Goal: Task Accomplishment & Management: Manage account settings

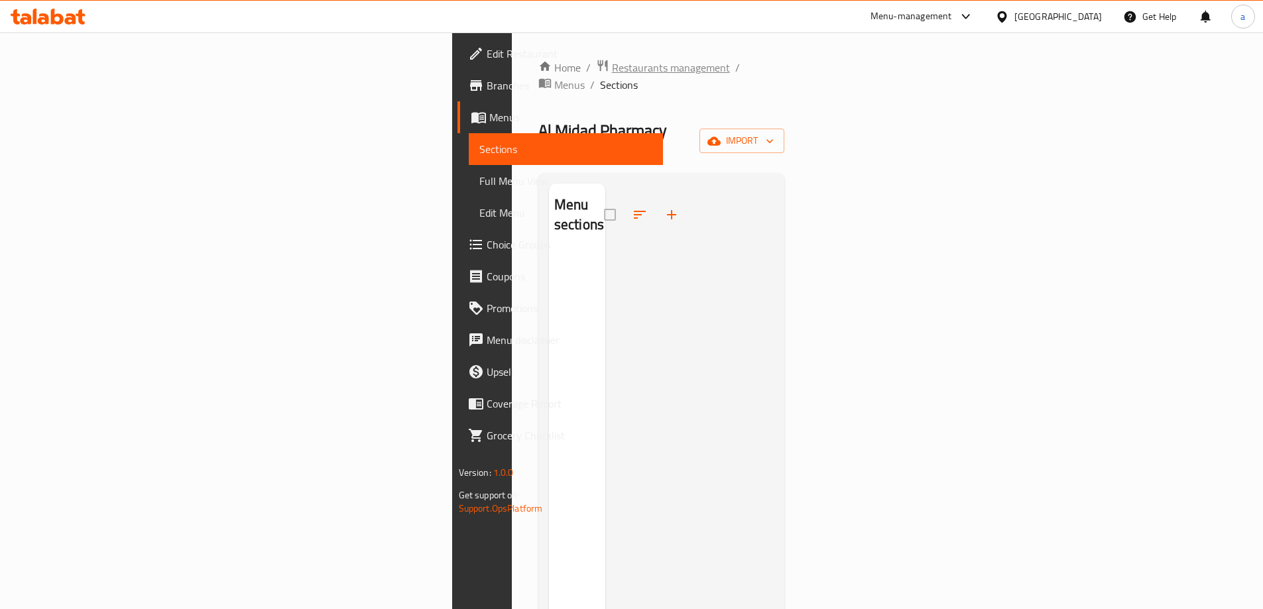
click at [612, 66] on span "Restaurants management" at bounding box center [671, 68] width 118 height 16
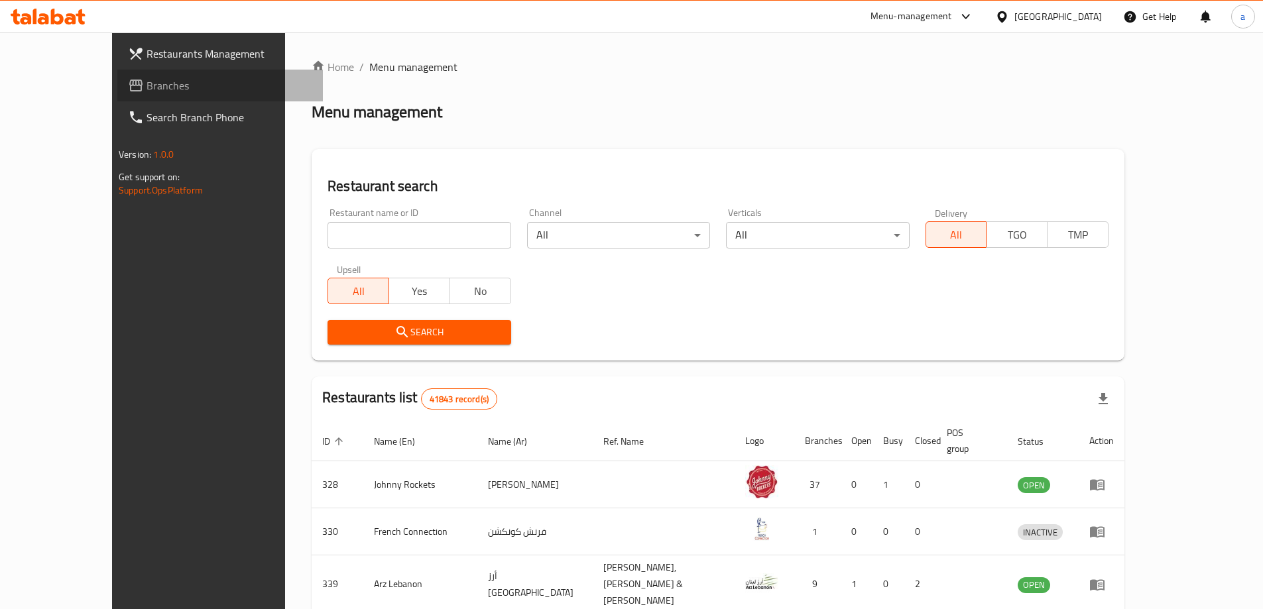
click at [117, 95] on link "Branches" at bounding box center [219, 86] width 205 height 32
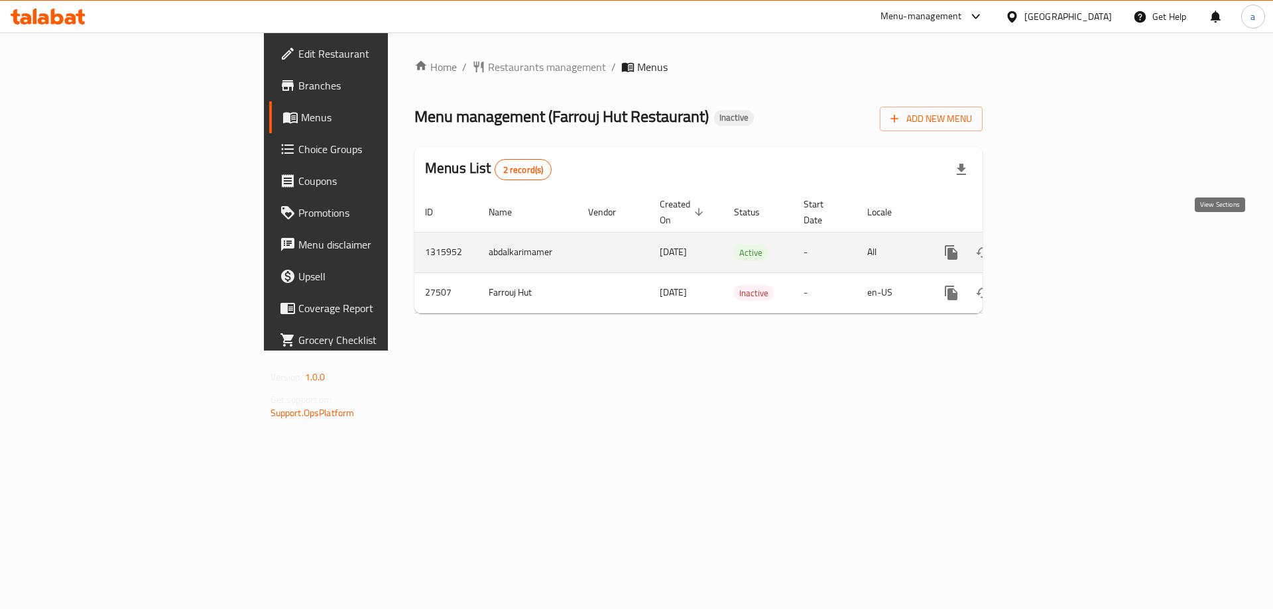
click at [1062, 237] on link "enhanced table" at bounding box center [1047, 253] width 32 height 32
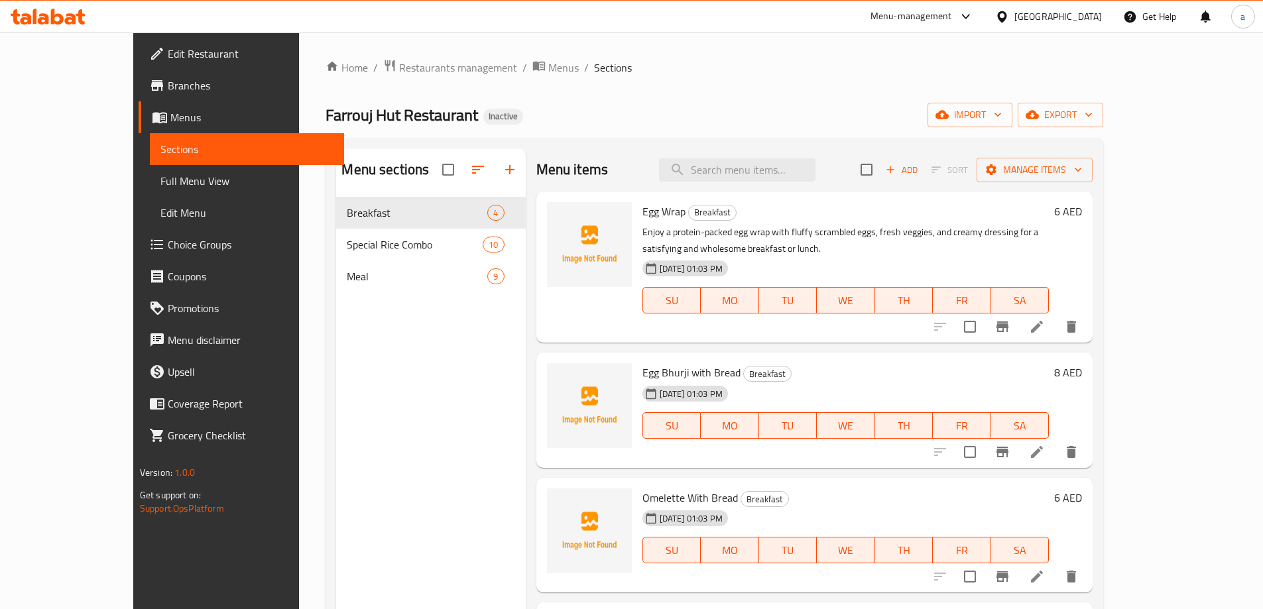
click at [160, 184] on span "Full Menu View" at bounding box center [246, 181] width 173 height 16
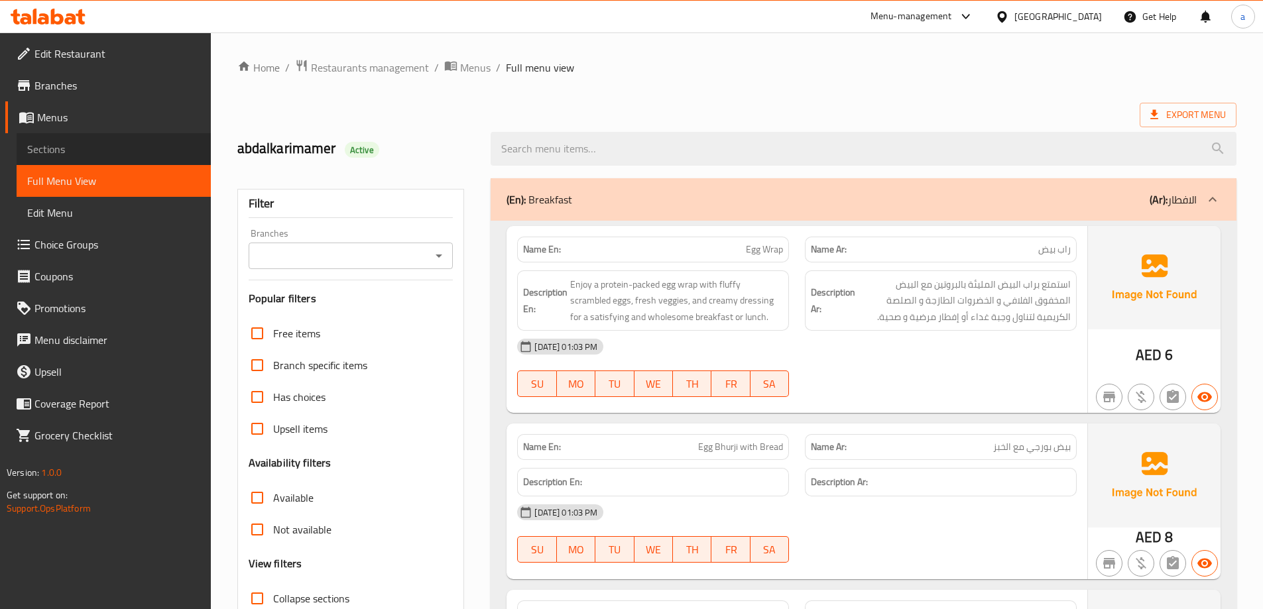
click at [93, 152] on span "Sections" at bounding box center [113, 149] width 173 height 16
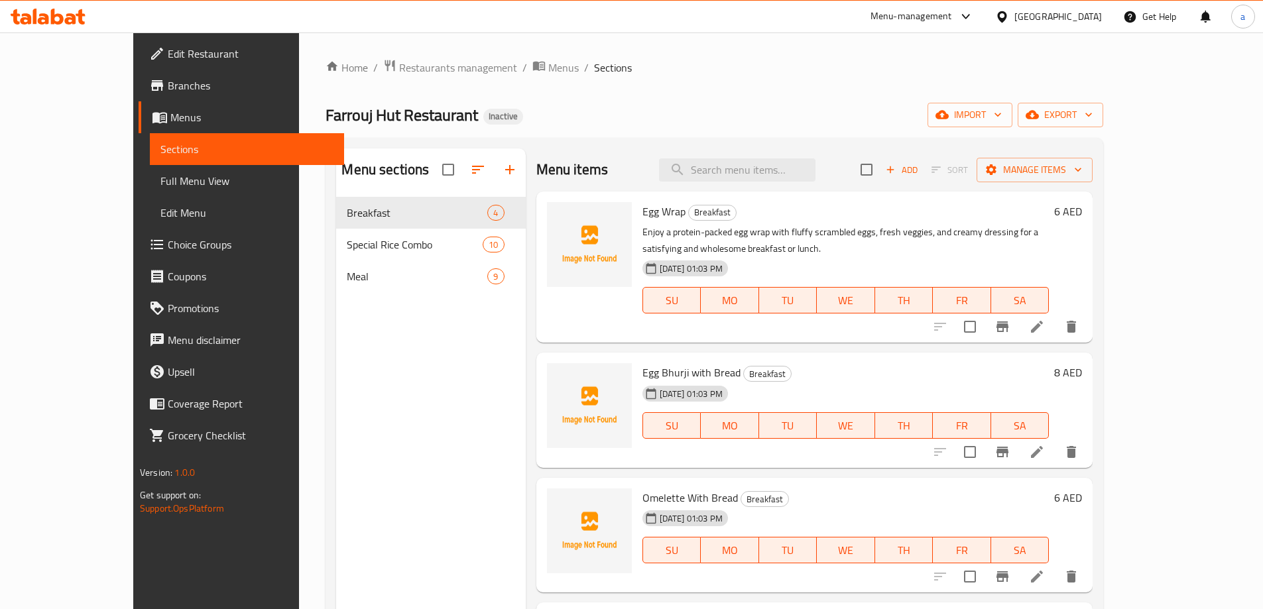
click at [1059, 101] on div "Home / Restaurants management / Menus / Sections Farrouj Hut Restaurant Inactiv…" at bounding box center [713, 413] width 777 height 709
click at [1002, 114] on span "import" at bounding box center [970, 115] width 64 height 17
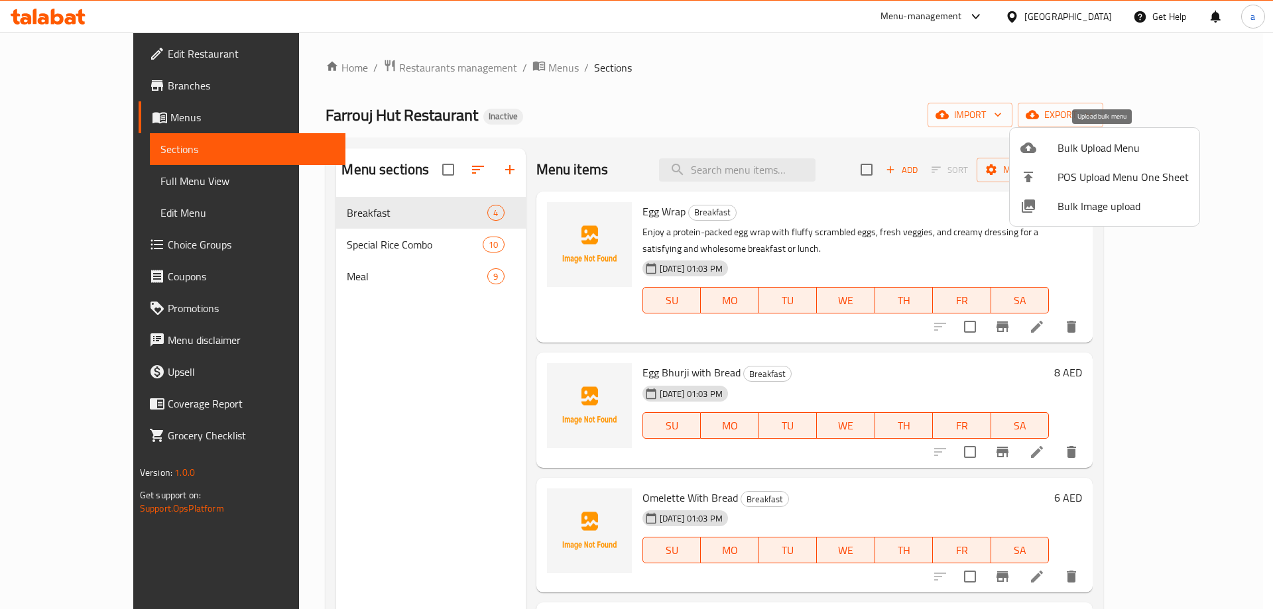
click at [1084, 152] on span "Bulk Upload Menu" at bounding box center [1122, 148] width 131 height 16
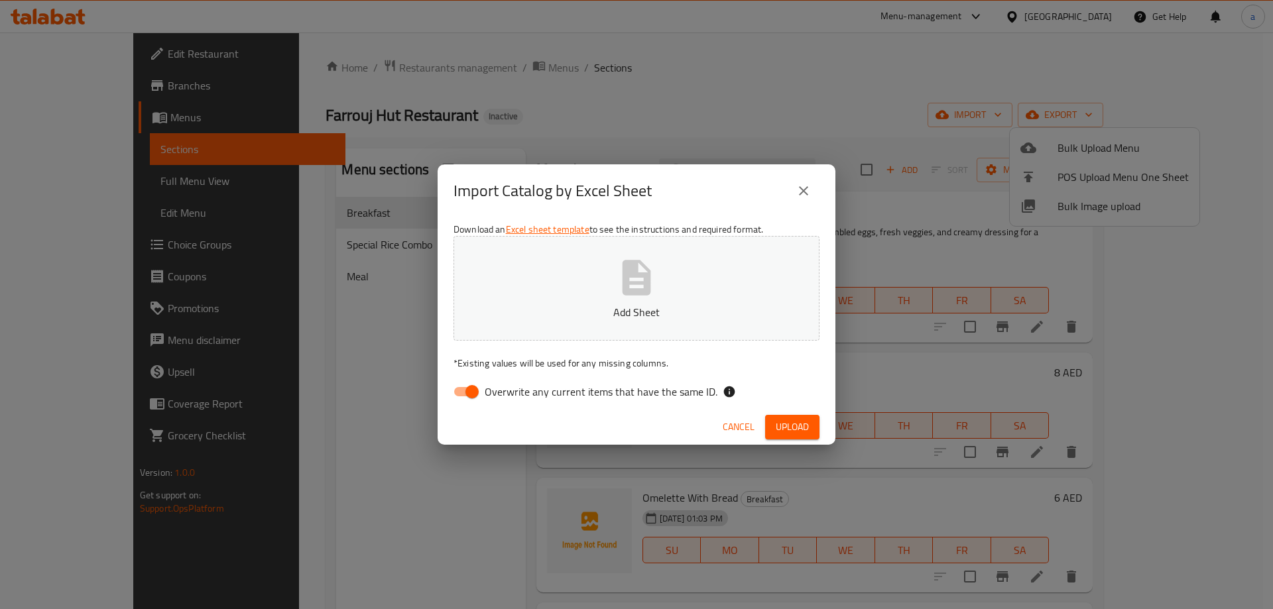
click at [735, 310] on p "Add Sheet" at bounding box center [636, 312] width 325 height 16
click at [505, 381] on label "Overwrite any current items that have the same ID." at bounding box center [581, 391] width 271 height 25
click at [505, 381] on input "Overwrite any current items that have the same ID." at bounding box center [472, 391] width 76 height 25
checkbox input "false"
click at [793, 422] on span "Upload" at bounding box center [791, 427] width 33 height 17
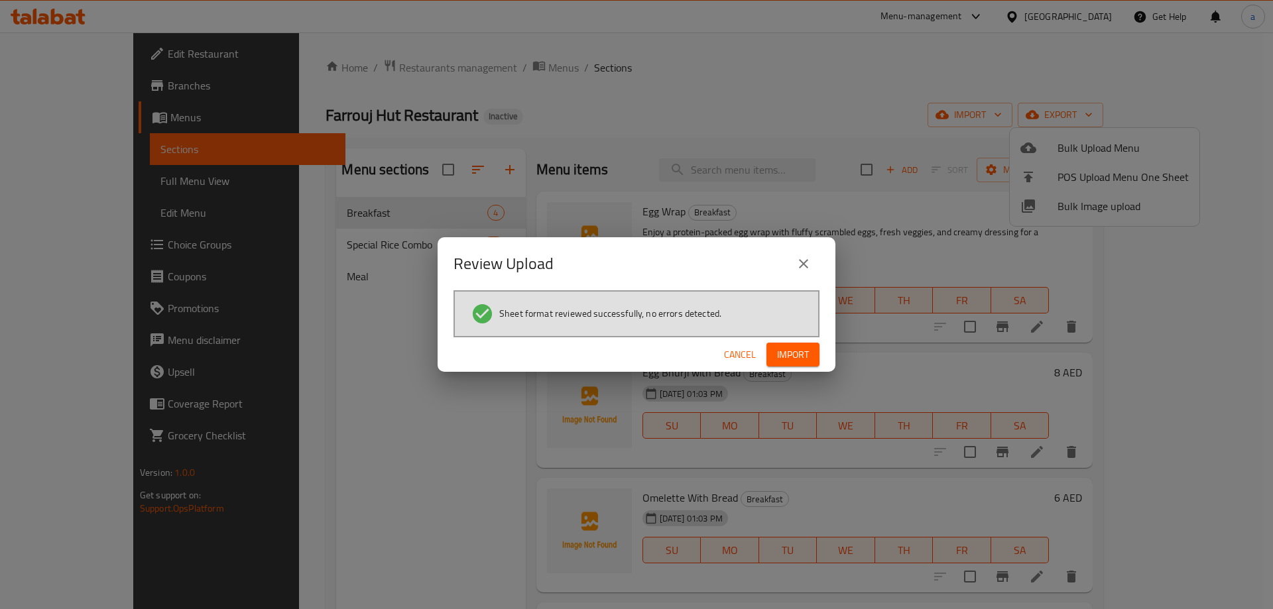
click at [777, 357] on span "Import" at bounding box center [793, 355] width 32 height 17
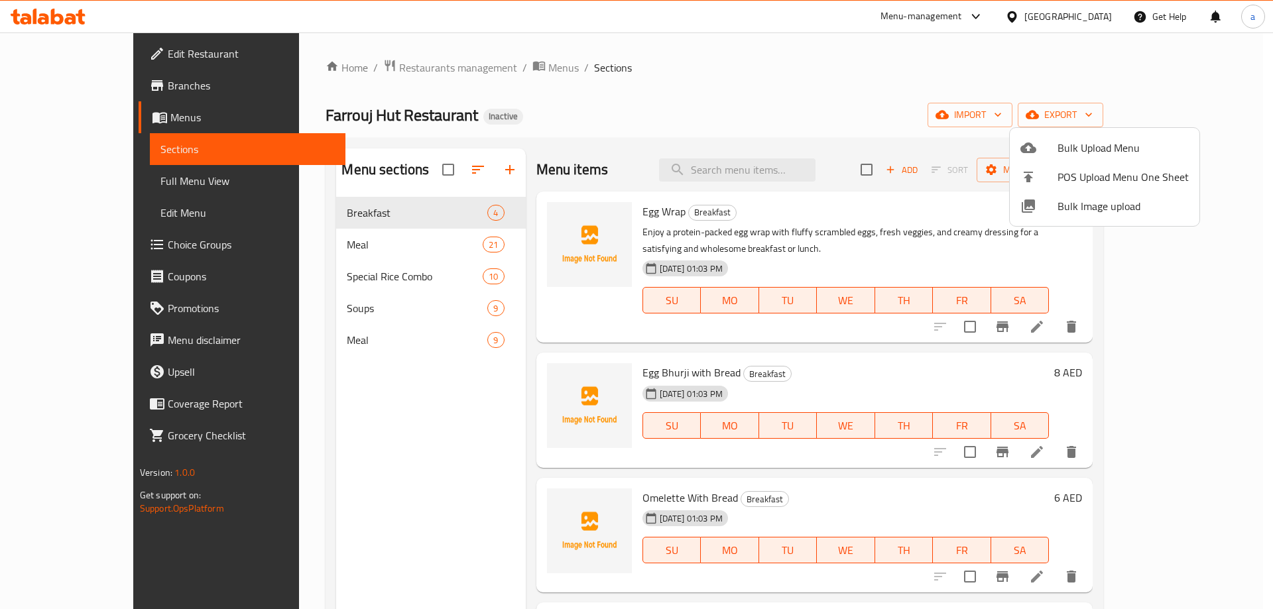
click at [106, 187] on div at bounding box center [636, 304] width 1273 height 609
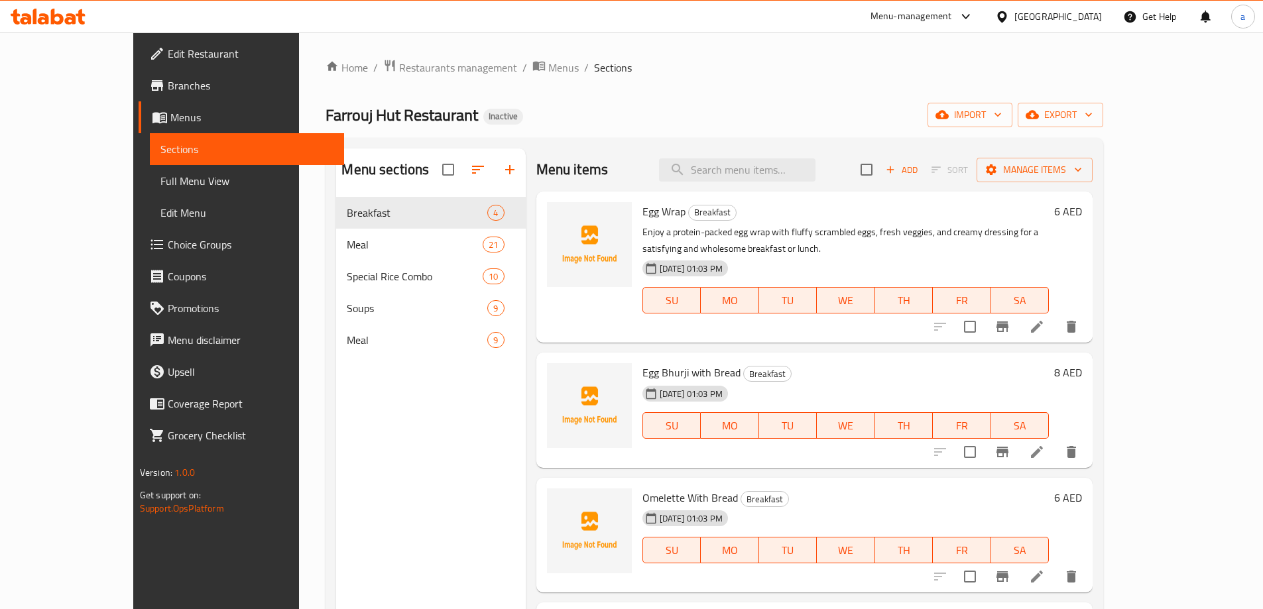
click at [160, 187] on span "Full Menu View" at bounding box center [246, 181] width 173 height 16
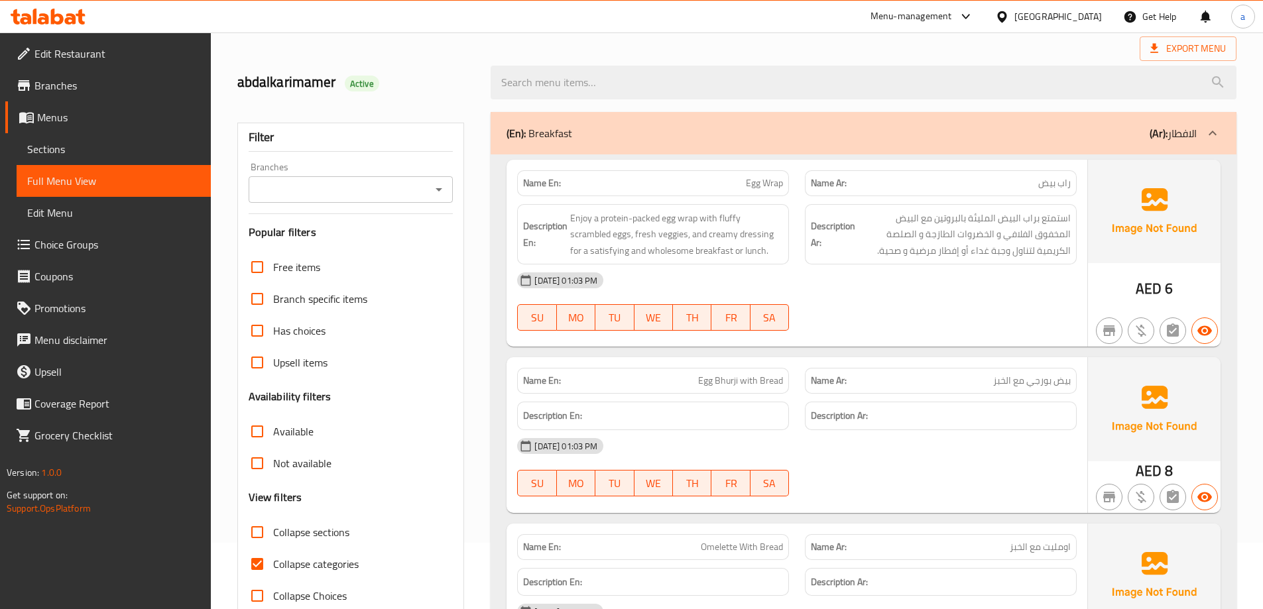
scroll to position [265, 0]
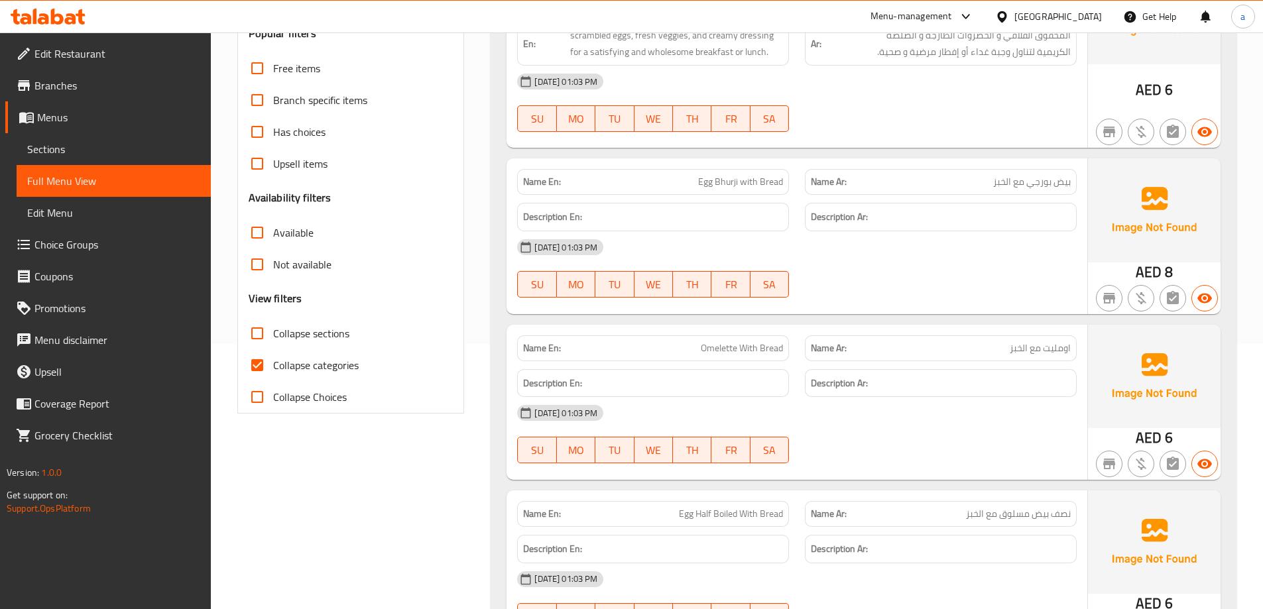
click at [329, 355] on label "Collapse categories" at bounding box center [299, 365] width 117 height 32
click at [273, 355] on input "Collapse categories" at bounding box center [257, 365] width 32 height 32
checkbox input "false"
click at [323, 346] on label "Collapse sections" at bounding box center [295, 333] width 108 height 32
click at [273, 346] on input "Collapse sections" at bounding box center [257, 333] width 32 height 32
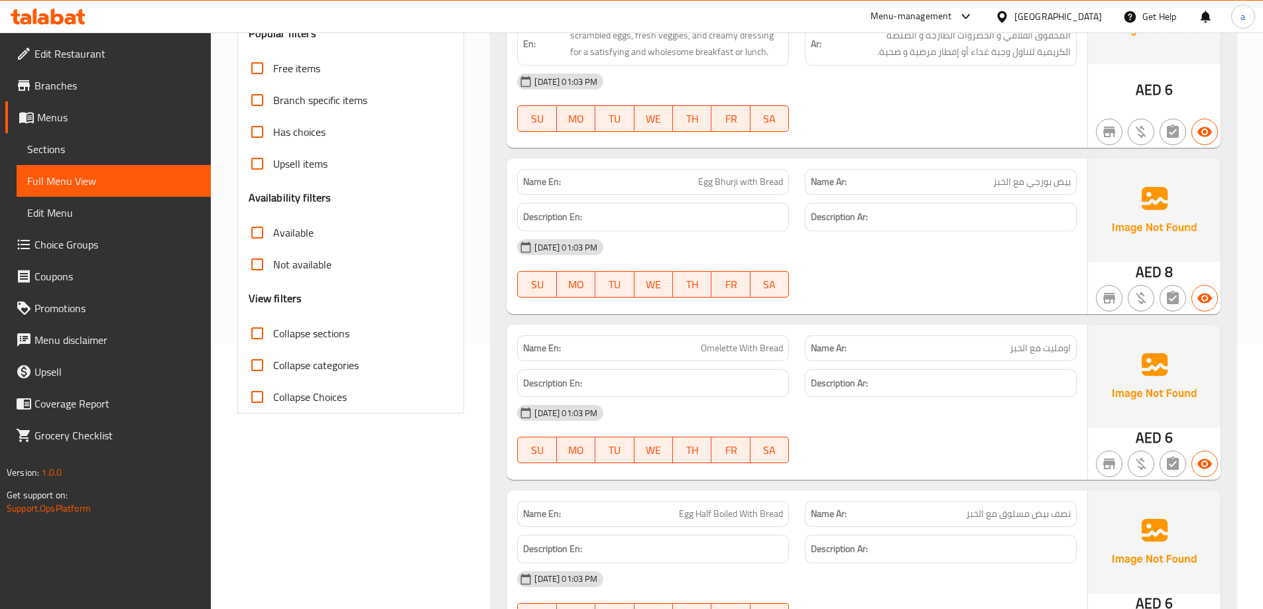
checkbox input "true"
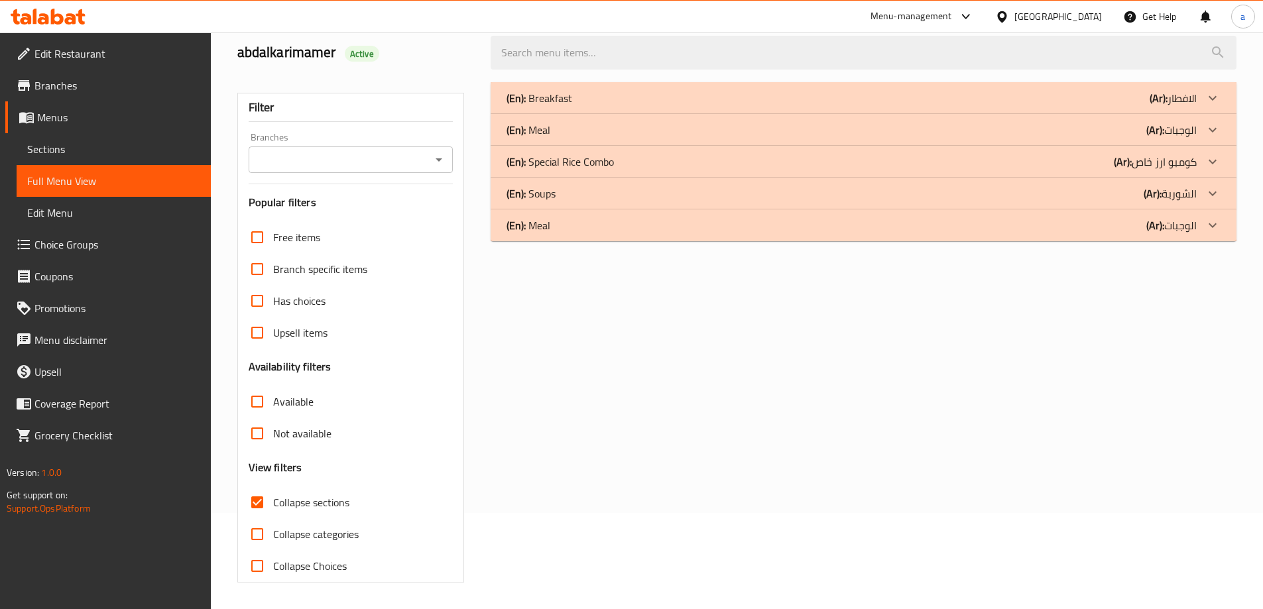
scroll to position [96, 0]
click at [1153, 227] on b "(Ar):" at bounding box center [1155, 225] width 18 height 20
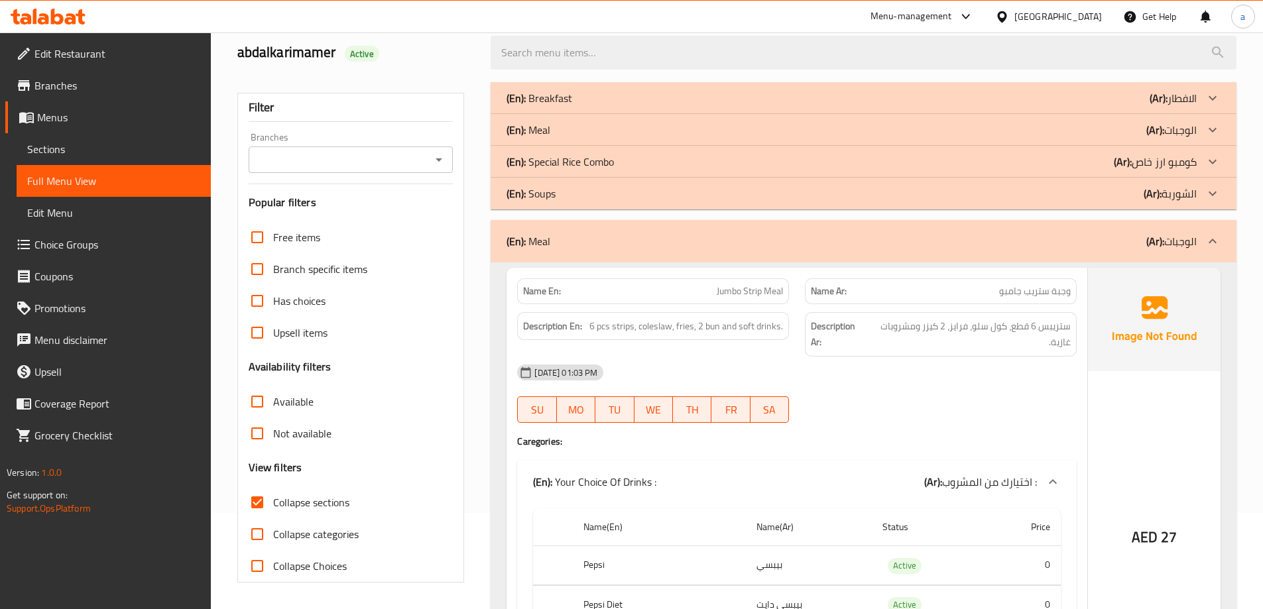
click at [1153, 227] on div "(En): Meal (Ar): الوجبات" at bounding box center [863, 241] width 746 height 42
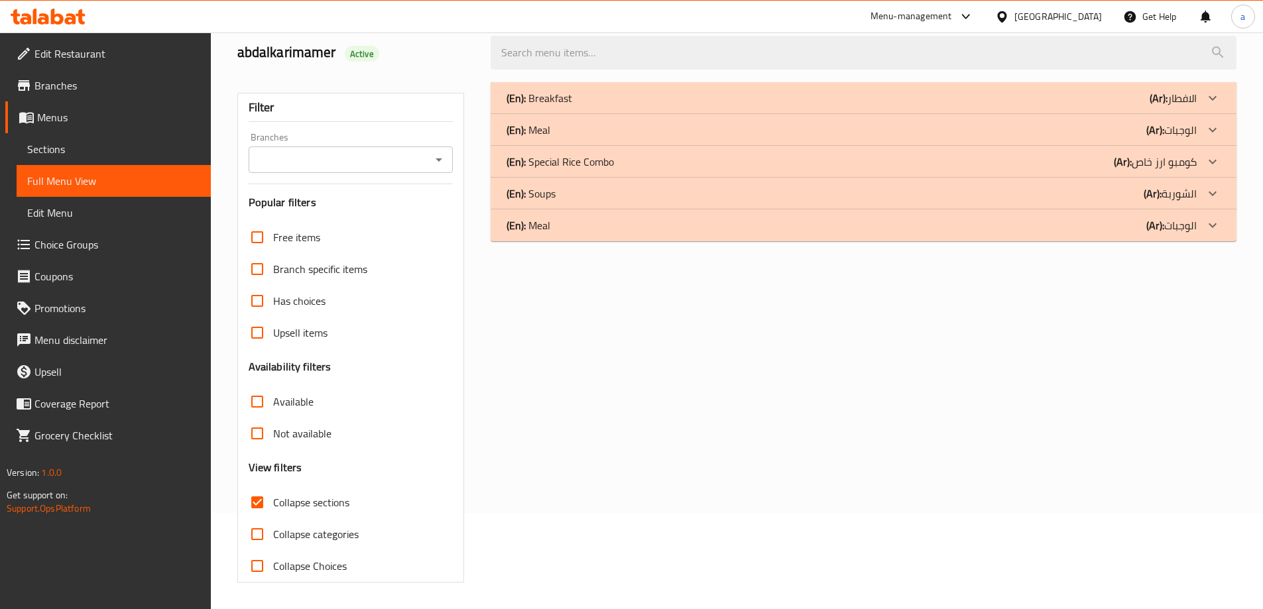
click at [1007, 200] on div "(En): Soups (Ar): الشوربة" at bounding box center [851, 194] width 690 height 16
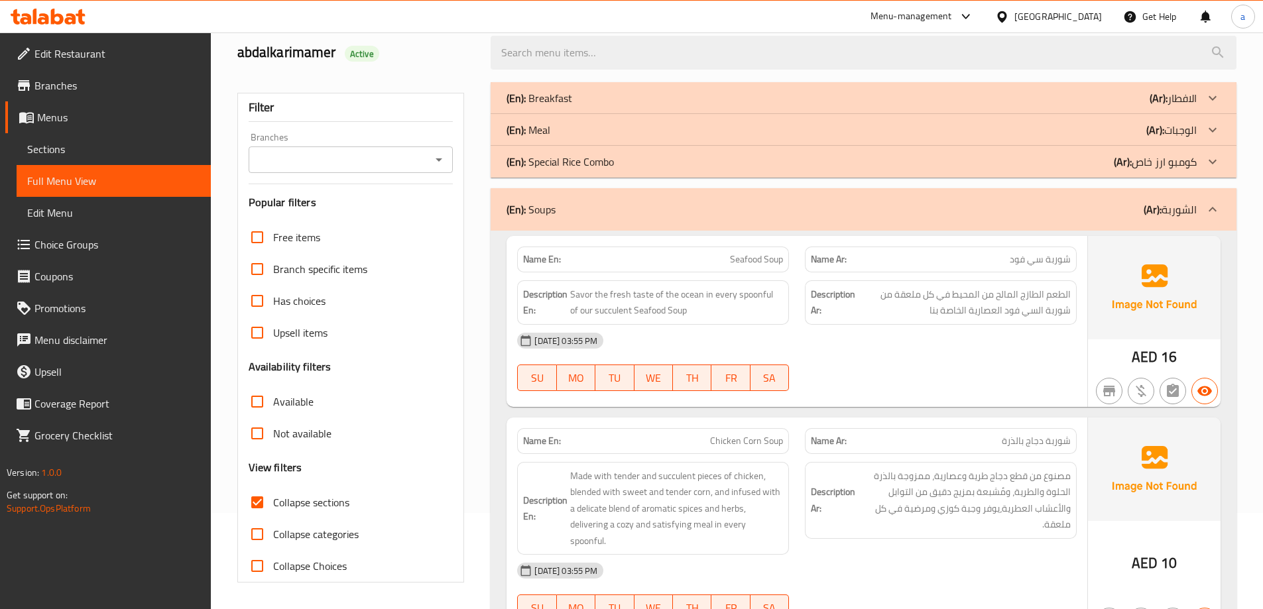
click at [1055, 125] on div "(En): Meal (Ar): الوجبات" at bounding box center [851, 130] width 690 height 16
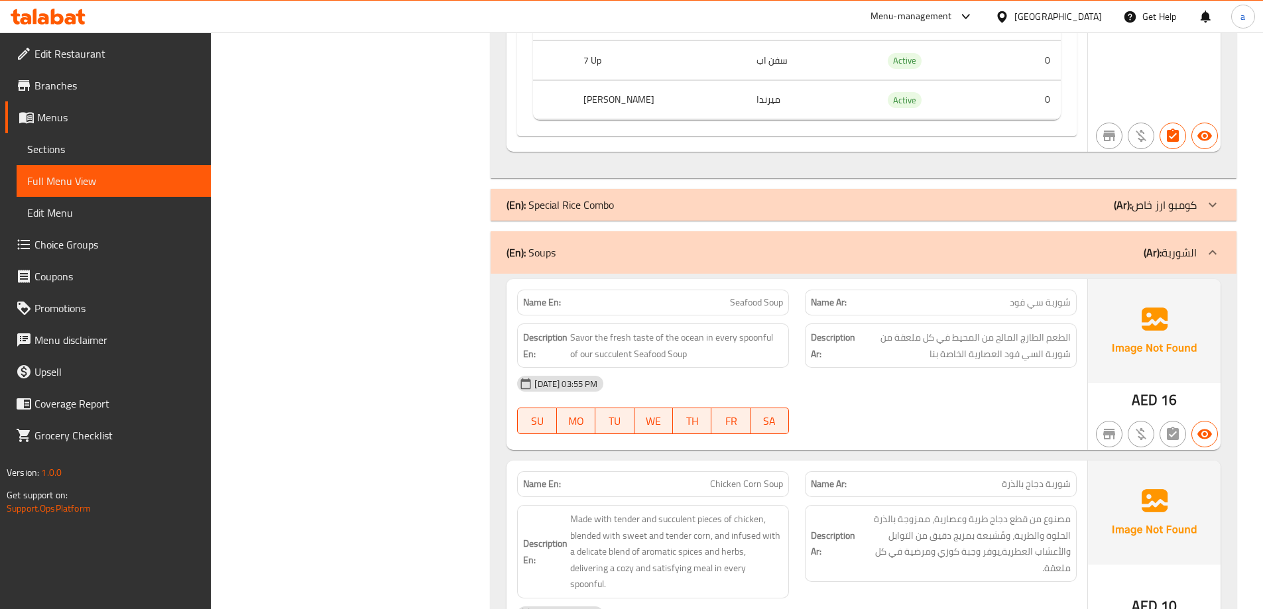
scroll to position [9839, 0]
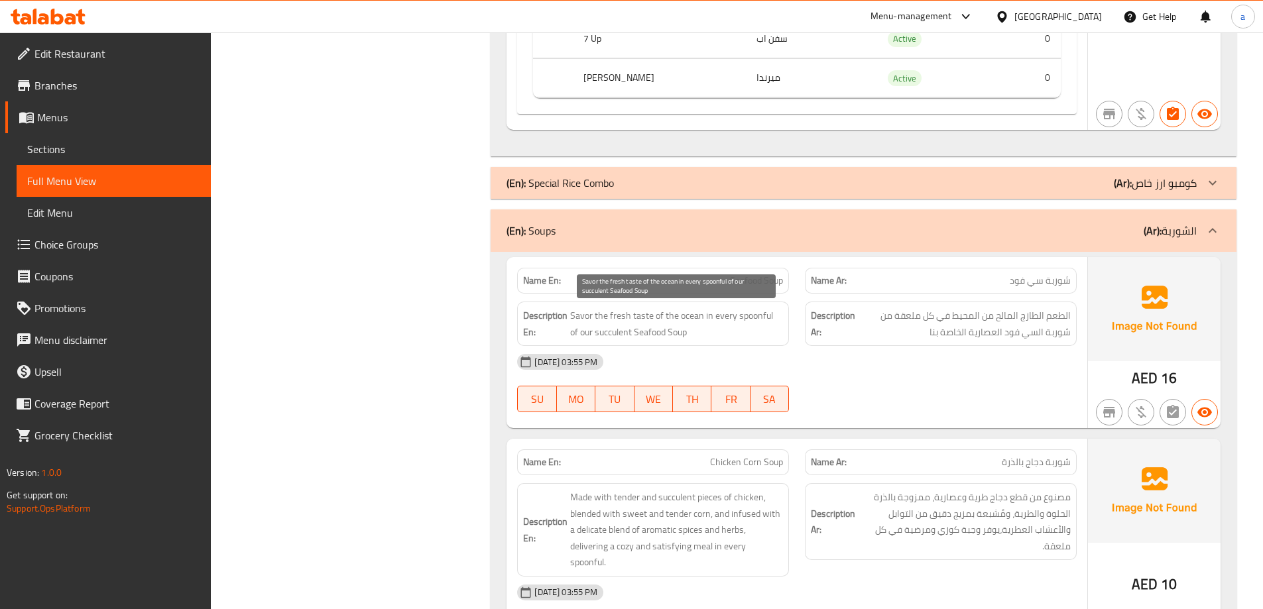
click at [584, 313] on span "Savor the fresh taste of the ocean in every spoonful of our succulent Seafood S…" at bounding box center [676, 324] width 213 height 32
copy span "Savor"
click at [112, 137] on link "Sections" at bounding box center [114, 149] width 194 height 32
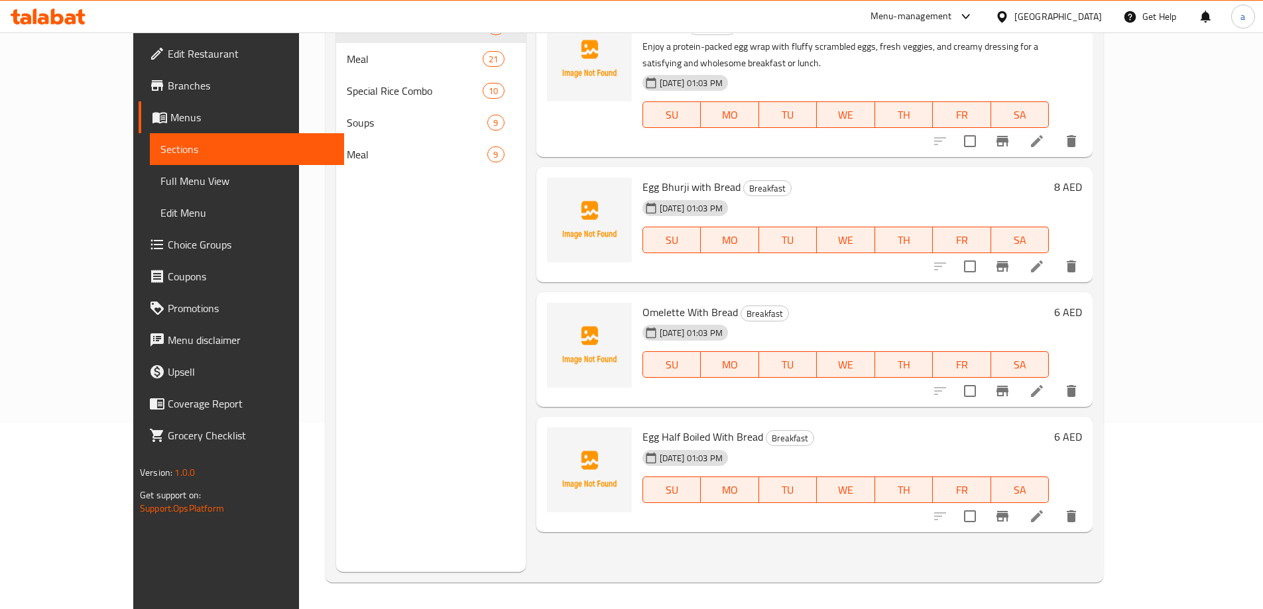
scroll to position [186, 0]
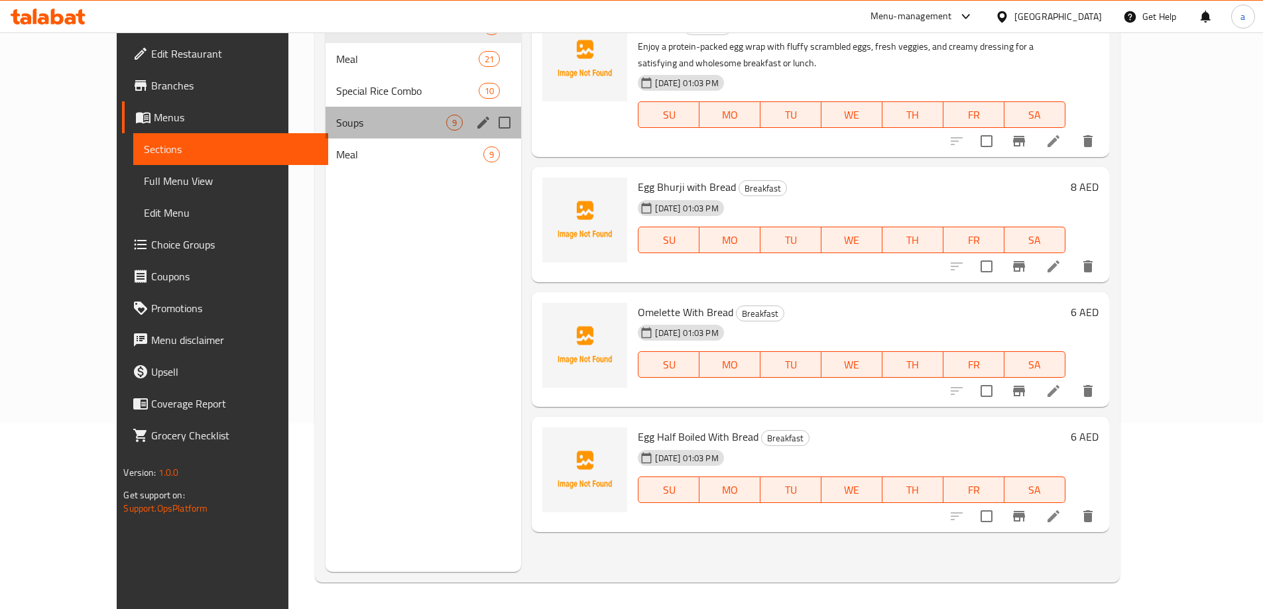
click at [325, 111] on div "Soups 9" at bounding box center [423, 123] width 196 height 32
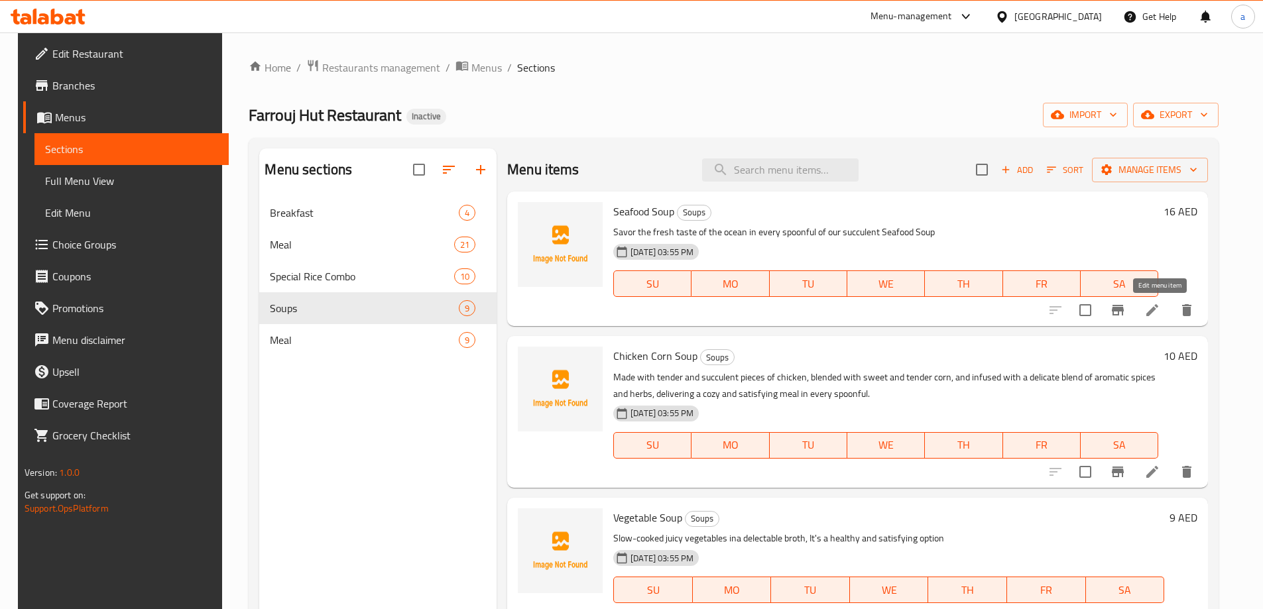
click at [1160, 310] on icon at bounding box center [1152, 310] width 16 height 16
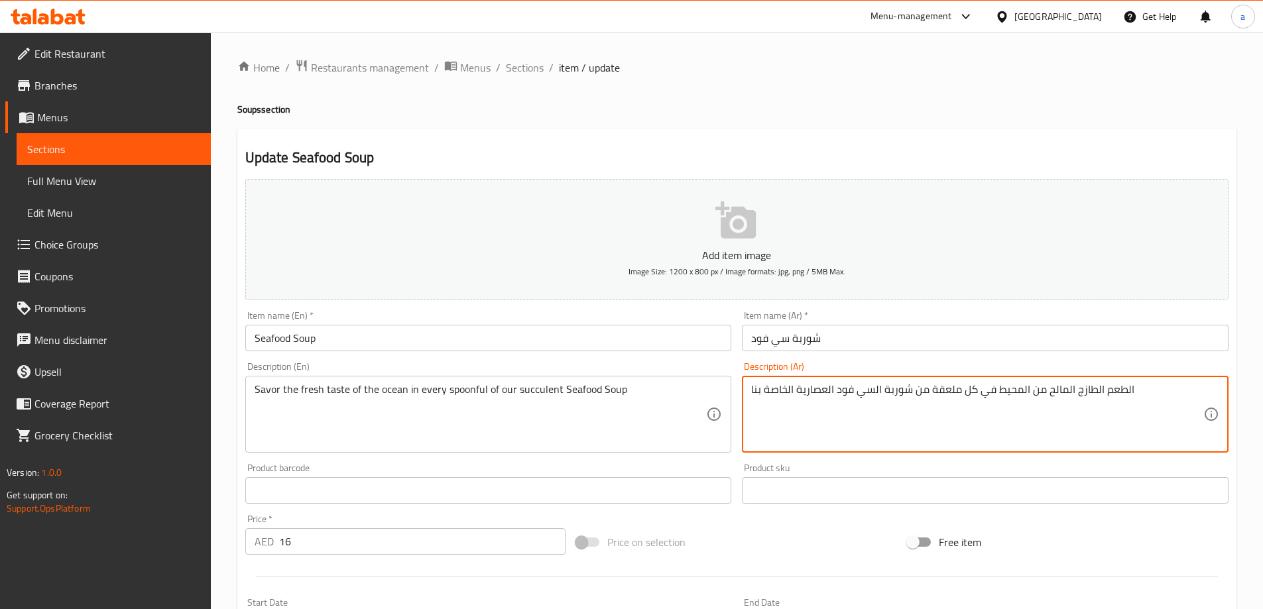
click at [1063, 390] on textarea "الطعم الطازج المالح من المحيط في كل ملعقة من شوربة السي فود العصارية الخاصة بنا" at bounding box center [977, 414] width 452 height 63
drag, startPoint x: 1139, startPoint y: 412, endPoint x: 1146, endPoint y: 332, distance: 79.8
click at [1136, 428] on textarea "الطعم الطازج من المحيط في كل ملعقة من شوربة السي فود العصارية الخاصة بنا" at bounding box center [977, 414] width 452 height 63
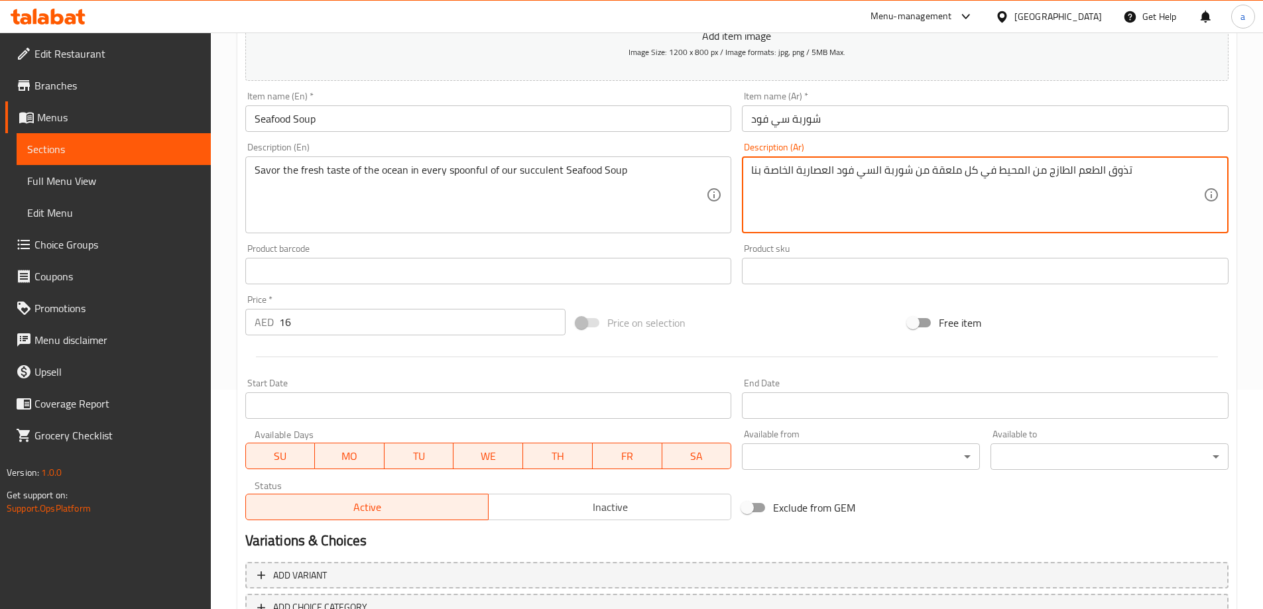
scroll to position [317, 0]
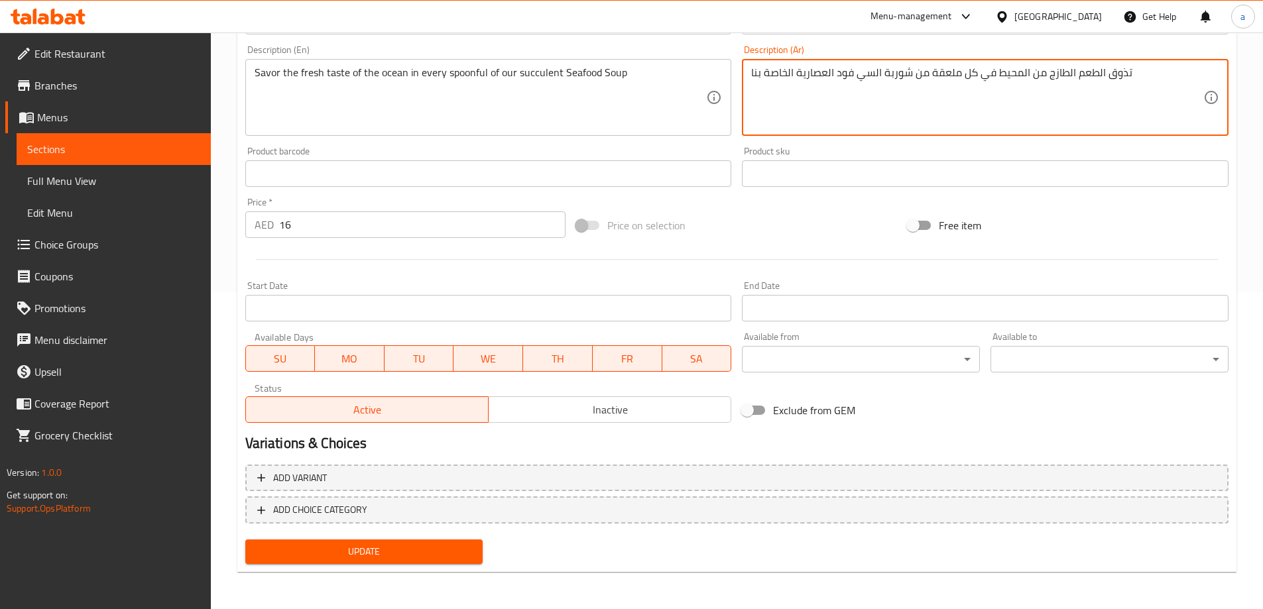
type textarea "تذوق الطعم الطازج من المحيط في كل ملعقة من شوربة السي فود العصارية الخاصة بنا"
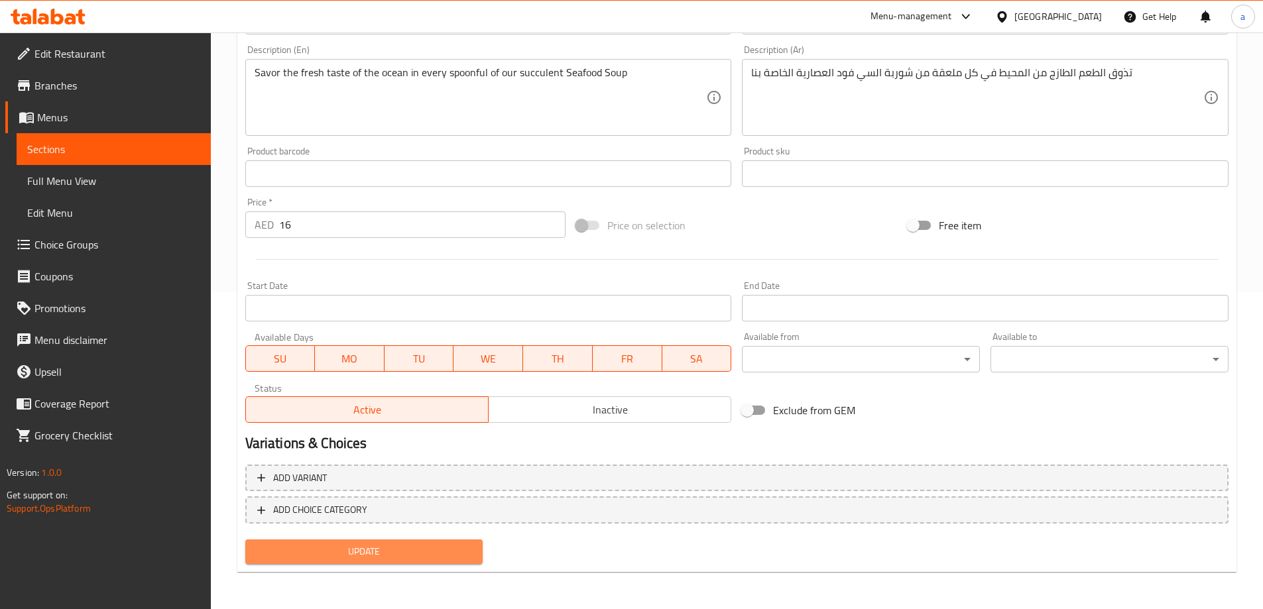
click at [428, 555] on span "Update" at bounding box center [364, 552] width 217 height 17
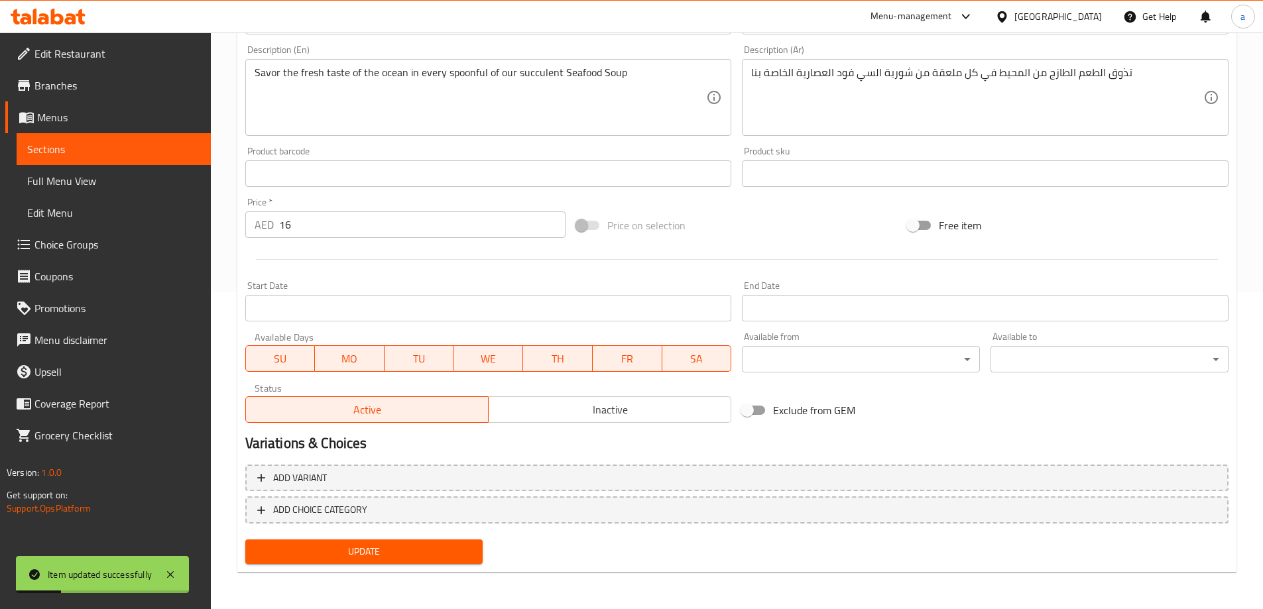
drag, startPoint x: 73, startPoint y: 175, endPoint x: 41, endPoint y: 175, distance: 31.8
click at [73, 175] on span "Full Menu View" at bounding box center [113, 181] width 173 height 16
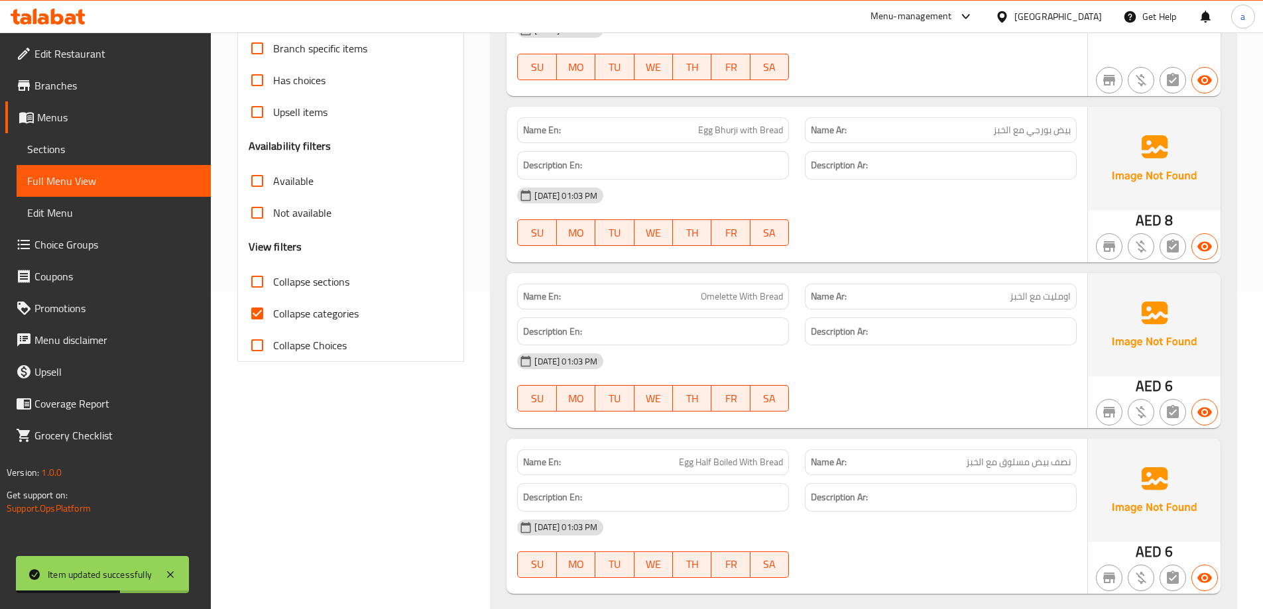
drag, startPoint x: 349, startPoint y: 308, endPoint x: 341, endPoint y: 302, distance: 9.4
click at [349, 308] on span "Collapse categories" at bounding box center [316, 314] width 86 height 16
click at [273, 308] on input "Collapse categories" at bounding box center [257, 314] width 32 height 32
checkbox input "false"
click at [326, 288] on span "Collapse sections" at bounding box center [311, 282] width 76 height 16
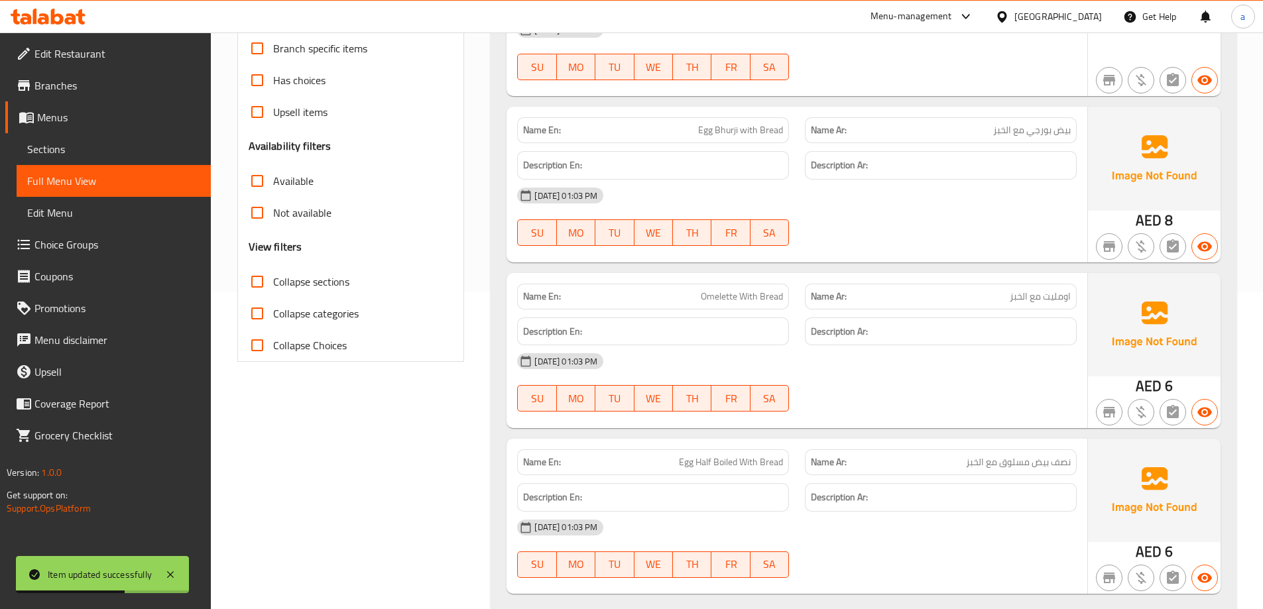
click at [273, 288] on input "Collapse sections" at bounding box center [257, 282] width 32 height 32
checkbox input "true"
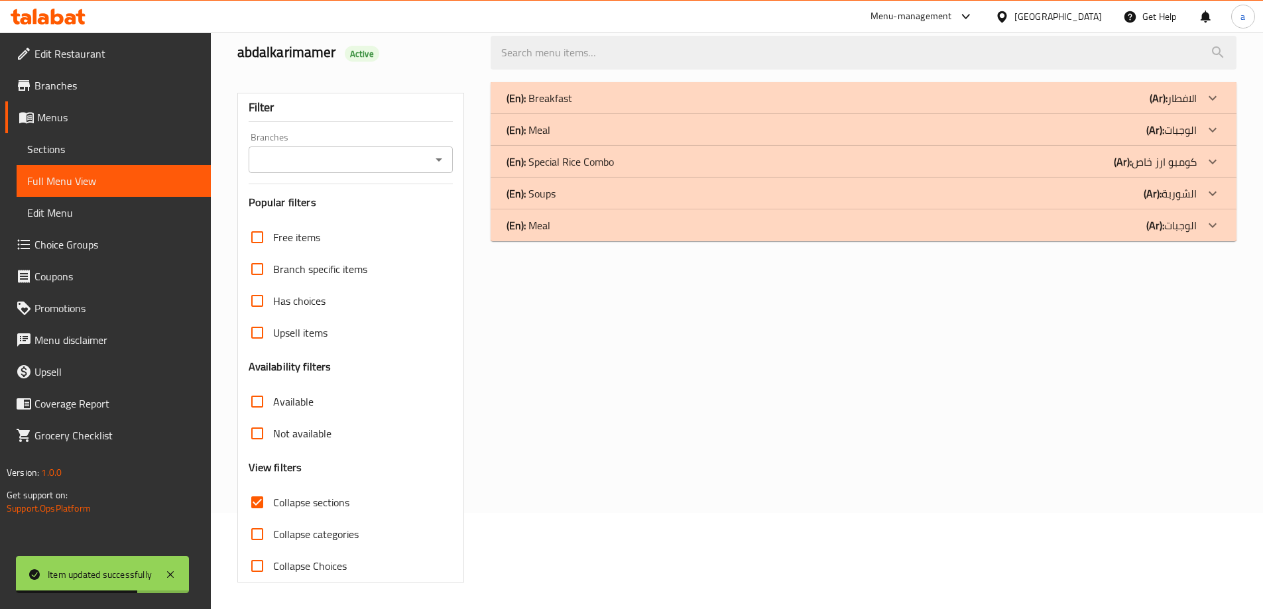
scroll to position [96, 0]
click at [1161, 197] on b "(Ar):" at bounding box center [1152, 194] width 18 height 20
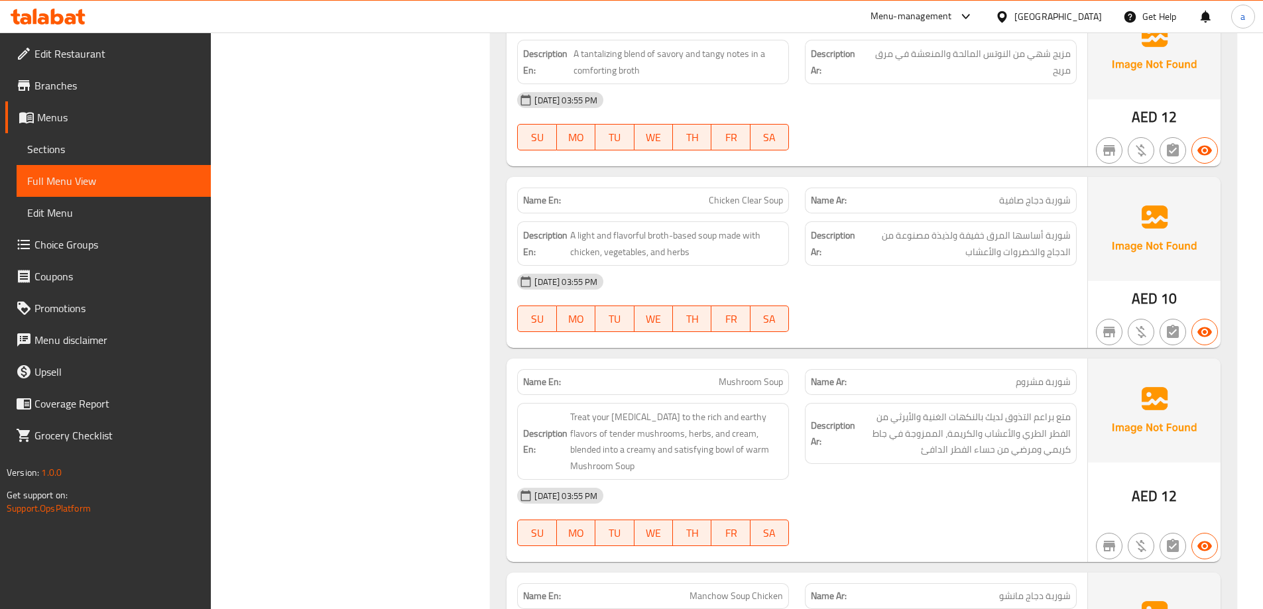
scroll to position [958, 0]
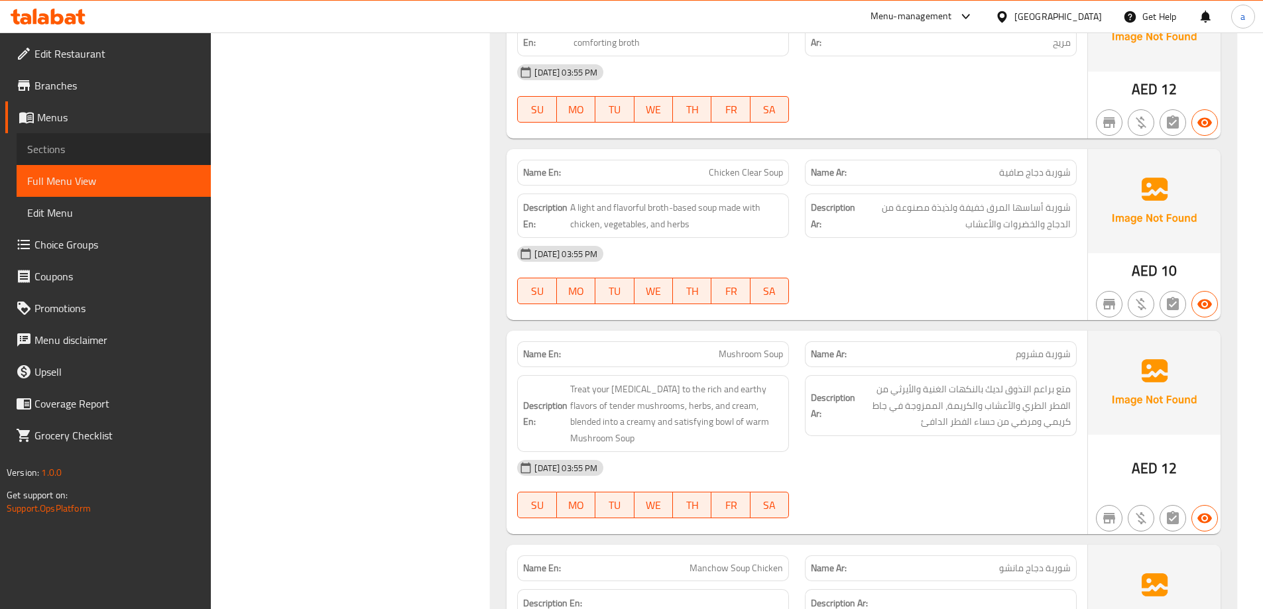
click at [106, 158] on link "Sections" at bounding box center [114, 149] width 194 height 32
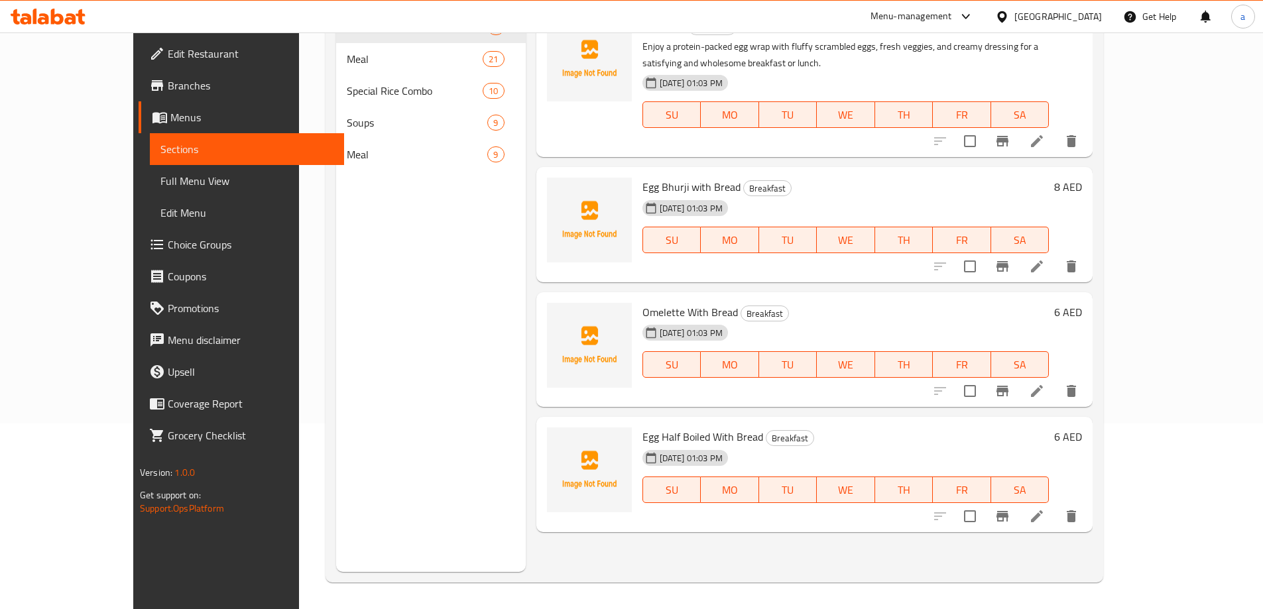
scroll to position [186, 0]
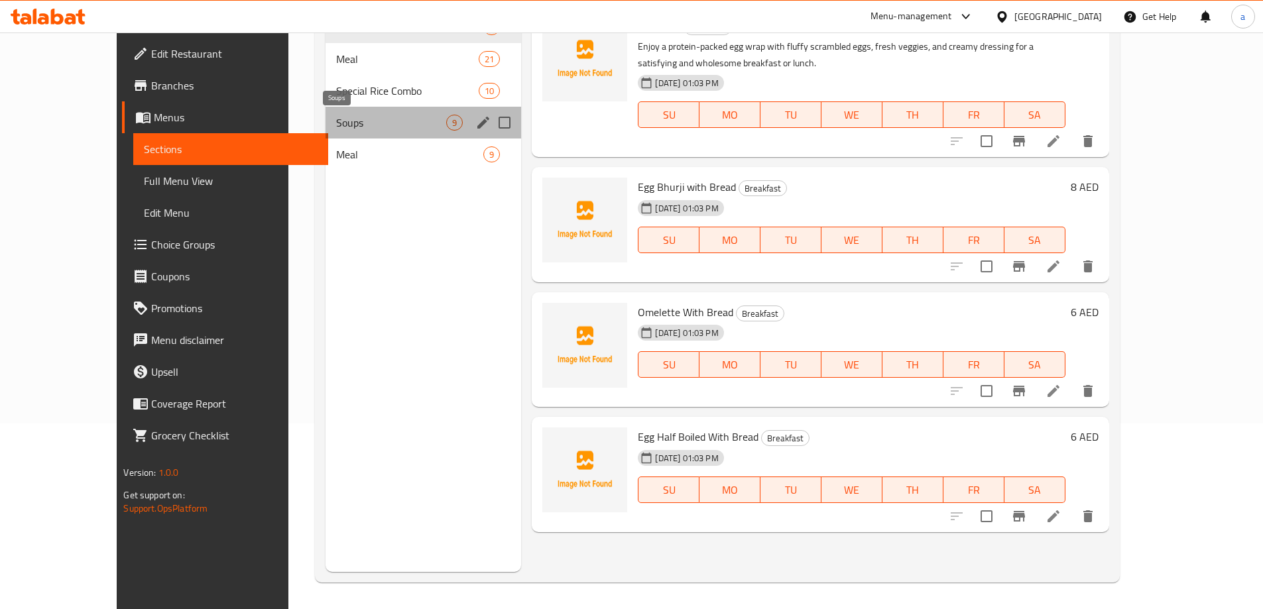
click at [336, 119] on span "Soups" at bounding box center [391, 123] width 110 height 16
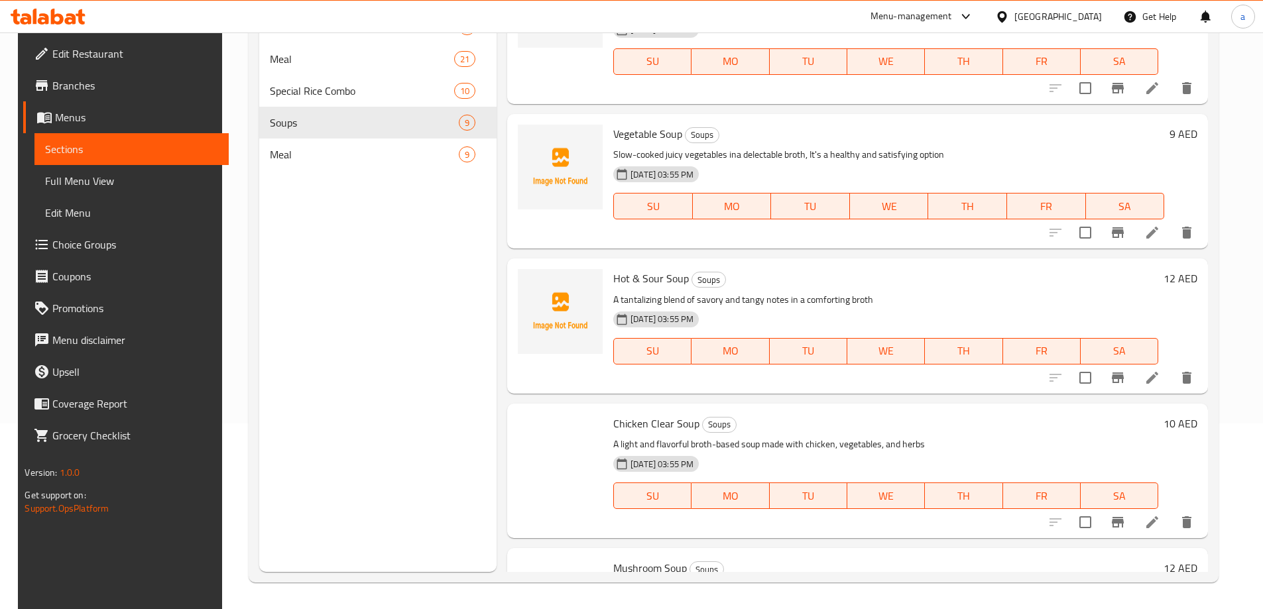
scroll to position [398, 0]
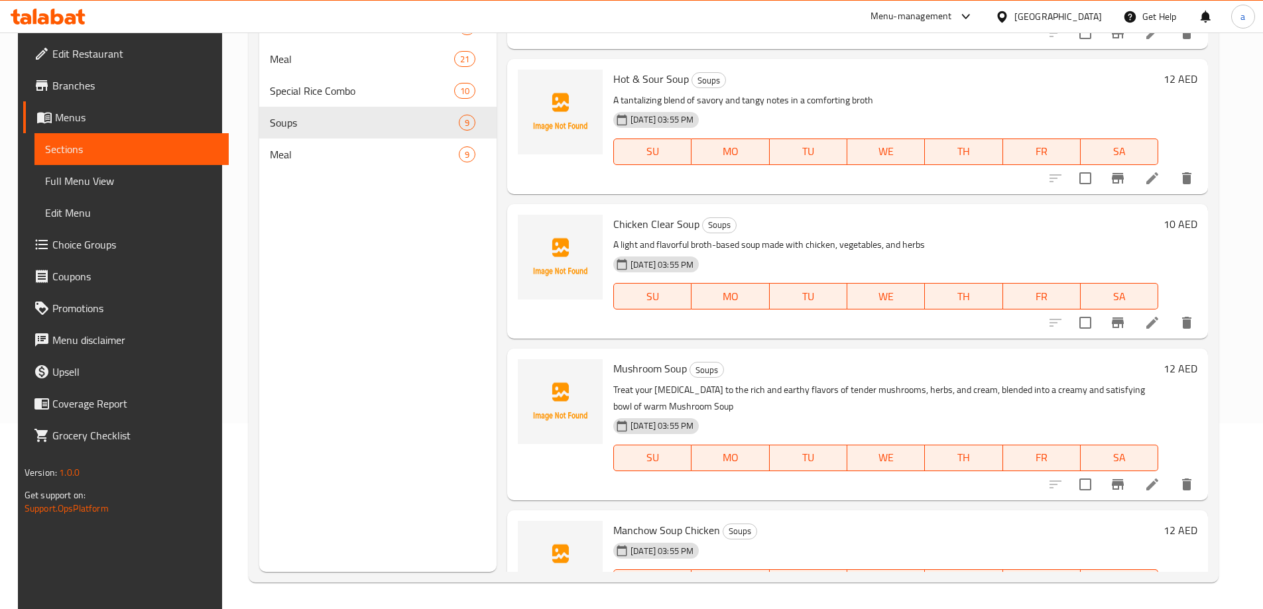
click at [1165, 493] on li at bounding box center [1151, 485] width 37 height 24
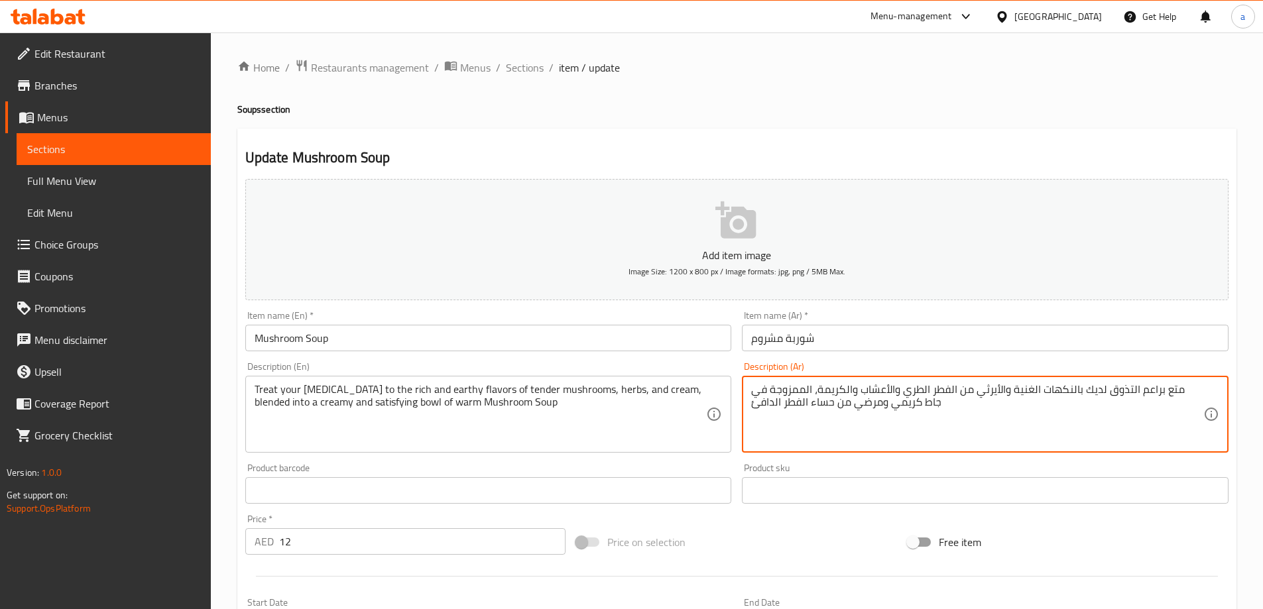
click at [801, 402] on textarea "متع براعم التذوق لديك بالنكهات الغنية والأيرثي من الفطر الطري والأعشاب والكريمة…" at bounding box center [977, 414] width 452 height 63
click at [967, 394] on textarea "متع براعم التذوق لديك بالنكهات الغنية والأيرثي من الفطر الطري والأعشاب والكريمة…" at bounding box center [977, 414] width 452 height 63
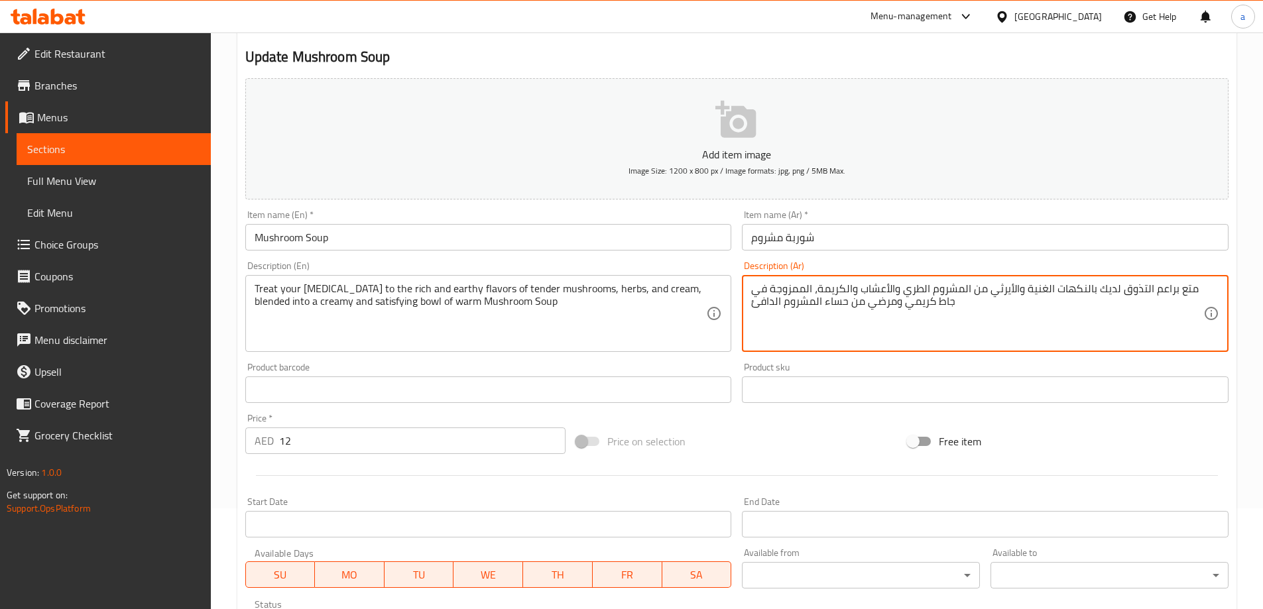
scroll to position [317, 0]
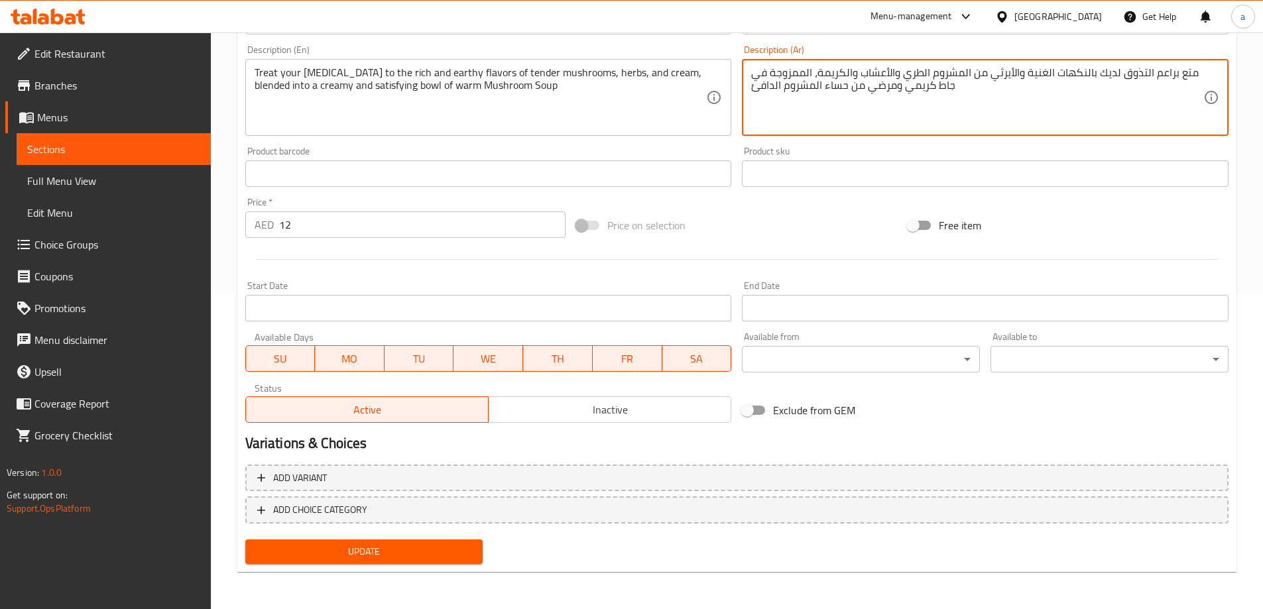
type textarea "متع براعم التذوق لديك بالنكهات الغنية والأيرثي من المشروم الطري والأعشاب والكري…"
click at [451, 551] on span "Update" at bounding box center [364, 552] width 217 height 17
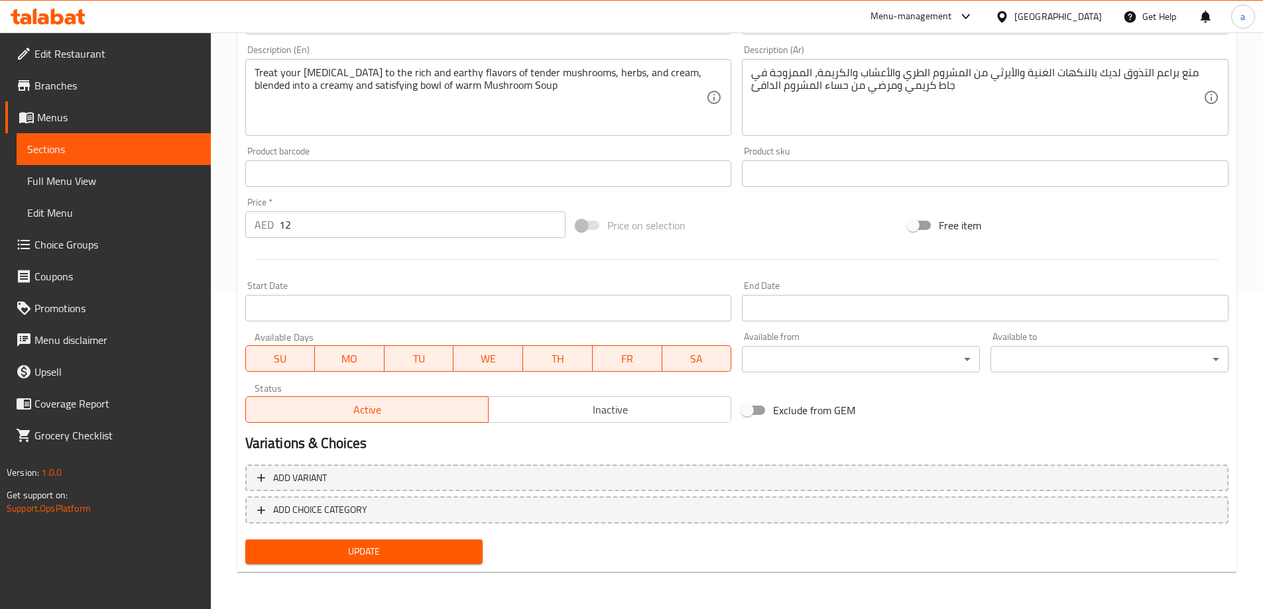
click at [61, 178] on span "Full Menu View" at bounding box center [113, 181] width 173 height 16
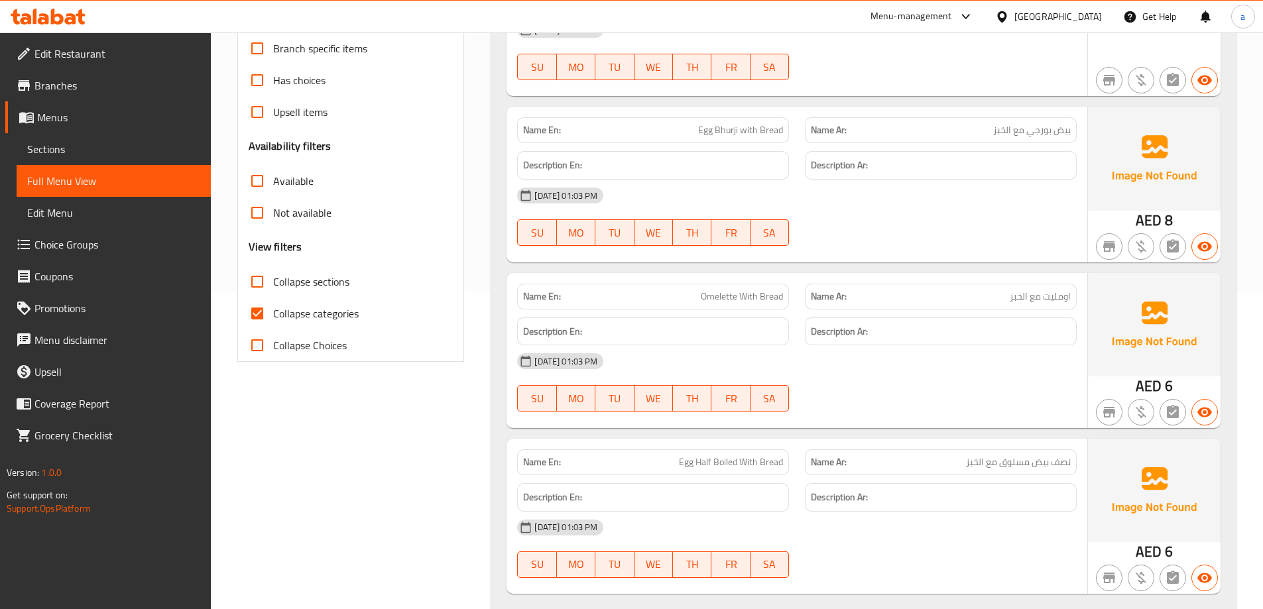
drag, startPoint x: 280, startPoint y: 284, endPoint x: 299, endPoint y: 316, distance: 37.4
click at [281, 284] on span "Collapse sections" at bounding box center [311, 282] width 76 height 16
click at [273, 284] on input "Collapse sections" at bounding box center [257, 282] width 32 height 32
checkbox input "true"
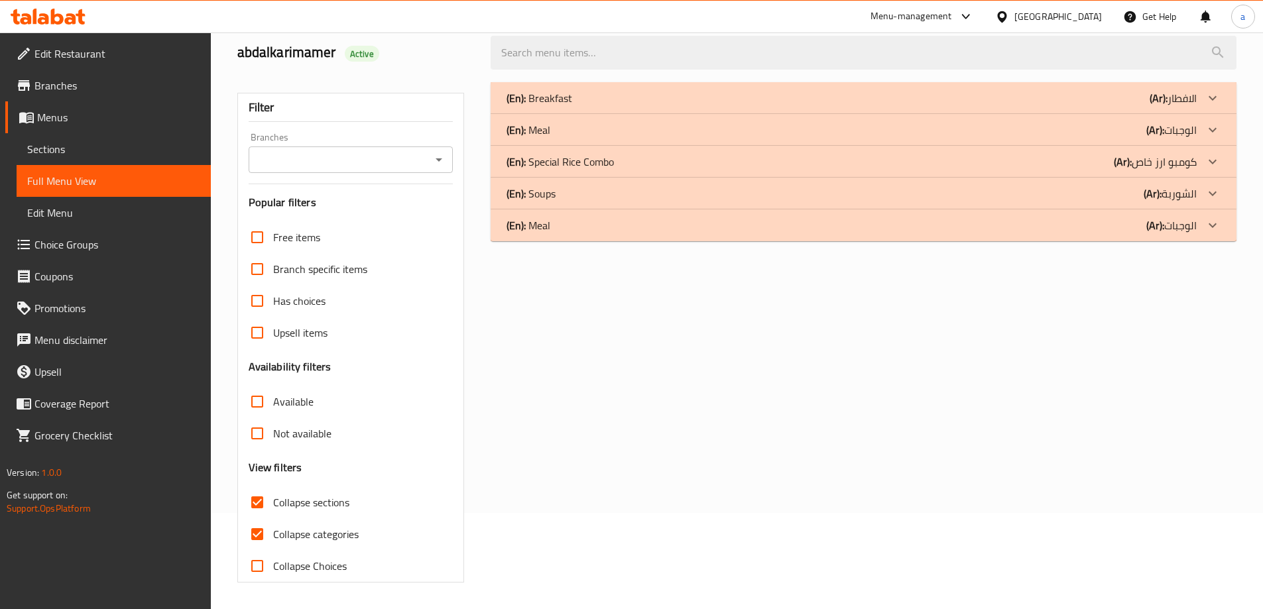
click at [299, 526] on span "Collapse categories" at bounding box center [316, 534] width 86 height 16
click at [273, 518] on input "Collapse categories" at bounding box center [257, 534] width 32 height 32
checkbox input "false"
click at [1145, 196] on b "(Ar):" at bounding box center [1152, 194] width 18 height 20
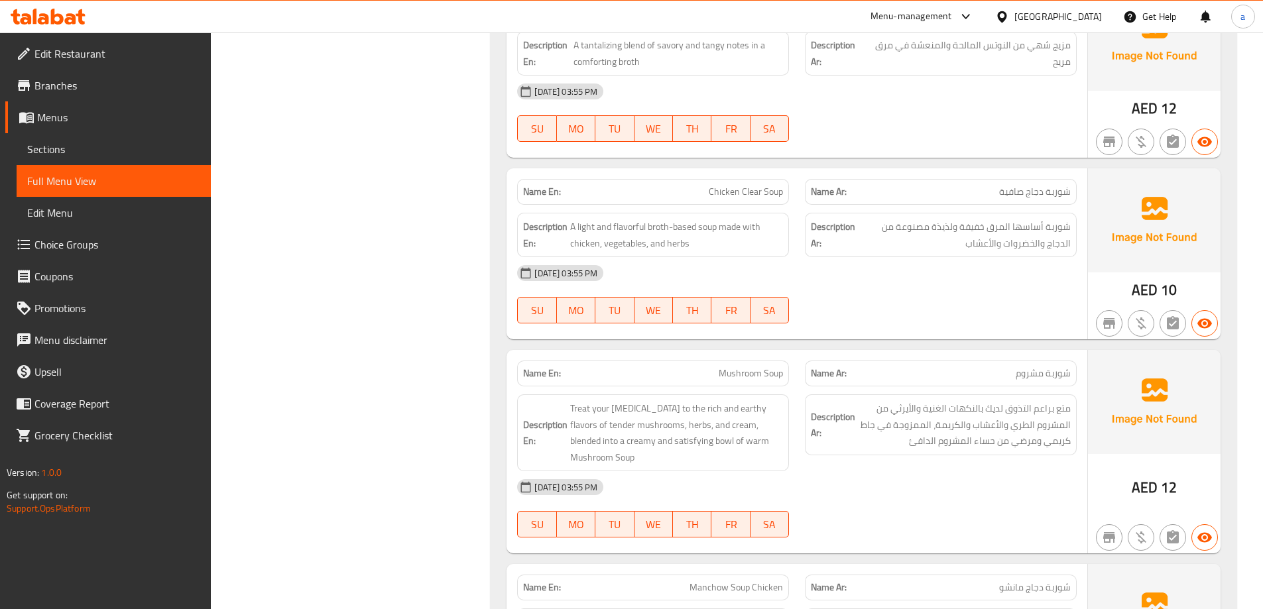
scroll to position [929, 0]
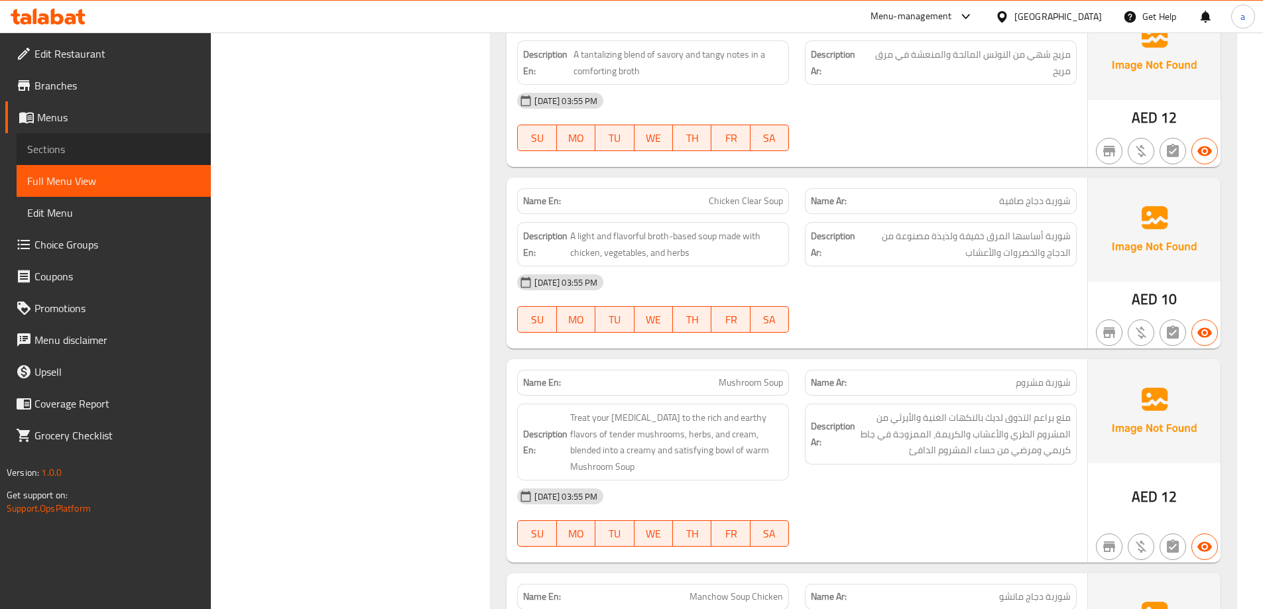
click at [75, 153] on span "Sections" at bounding box center [113, 149] width 173 height 16
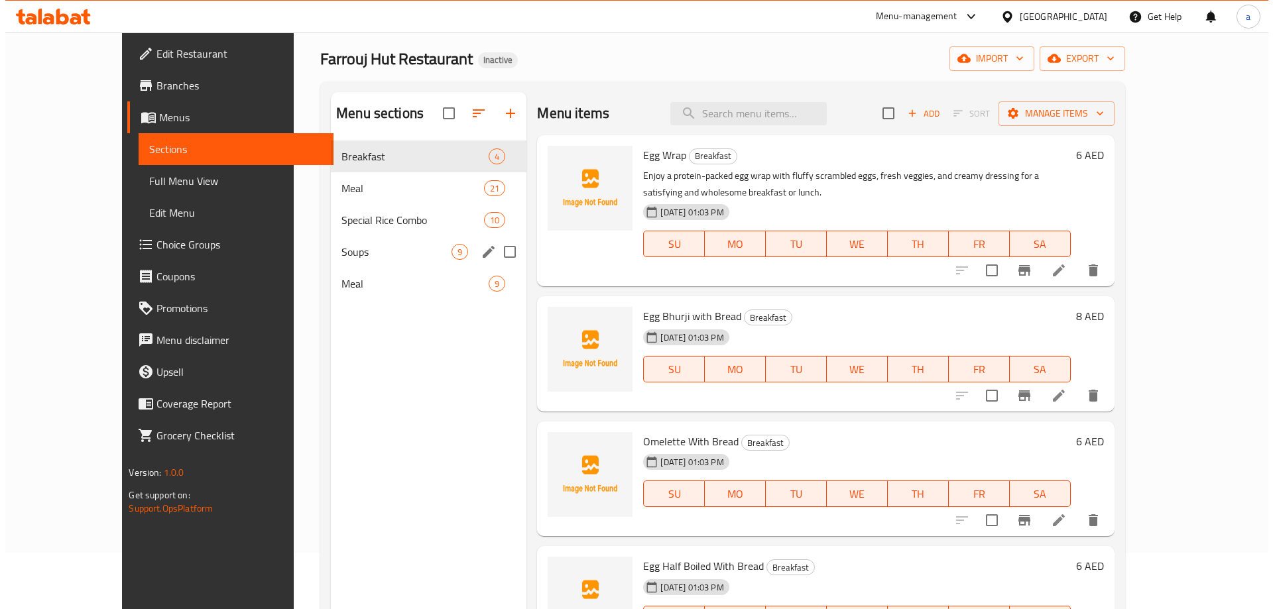
scroll to position [53, 0]
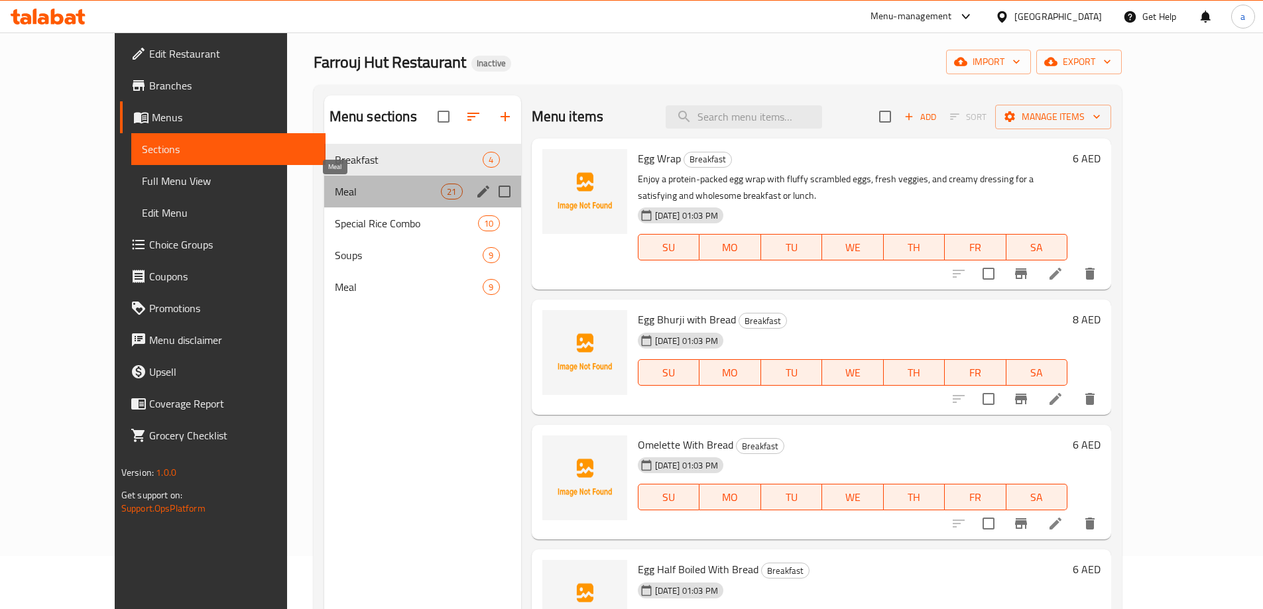
click at [351, 198] on span "Meal" at bounding box center [388, 192] width 107 height 16
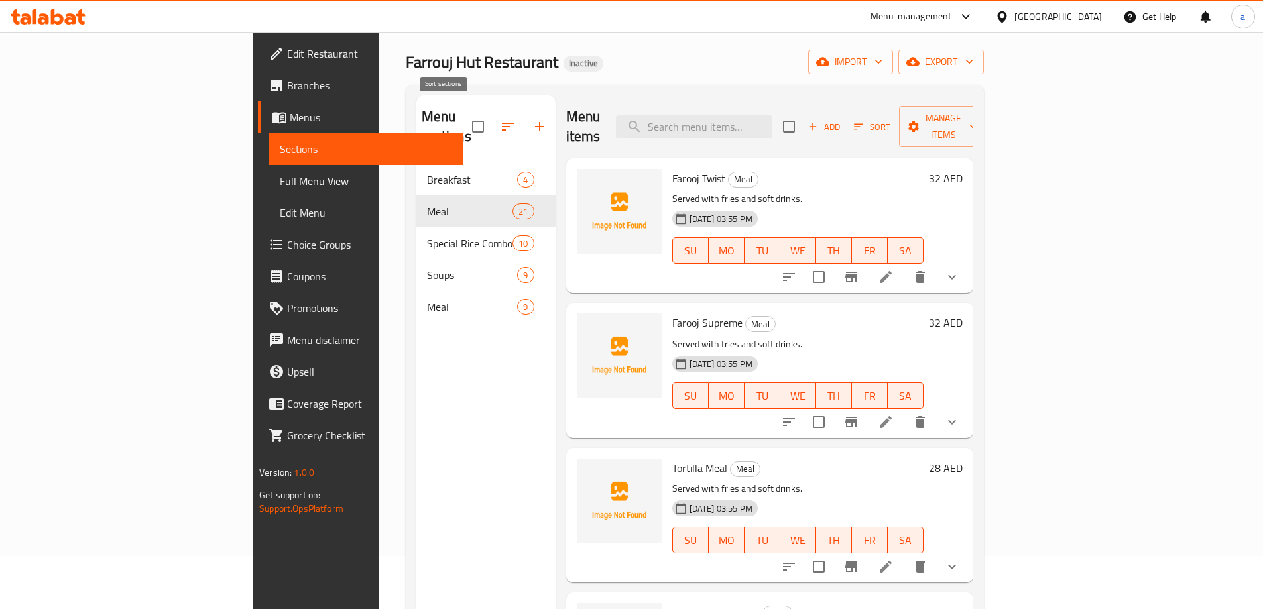
click at [500, 119] on icon "button" at bounding box center [508, 127] width 16 height 16
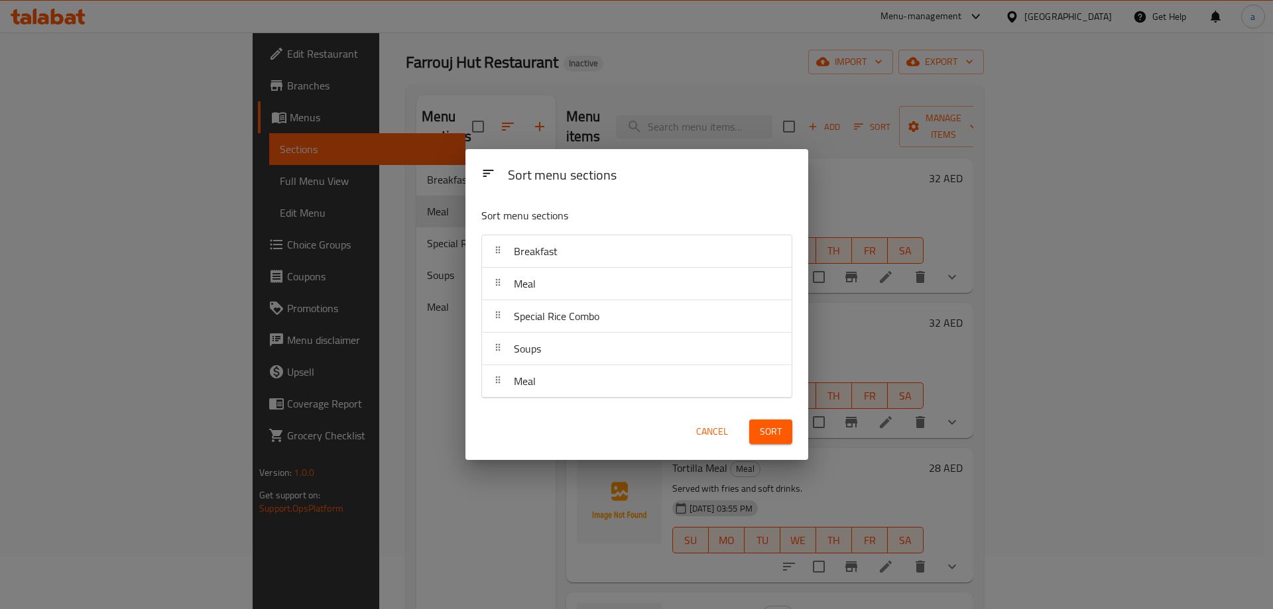
click at [500, 72] on div "Sort menu sections Sort menu sections Breakfast Meal Special Rice Combo Soups M…" at bounding box center [636, 304] width 1273 height 609
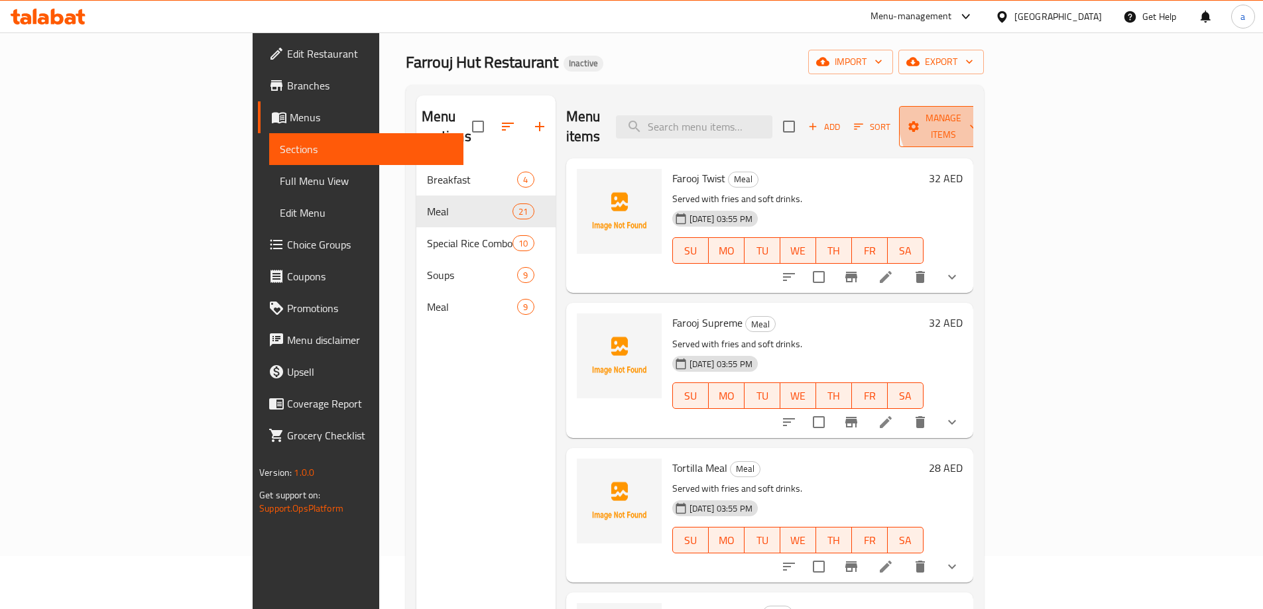
click at [988, 109] on button "Manage items" at bounding box center [943, 126] width 89 height 41
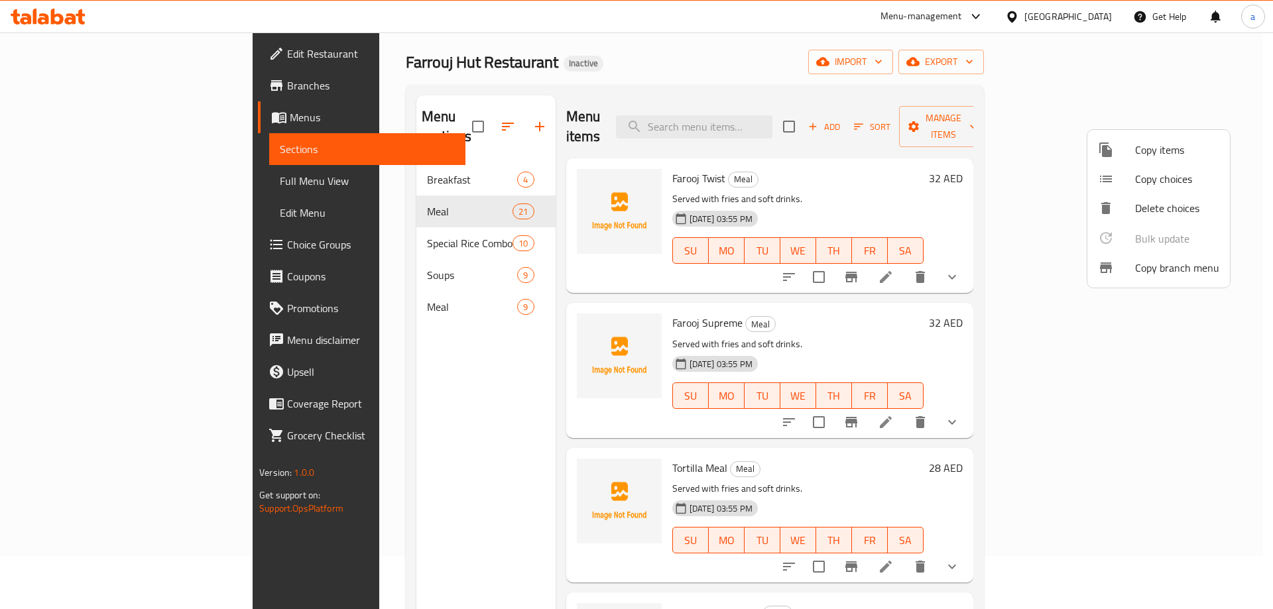
click at [984, 112] on div at bounding box center [636, 304] width 1273 height 609
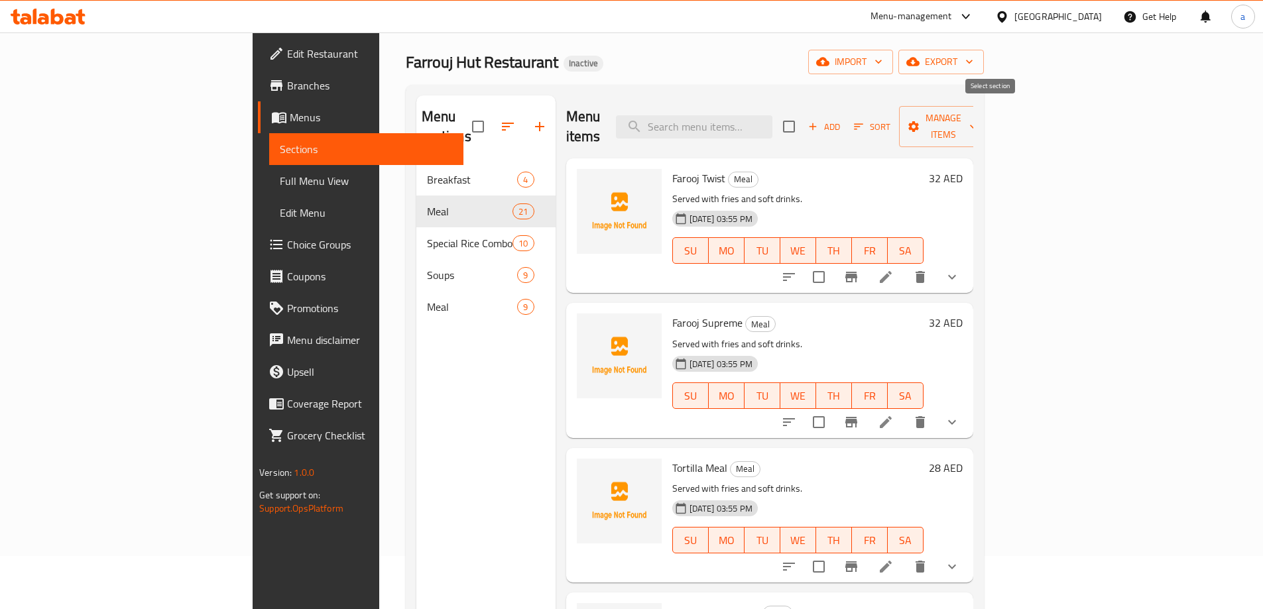
drag, startPoint x: 985, startPoint y: 113, endPoint x: 988, endPoint y: 121, distance: 8.0
click at [803, 119] on input "checkbox" at bounding box center [789, 127] width 28 height 28
checkbox input "true"
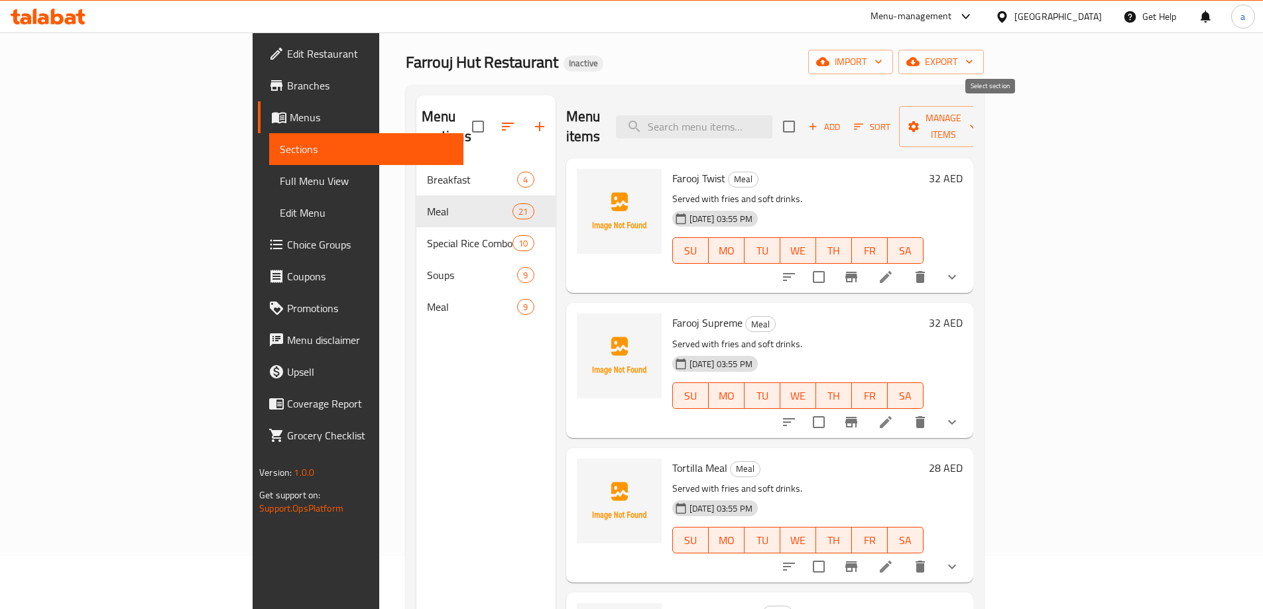
checkbox input "true"
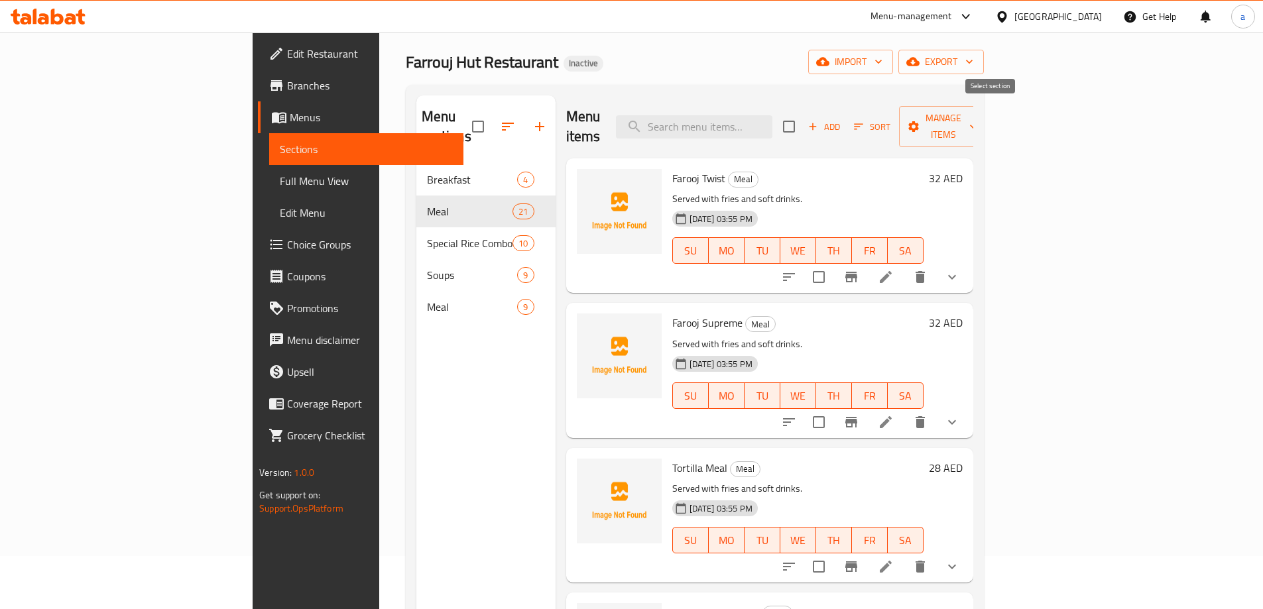
checkbox input "true"
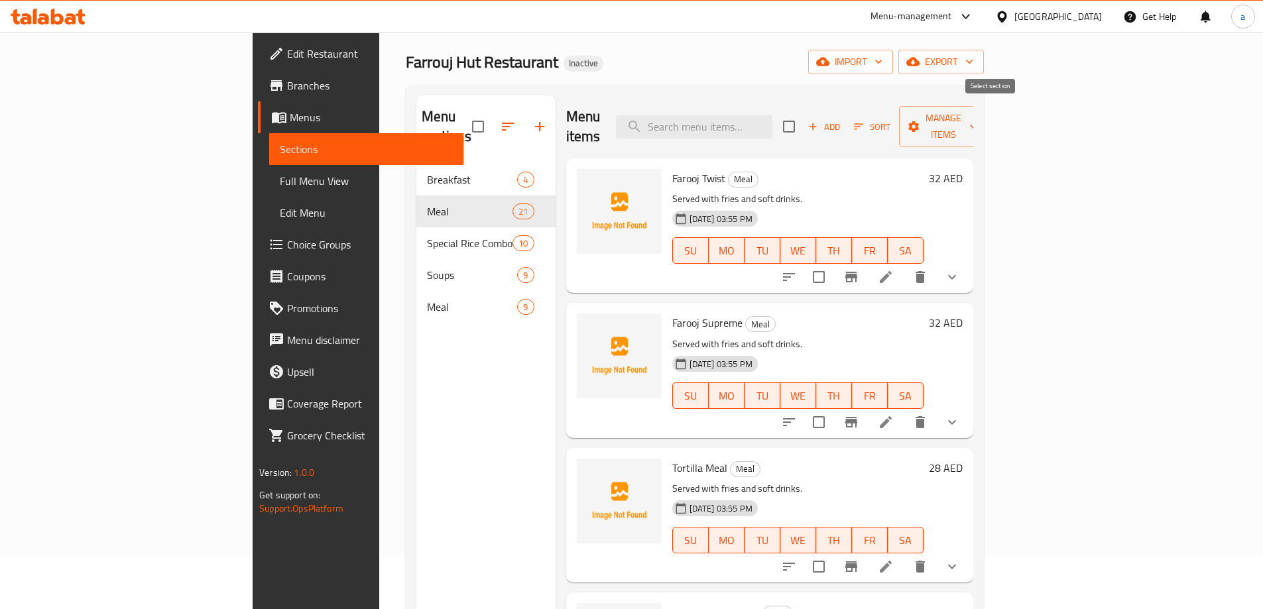
checkbox input "true"
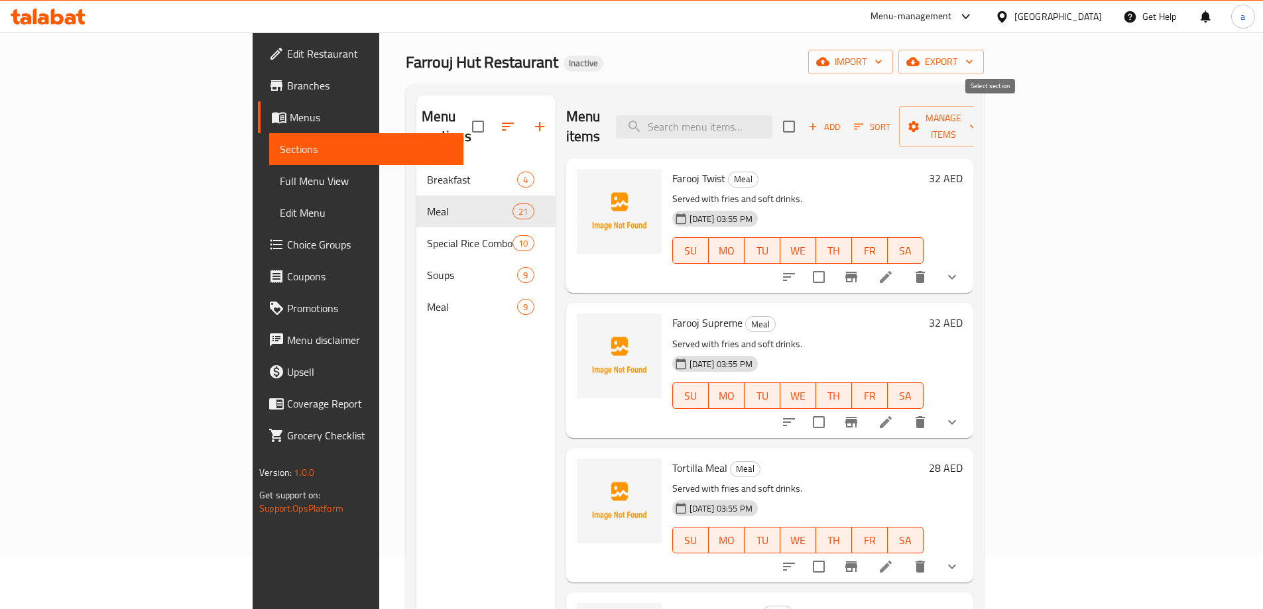
checkbox input "true"
click at [977, 111] on span "Manage items" at bounding box center [943, 126] width 68 height 33
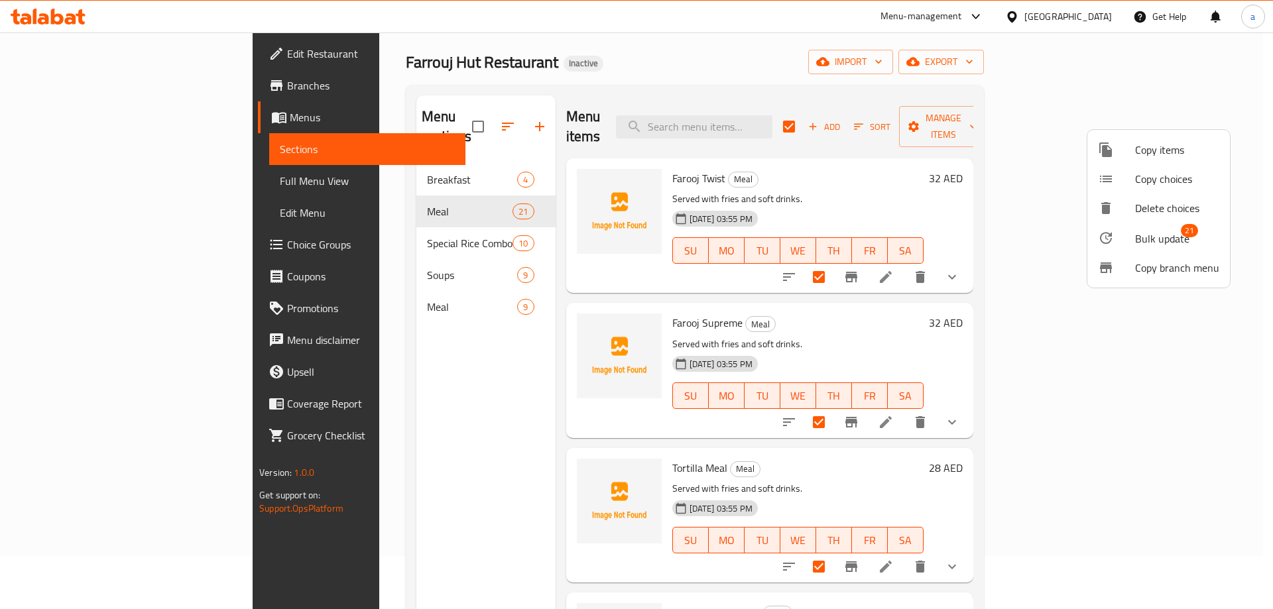
click at [1167, 146] on span "Copy items" at bounding box center [1177, 150] width 84 height 16
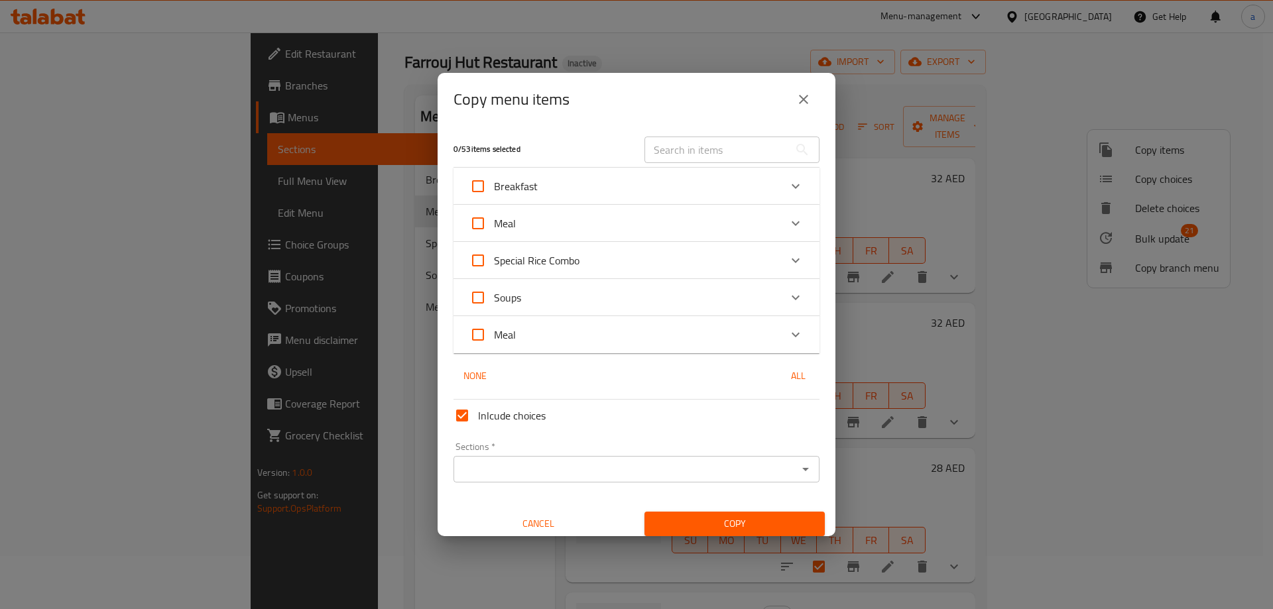
click at [533, 226] on div "Meal" at bounding box center [624, 223] width 310 height 32
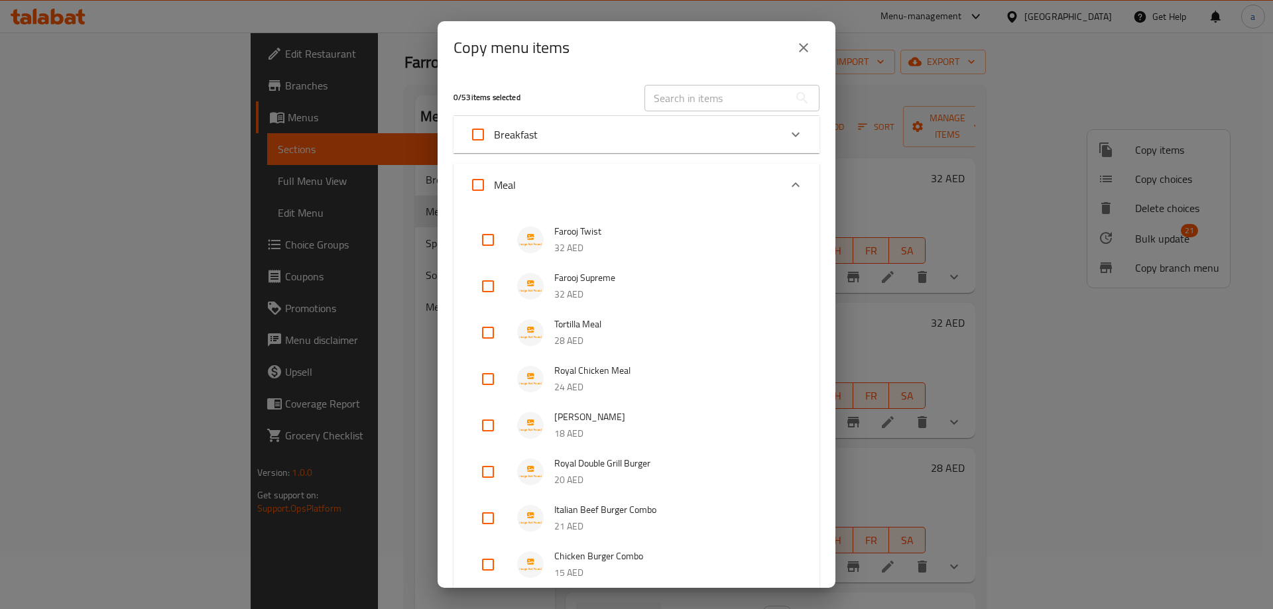
click at [536, 184] on div "Meal" at bounding box center [624, 185] width 310 height 32
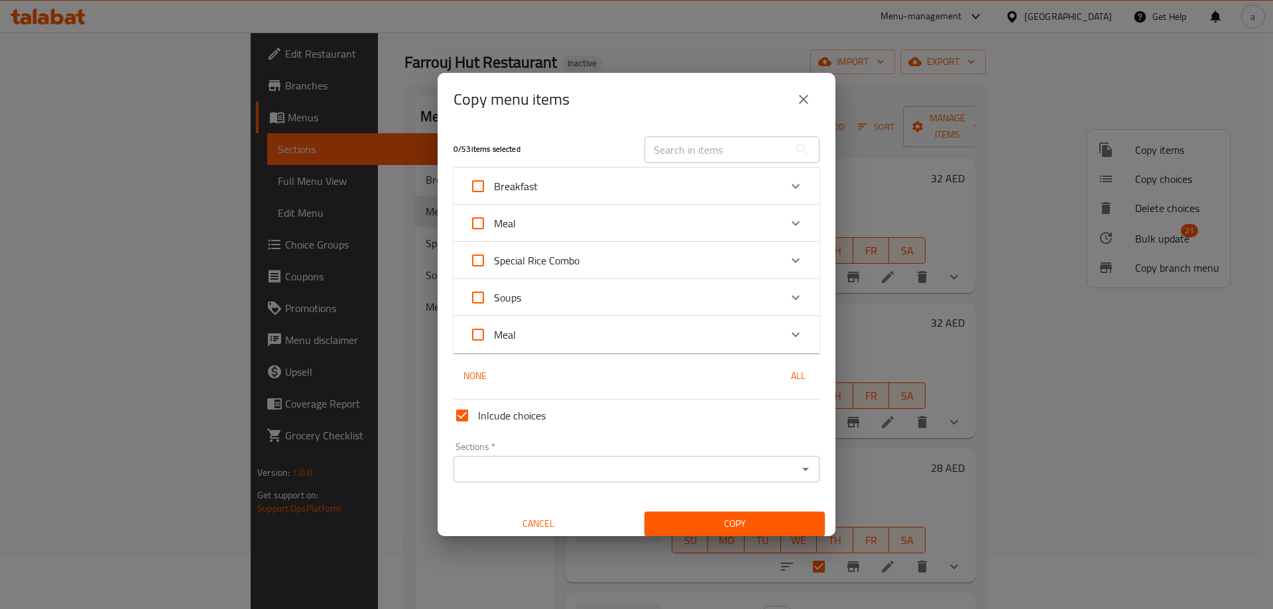
click at [477, 223] on input "Meal" at bounding box center [478, 223] width 32 height 32
checkbox input "true"
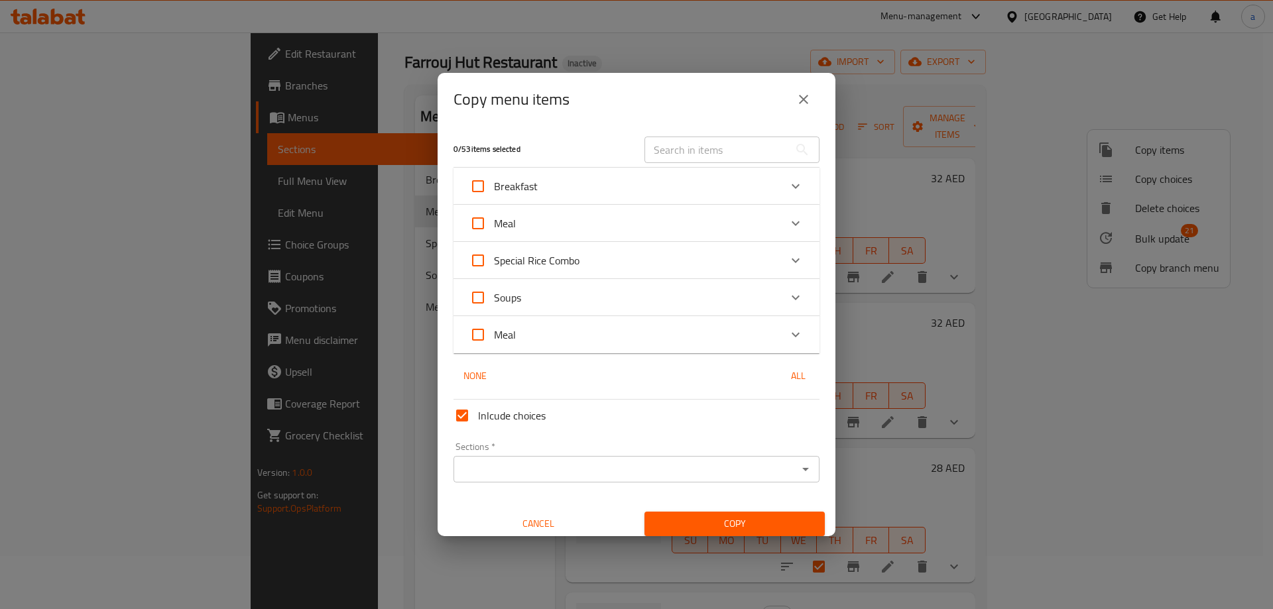
checkbox input "true"
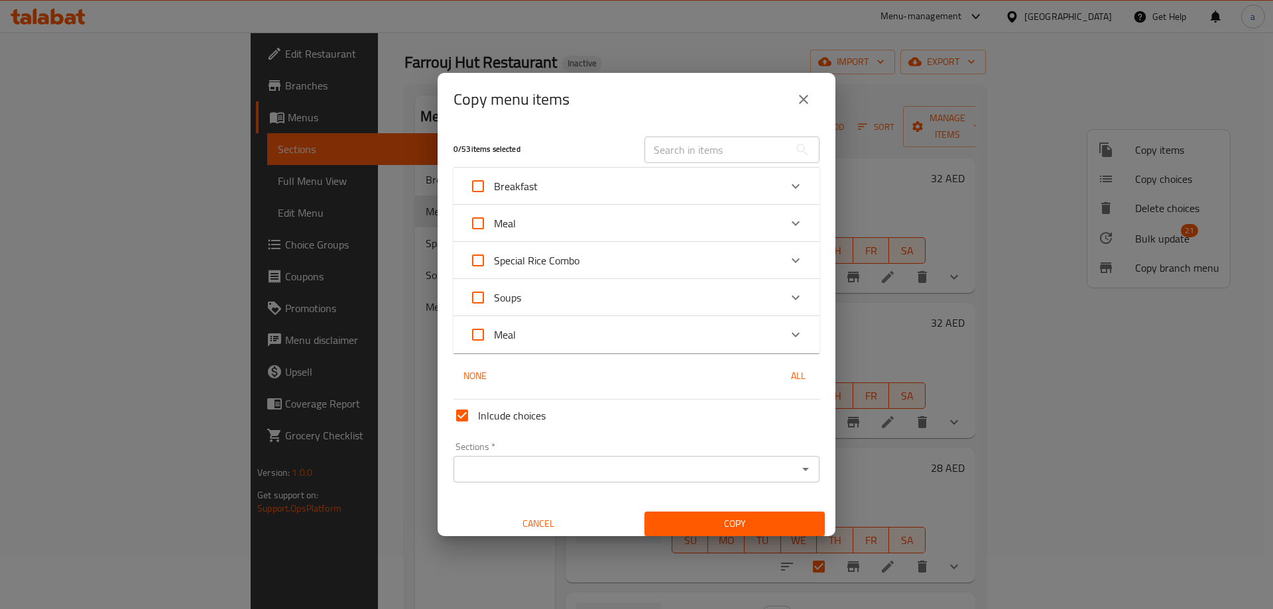
checkbox input "true"
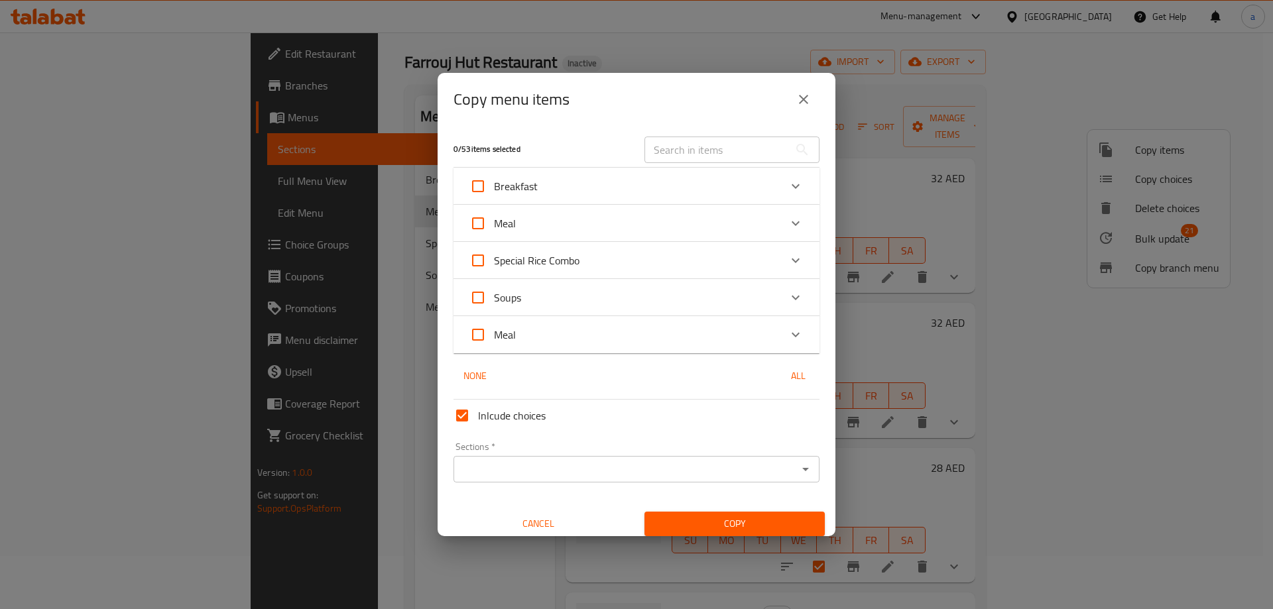
checkbox input "true"
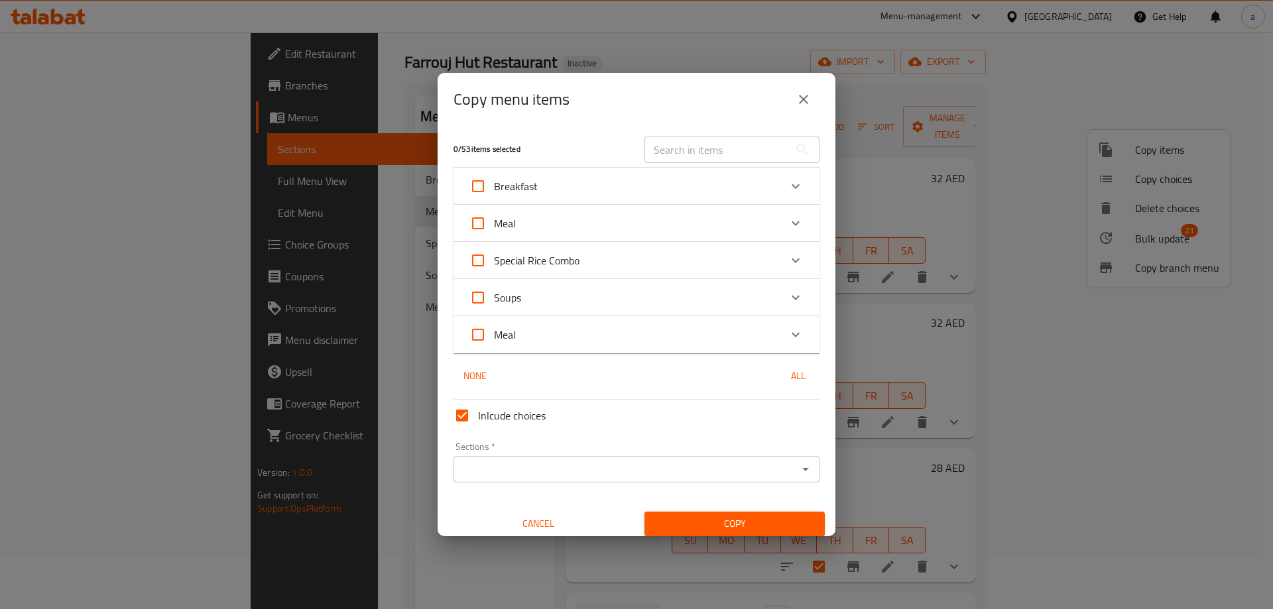
checkbox input "true"
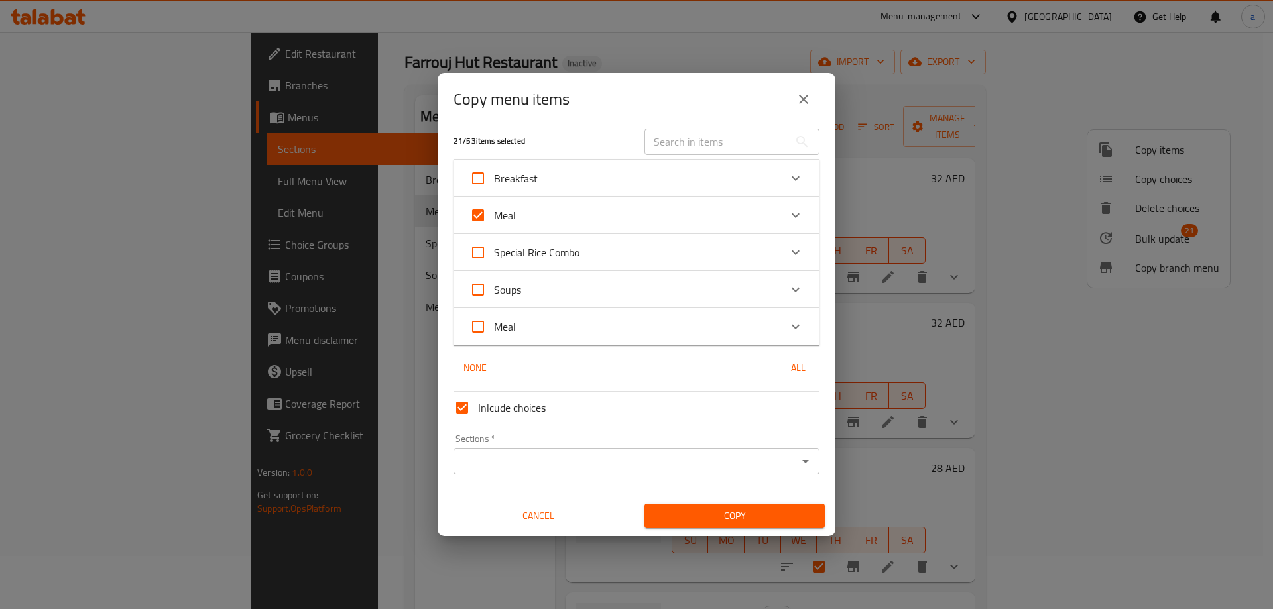
click at [787, 209] on icon "Expand" at bounding box center [795, 215] width 16 height 16
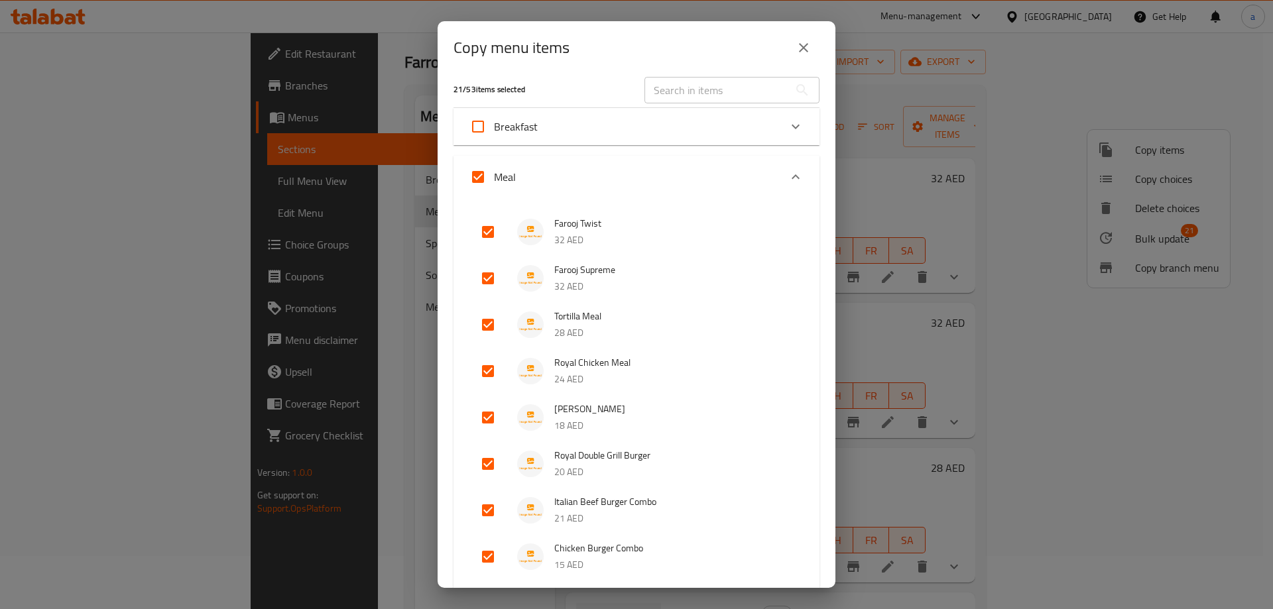
click at [787, 178] on icon "Expand" at bounding box center [795, 177] width 16 height 16
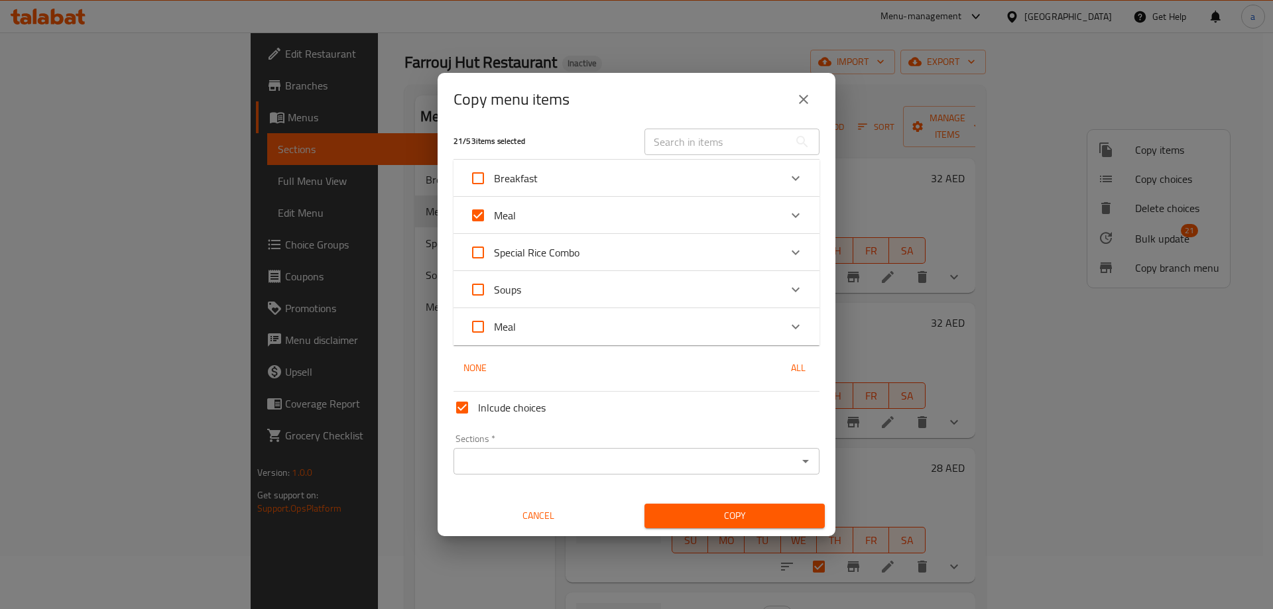
click at [693, 323] on div "Meal" at bounding box center [624, 327] width 310 height 32
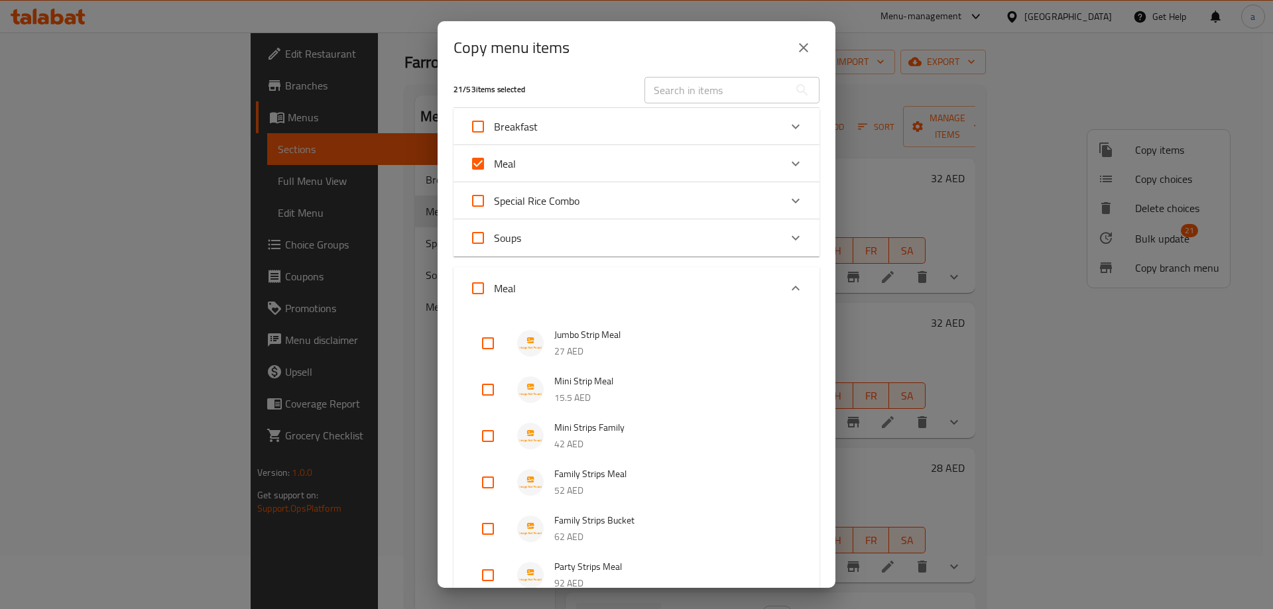
click at [477, 284] on input "Meal" at bounding box center [478, 288] width 32 height 32
checkbox input "true"
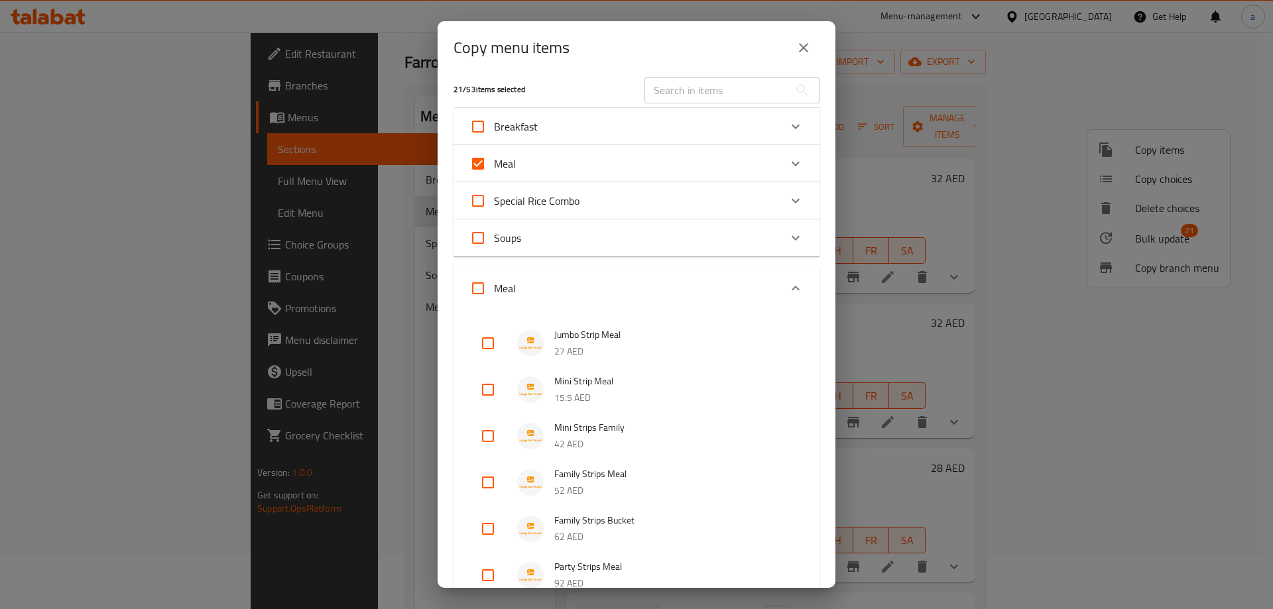
checkbox input "true"
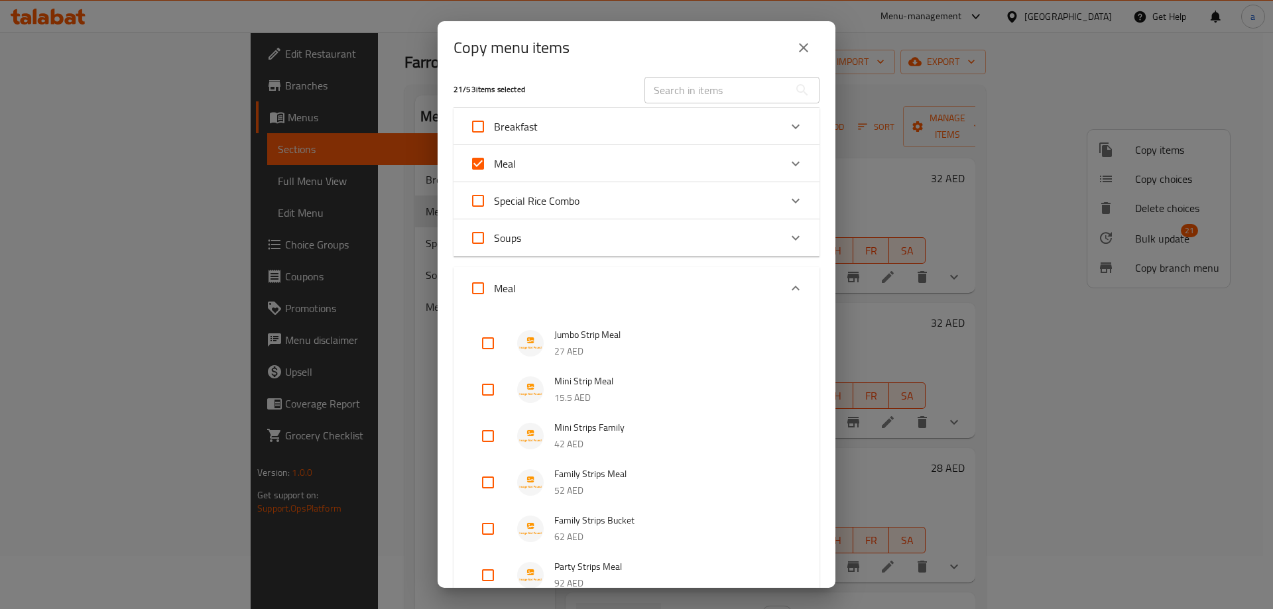
checkbox input "true"
click at [780, 279] on div "Expand" at bounding box center [795, 288] width 32 height 32
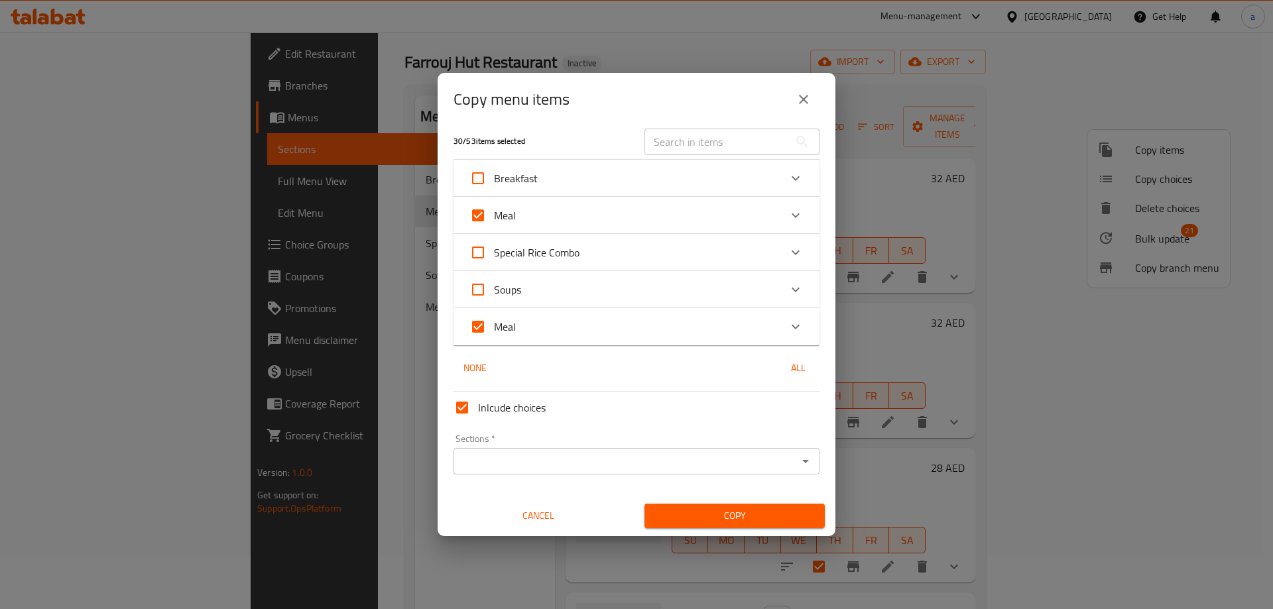
click at [479, 323] on input "Meal" at bounding box center [478, 327] width 32 height 32
checkbox input "false"
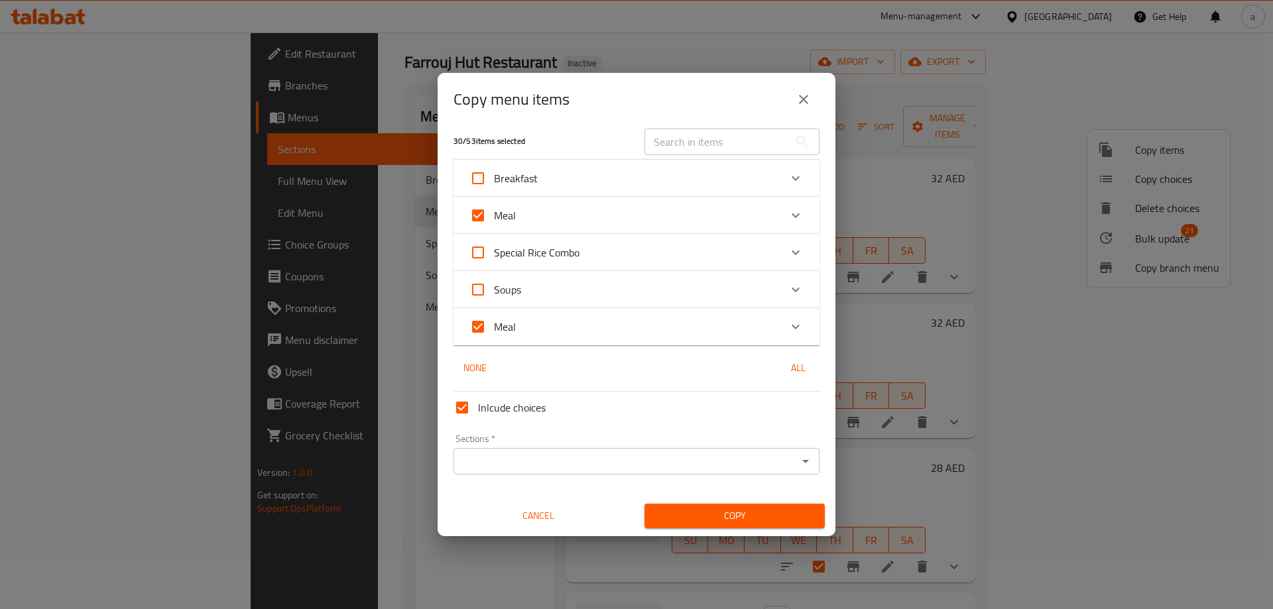
checkbox input "false"
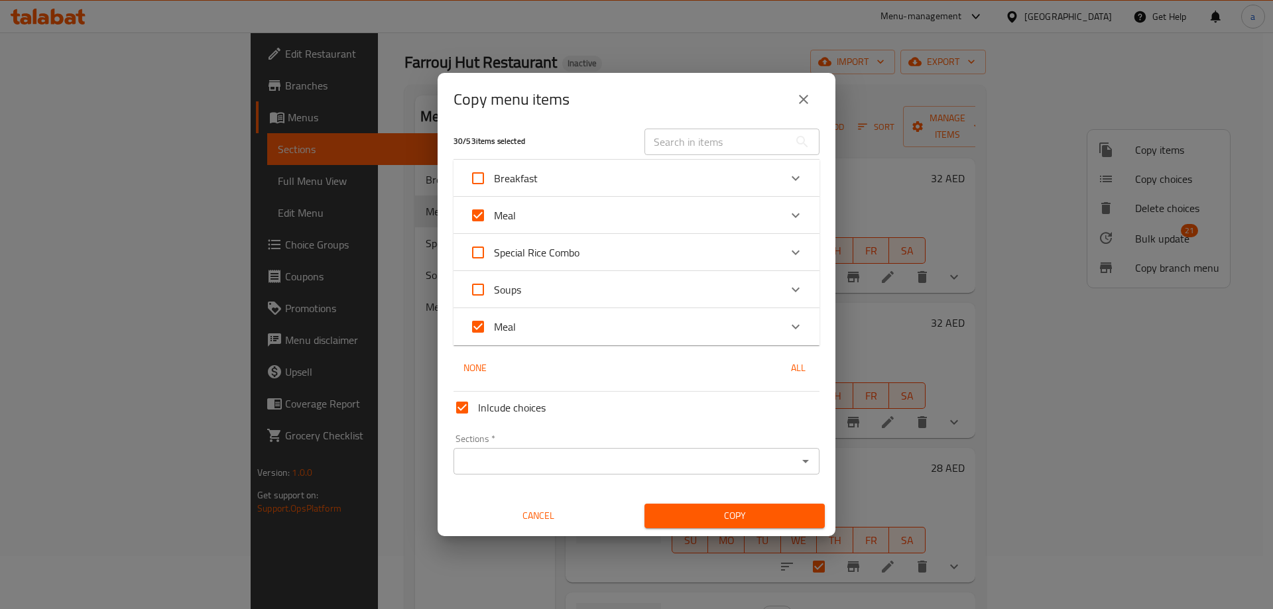
checkbox input "false"
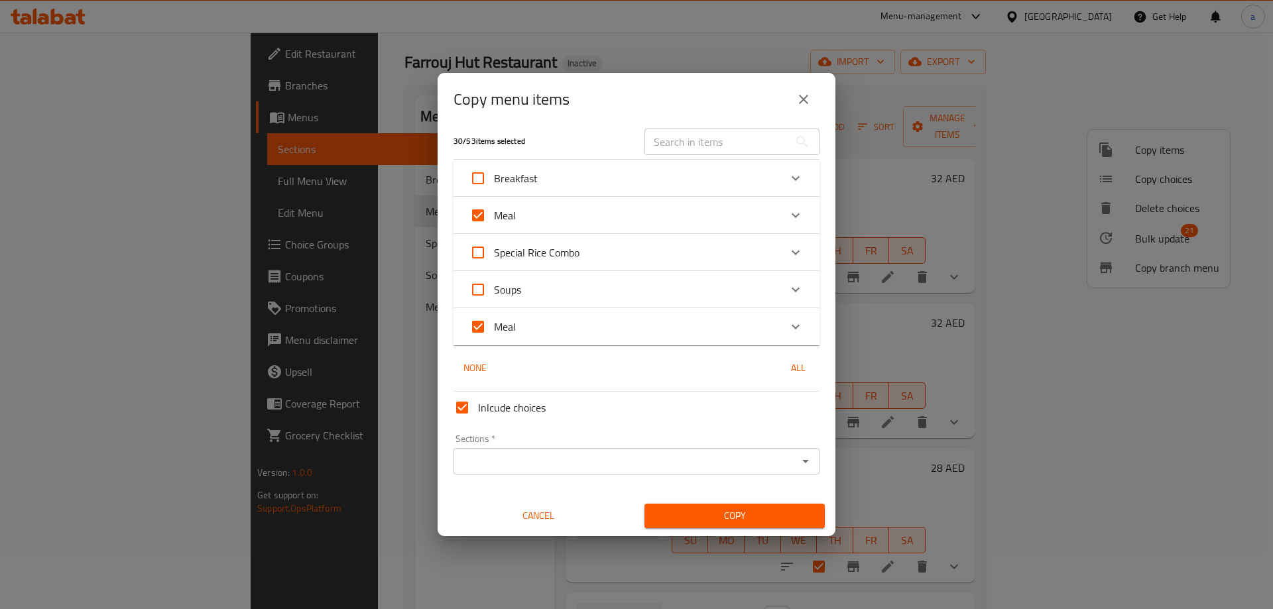
checkbox input "false"
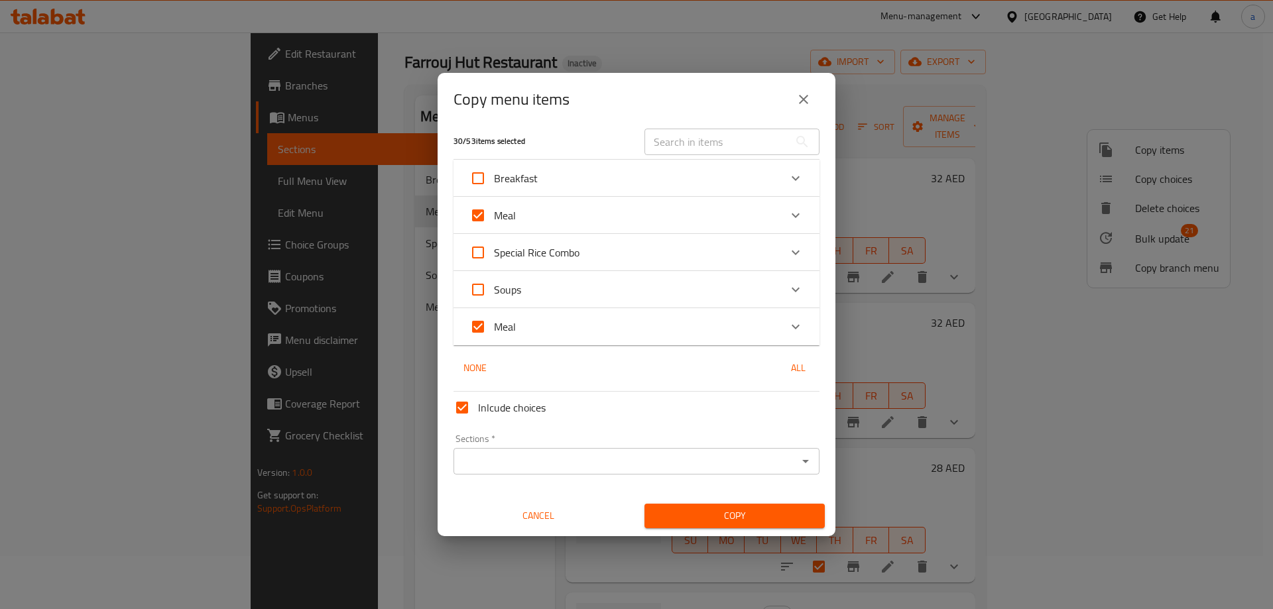
checkbox input "false"
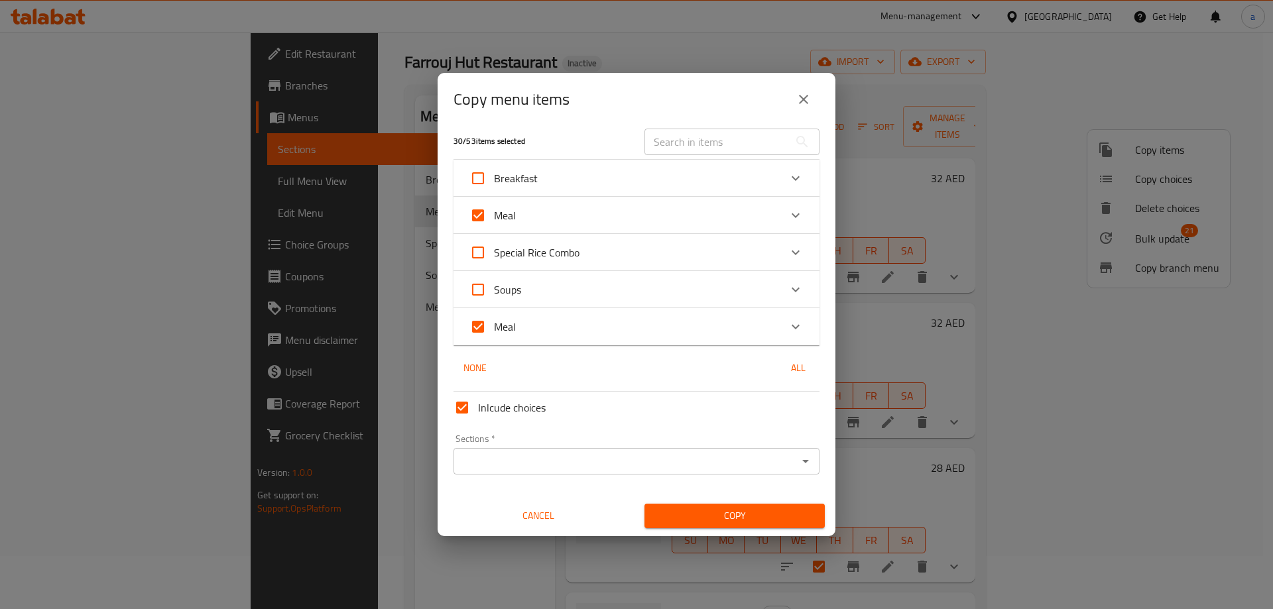
checkbox input "false"
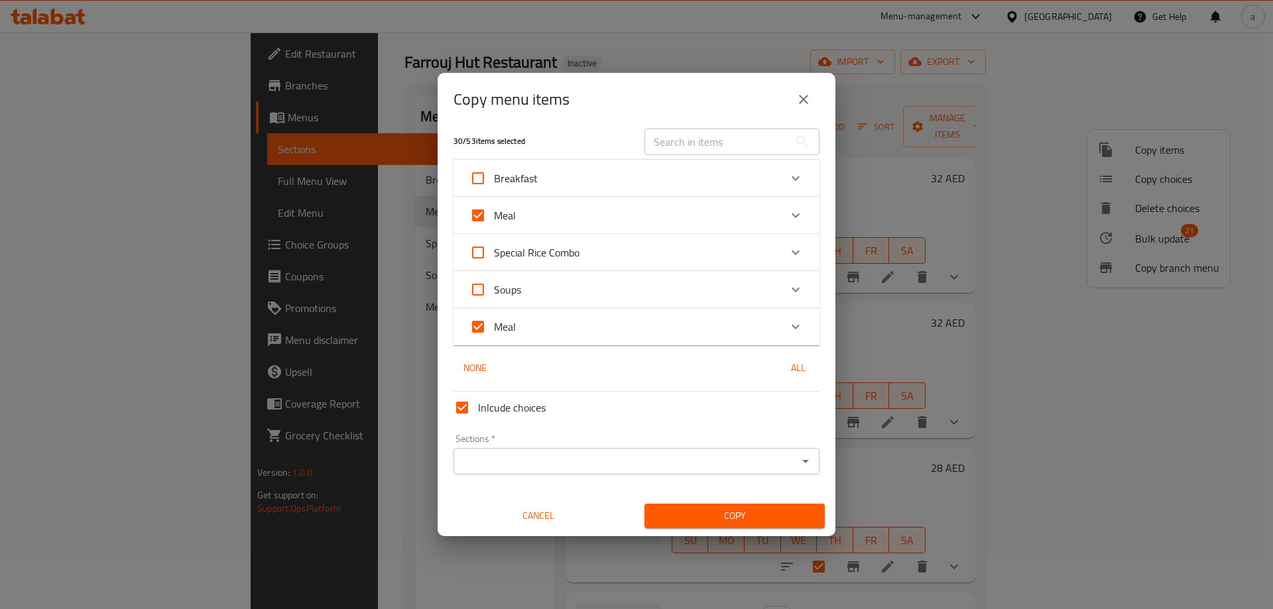
checkbox input "false"
click at [542, 455] on input "Sections   *" at bounding box center [625, 461] width 336 height 19
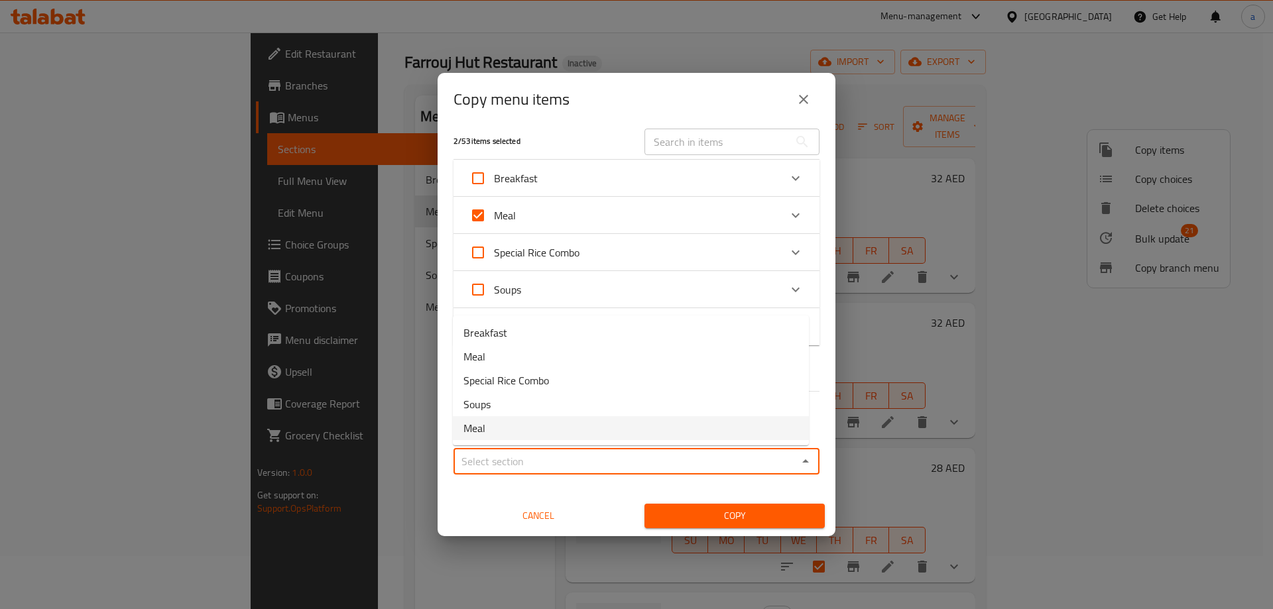
click at [501, 431] on li "Meal" at bounding box center [631, 428] width 356 height 24
type input "Meal"
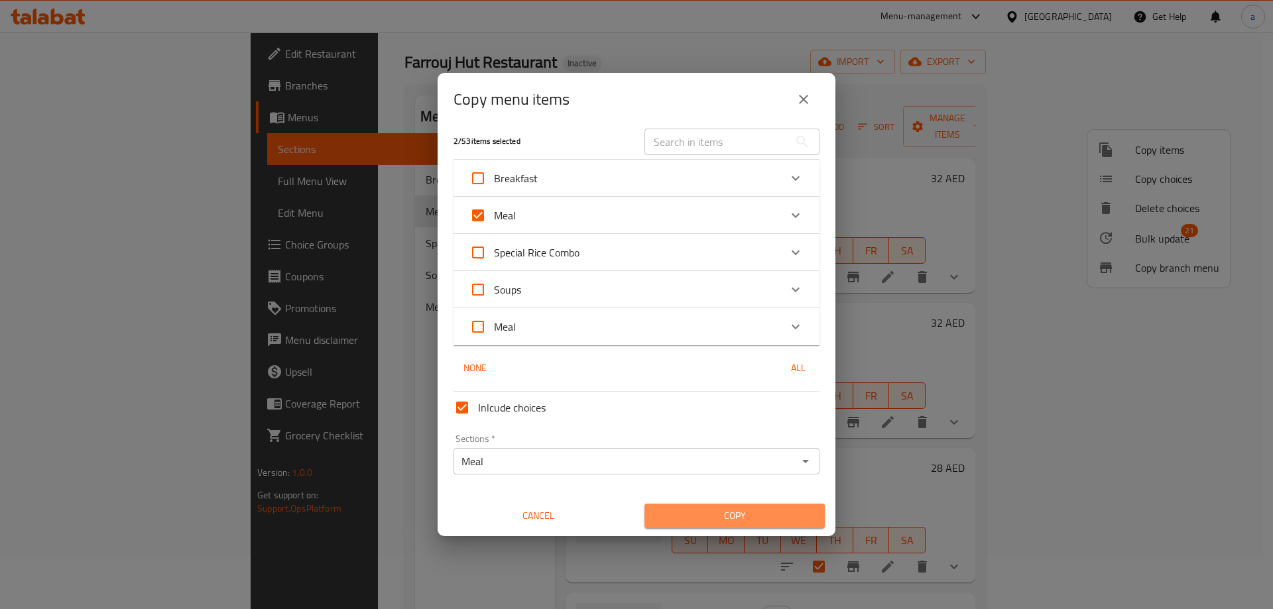
click at [745, 512] on span "Copy" at bounding box center [734, 516] width 159 height 17
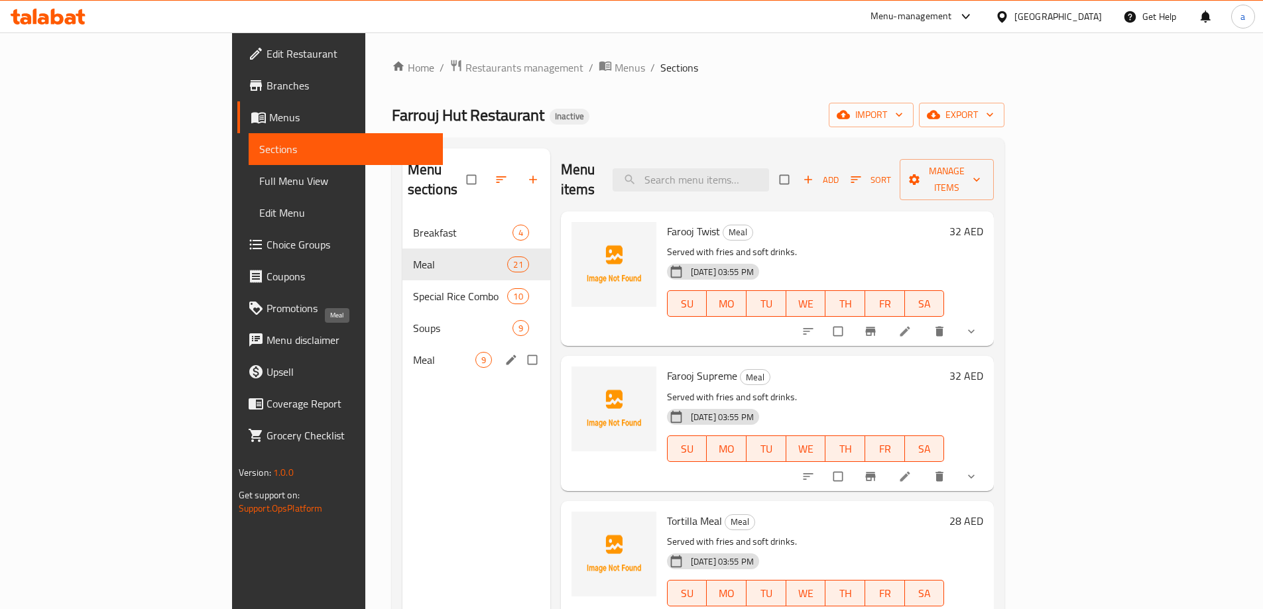
click at [413, 352] on span "Meal" at bounding box center [444, 360] width 62 height 16
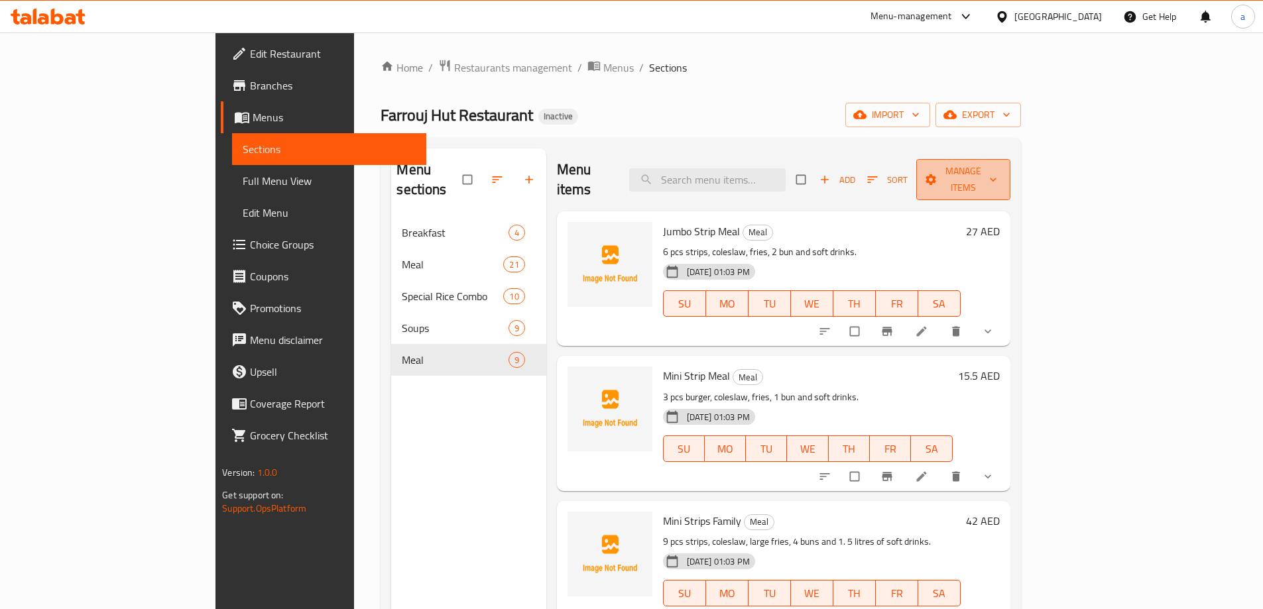
click at [936, 174] on icon "button" at bounding box center [930, 179] width 11 height 11
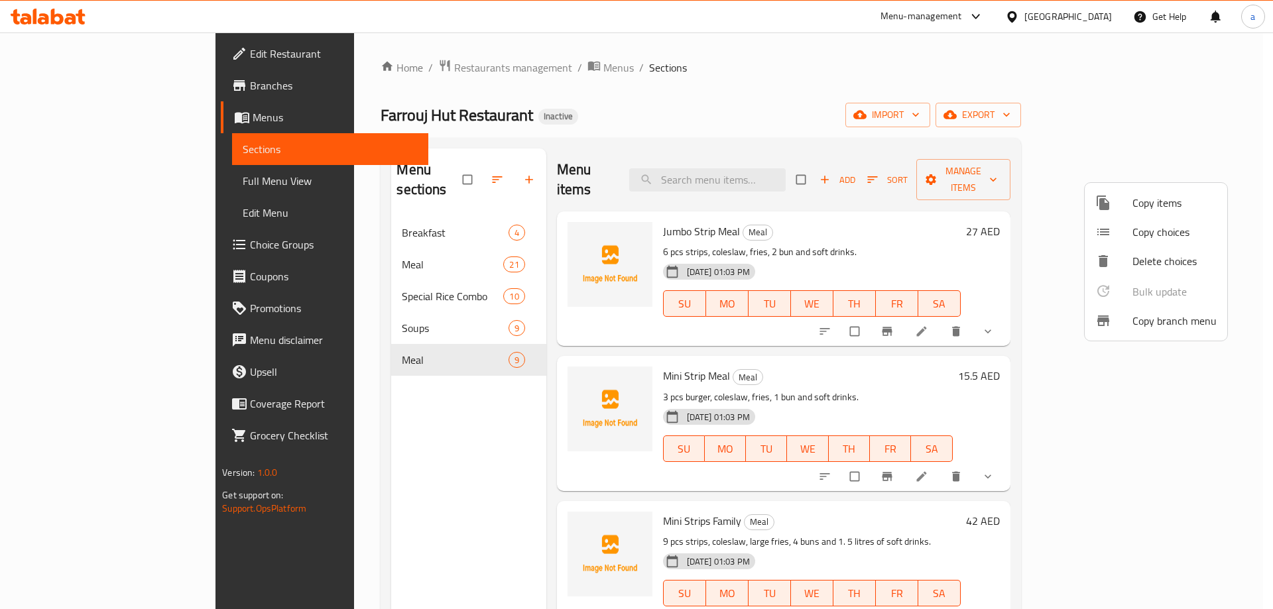
click at [1122, 209] on div at bounding box center [1113, 203] width 37 height 16
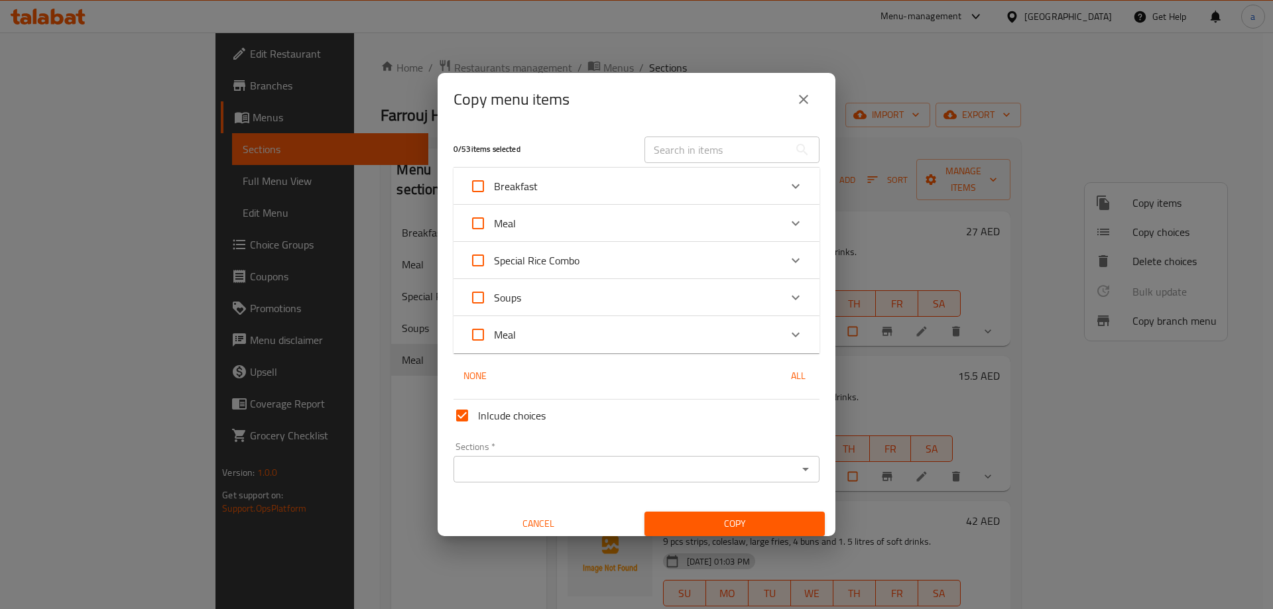
click at [469, 226] on input "Meal" at bounding box center [478, 223] width 32 height 32
checkbox input "true"
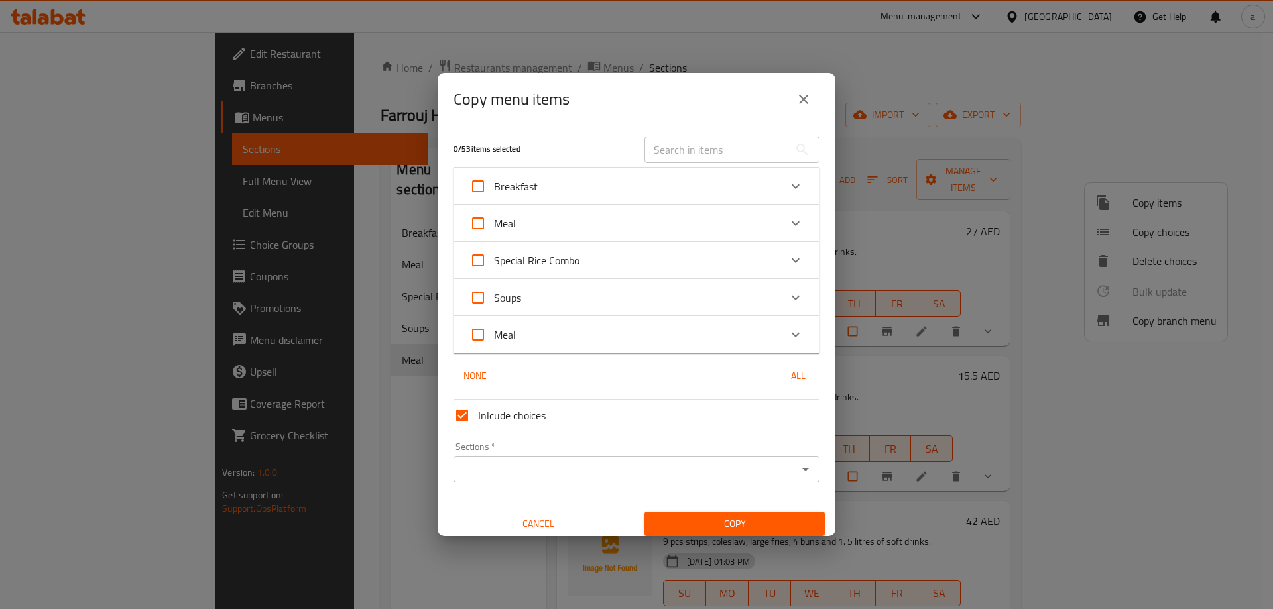
checkbox input "true"
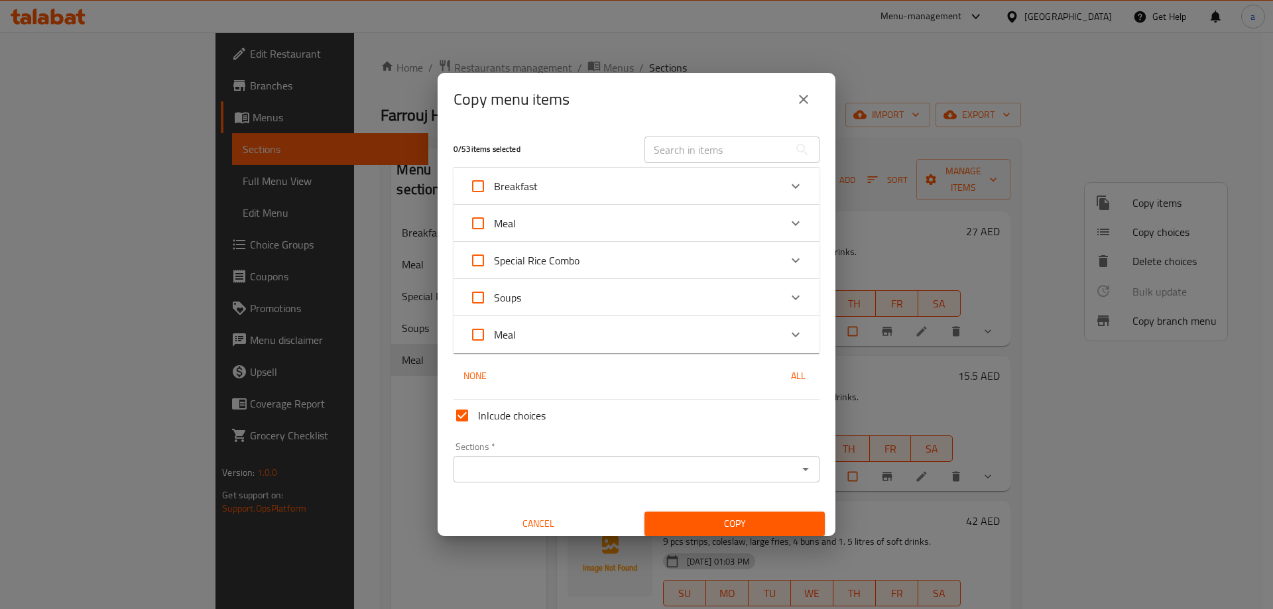
checkbox input "true"
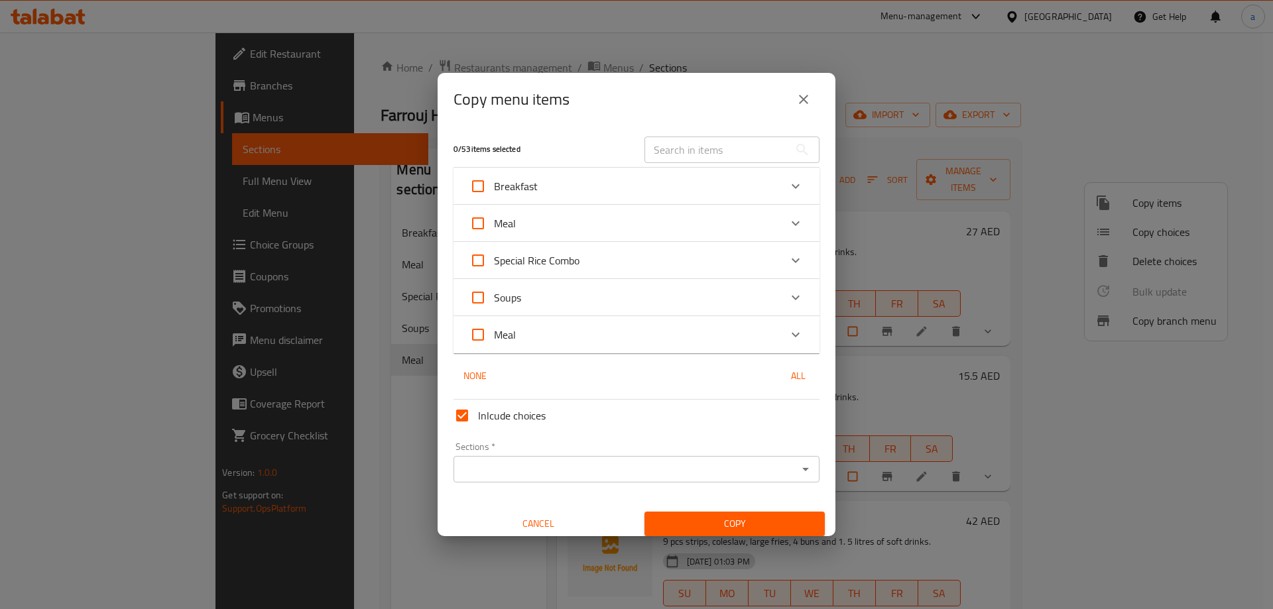
checkbox input "true"
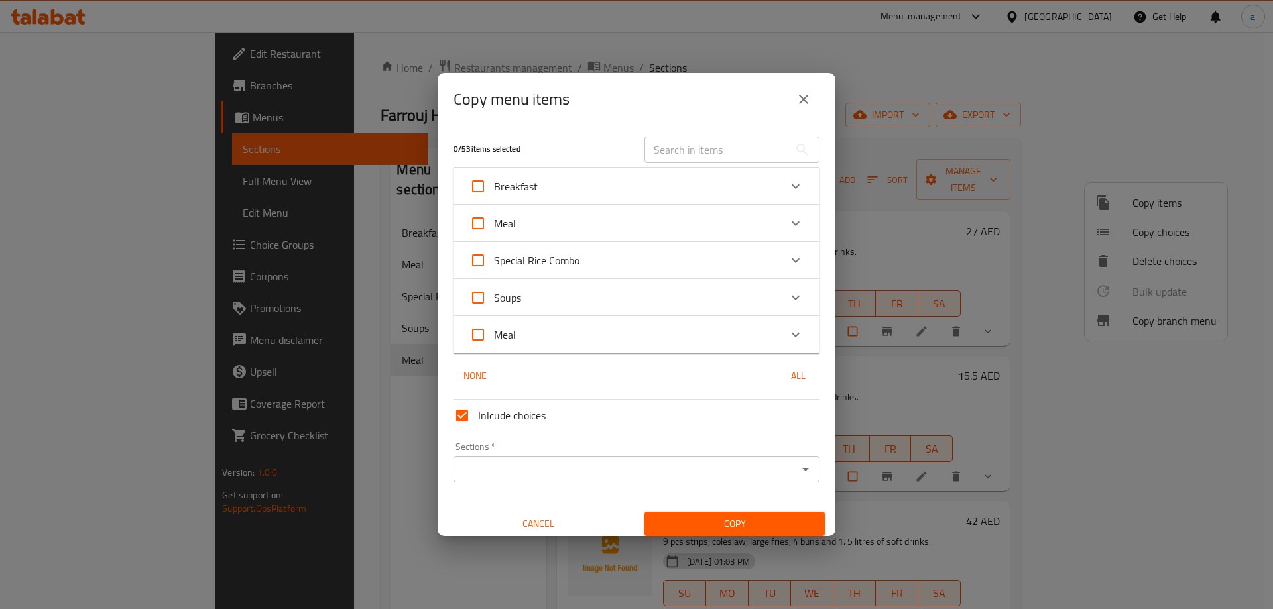
checkbox input "true"
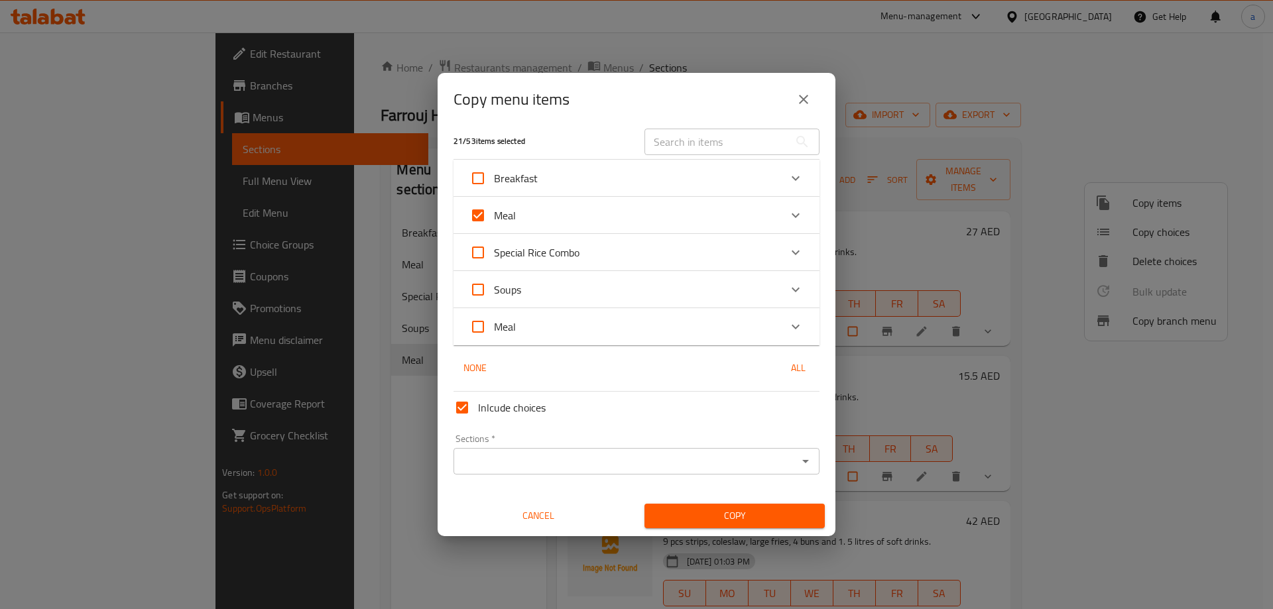
click at [663, 455] on input "Sections   *" at bounding box center [625, 461] width 336 height 19
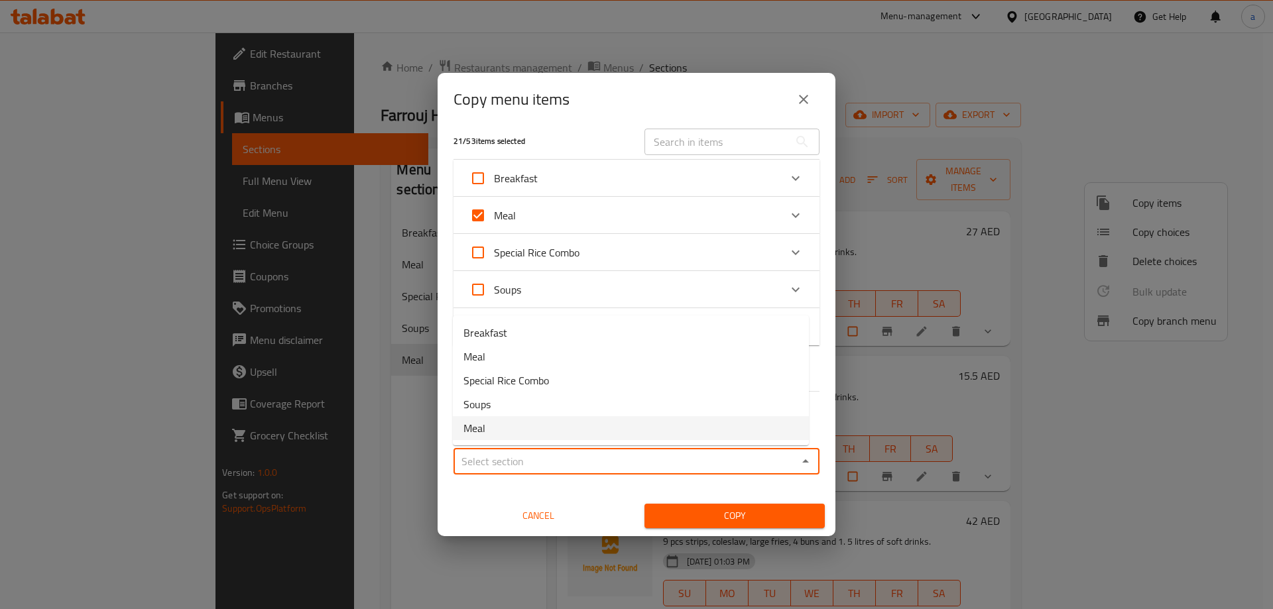
click at [568, 430] on li "Meal" at bounding box center [631, 428] width 356 height 24
type input "Meal"
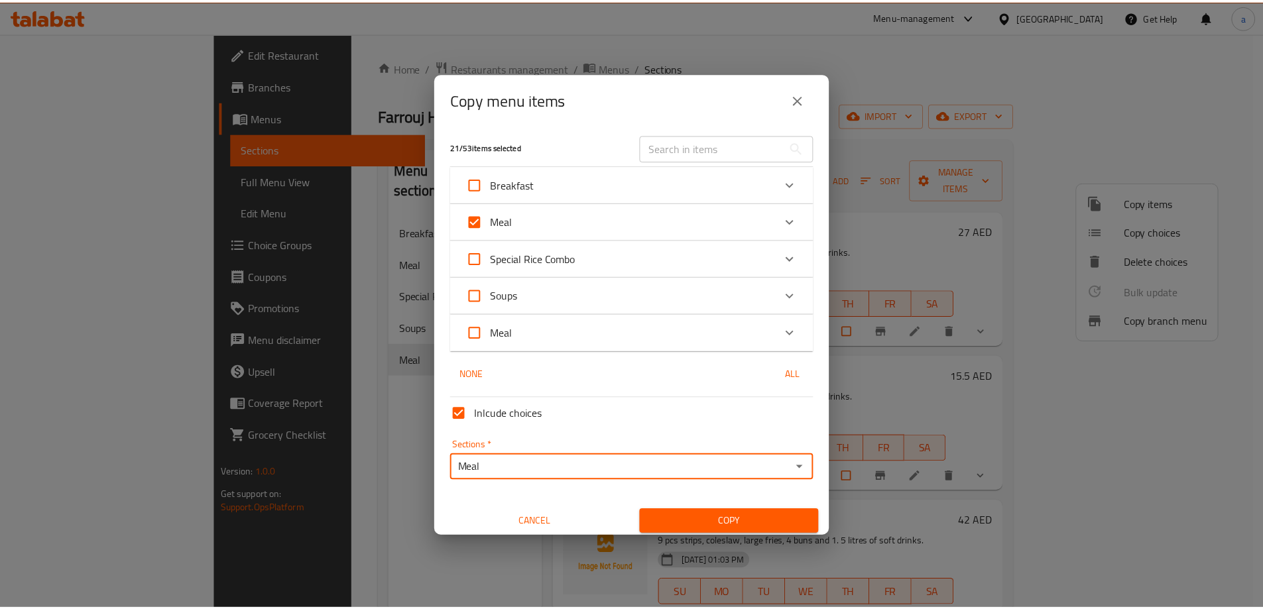
scroll to position [0, 0]
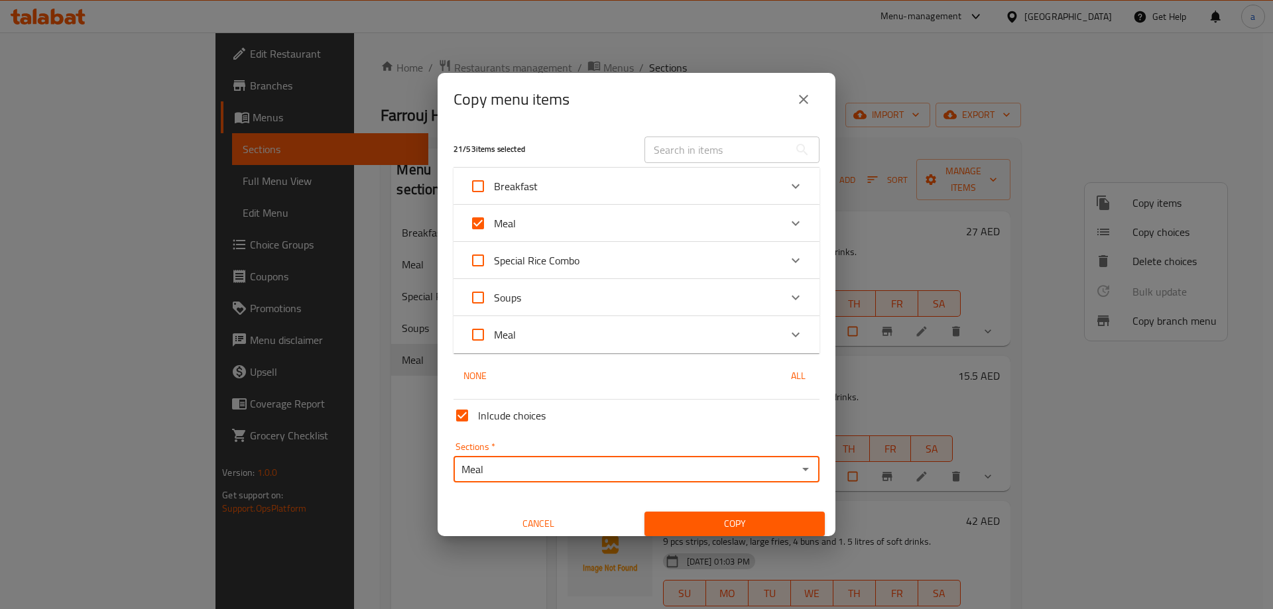
click at [717, 527] on span "Copy" at bounding box center [734, 524] width 159 height 17
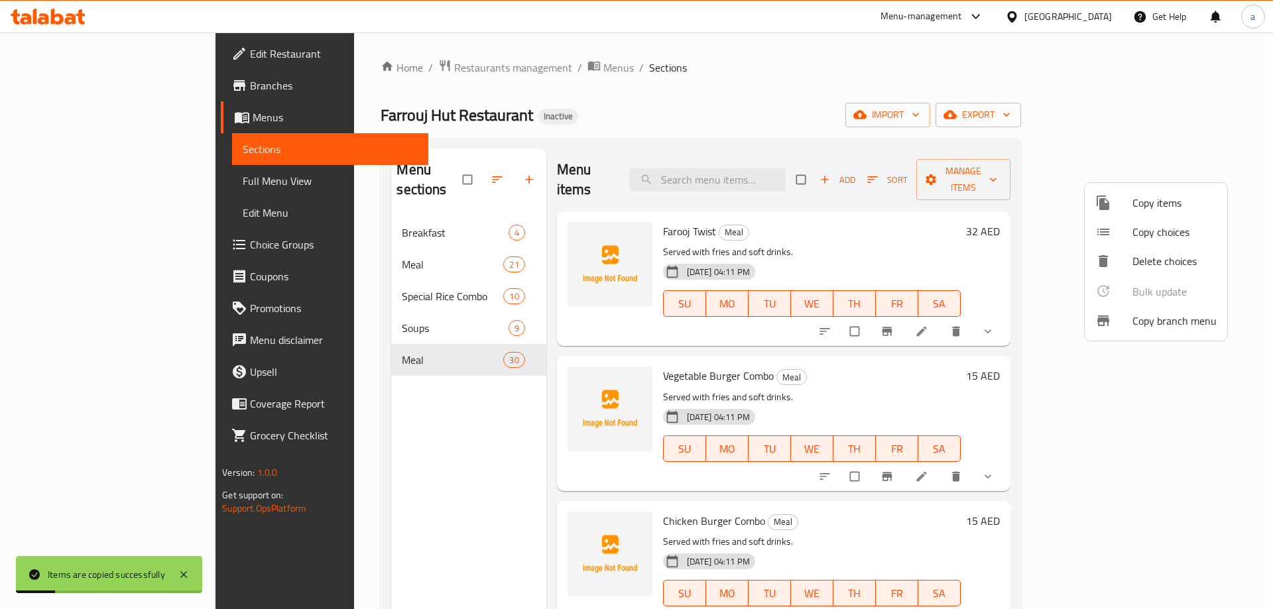
click at [455, 249] on div at bounding box center [636, 304] width 1273 height 609
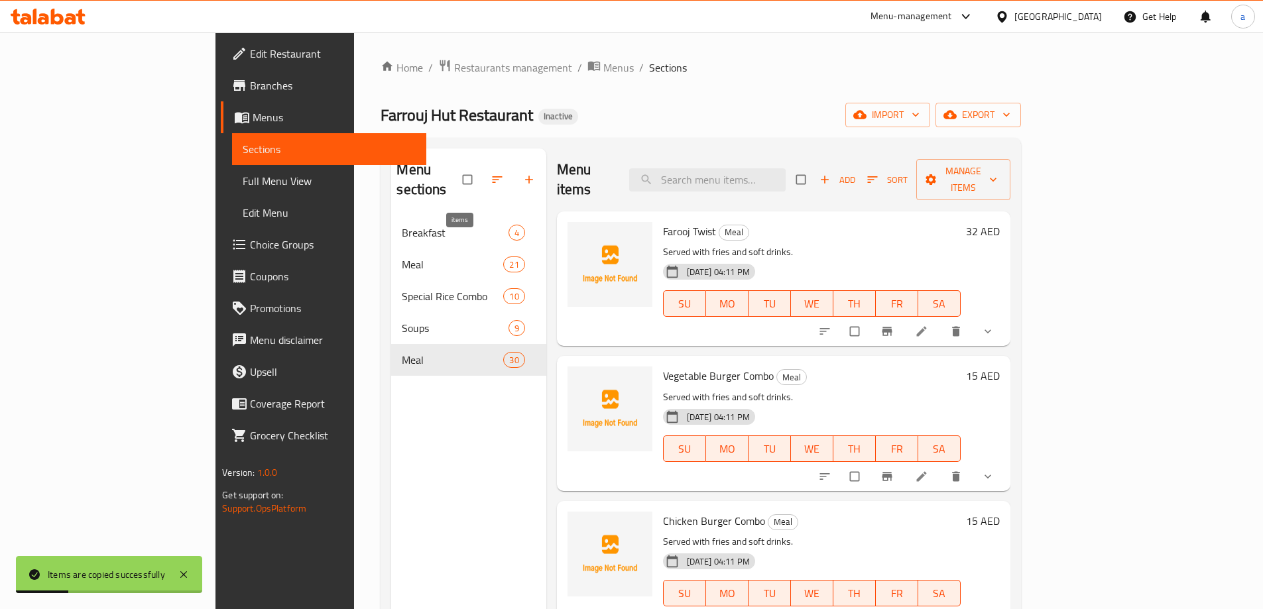
click at [504, 258] on span "21" at bounding box center [514, 264] width 20 height 13
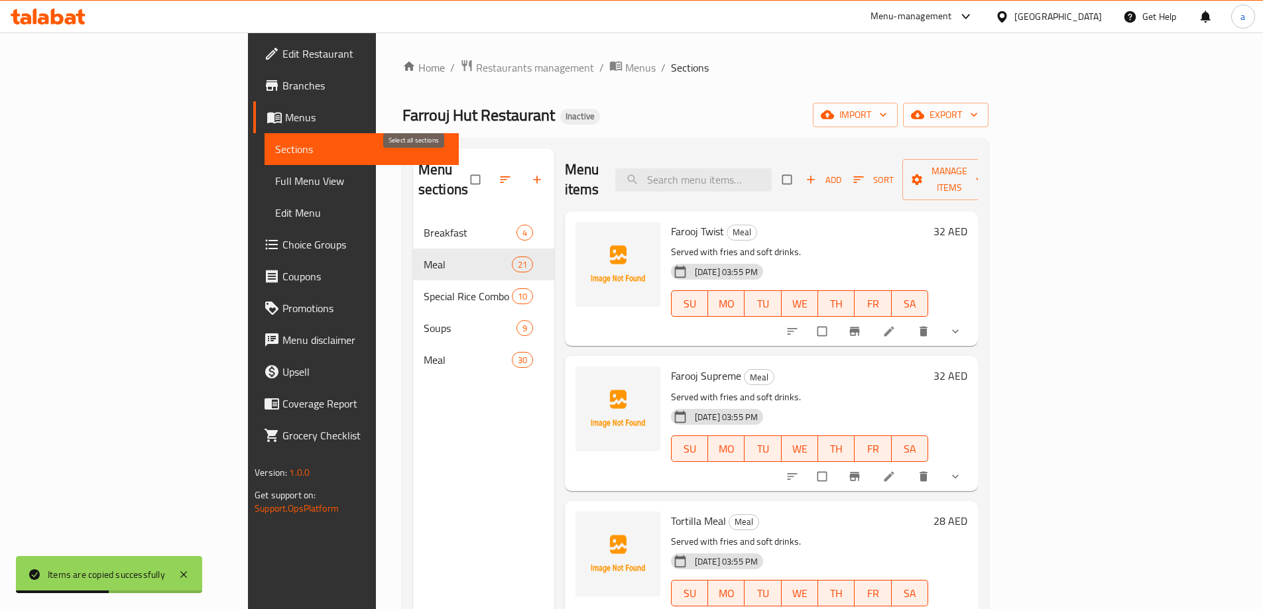
click at [463, 174] on input "checkbox" at bounding box center [477, 179] width 28 height 25
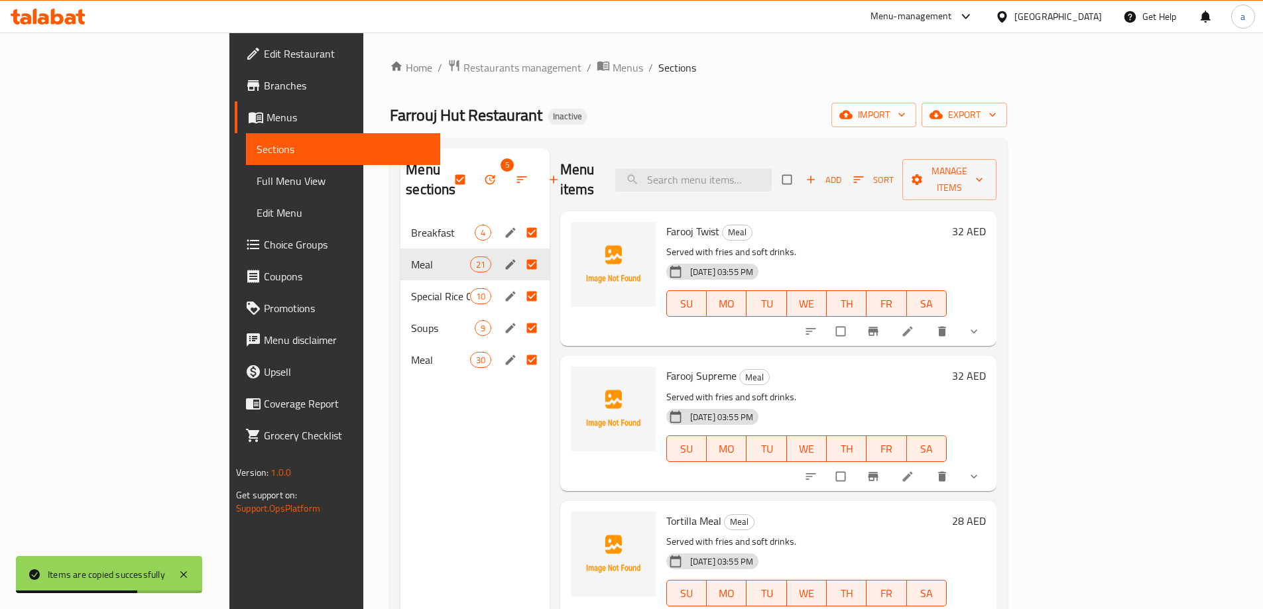
click at [519, 220] on input "Menu sections" at bounding box center [533, 232] width 28 height 25
checkbox input "false"
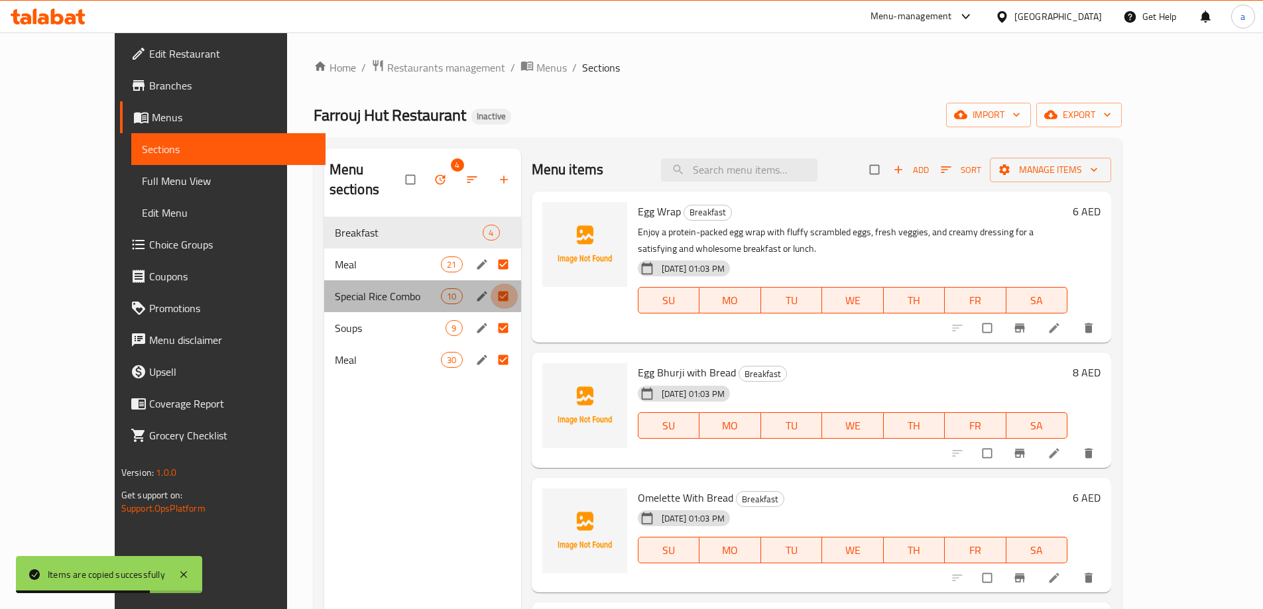
click at [490, 284] on input "Menu sections" at bounding box center [504, 296] width 28 height 25
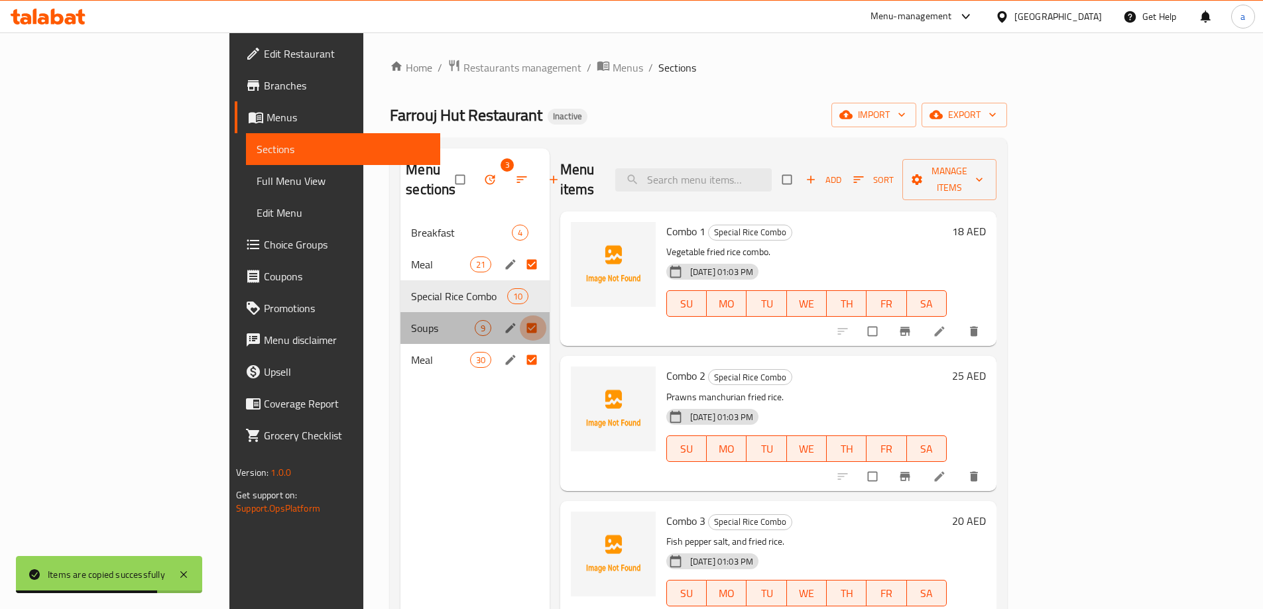
click at [519, 315] on input "Menu sections" at bounding box center [533, 327] width 28 height 25
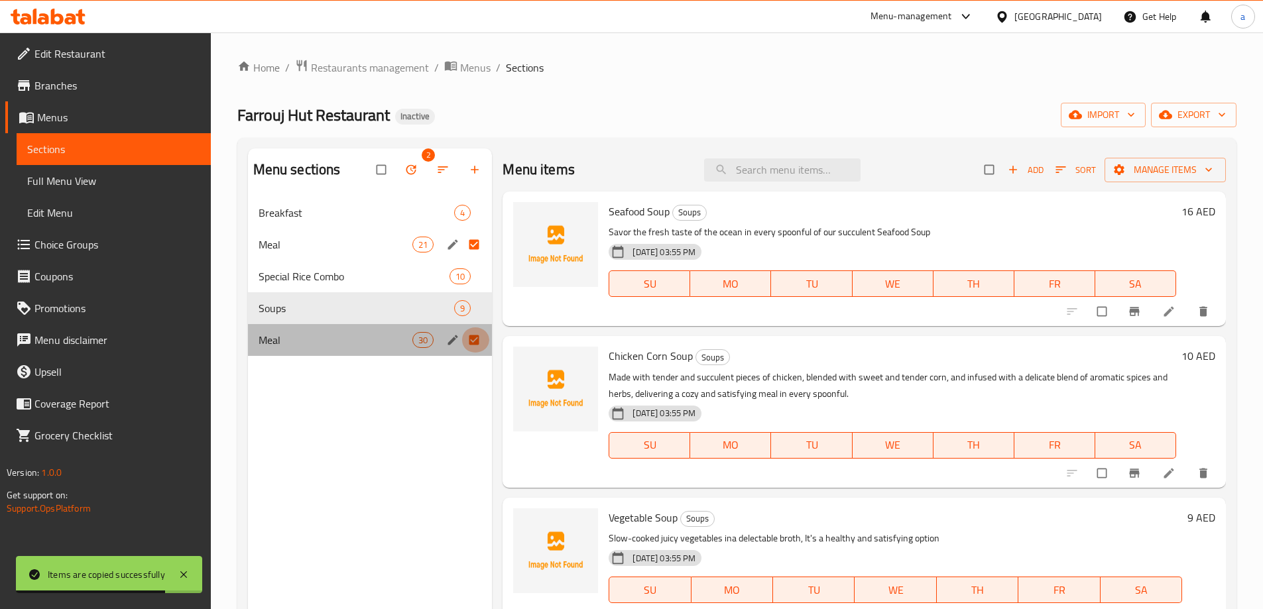
click at [475, 338] on input "Menu sections" at bounding box center [475, 339] width 28 height 25
checkbox input "false"
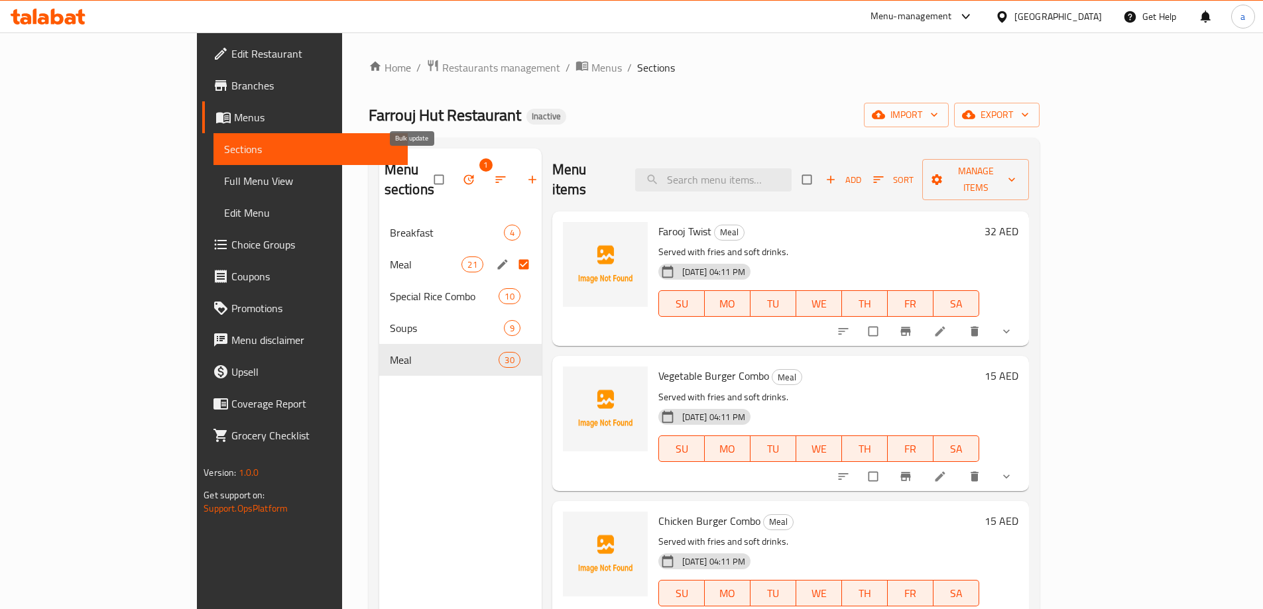
click at [462, 173] on icon "button" at bounding box center [468, 179] width 13 height 13
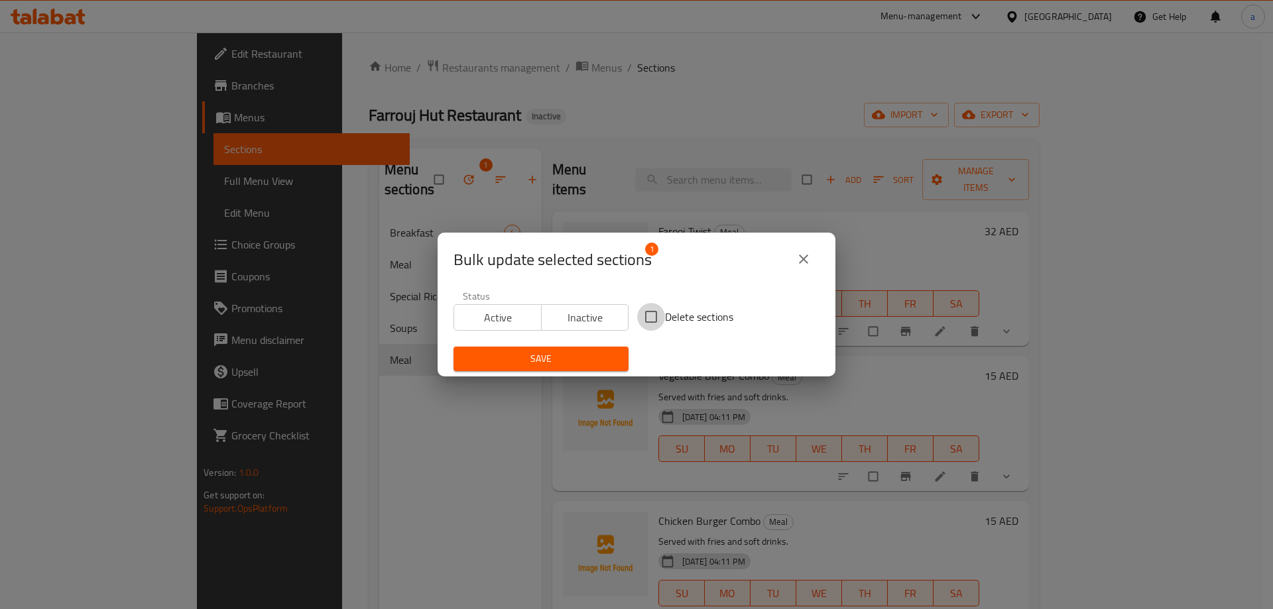
click at [651, 315] on input "Delete sections" at bounding box center [651, 317] width 28 height 28
checkbox input "true"
click at [563, 352] on span "Save" at bounding box center [541, 359] width 154 height 17
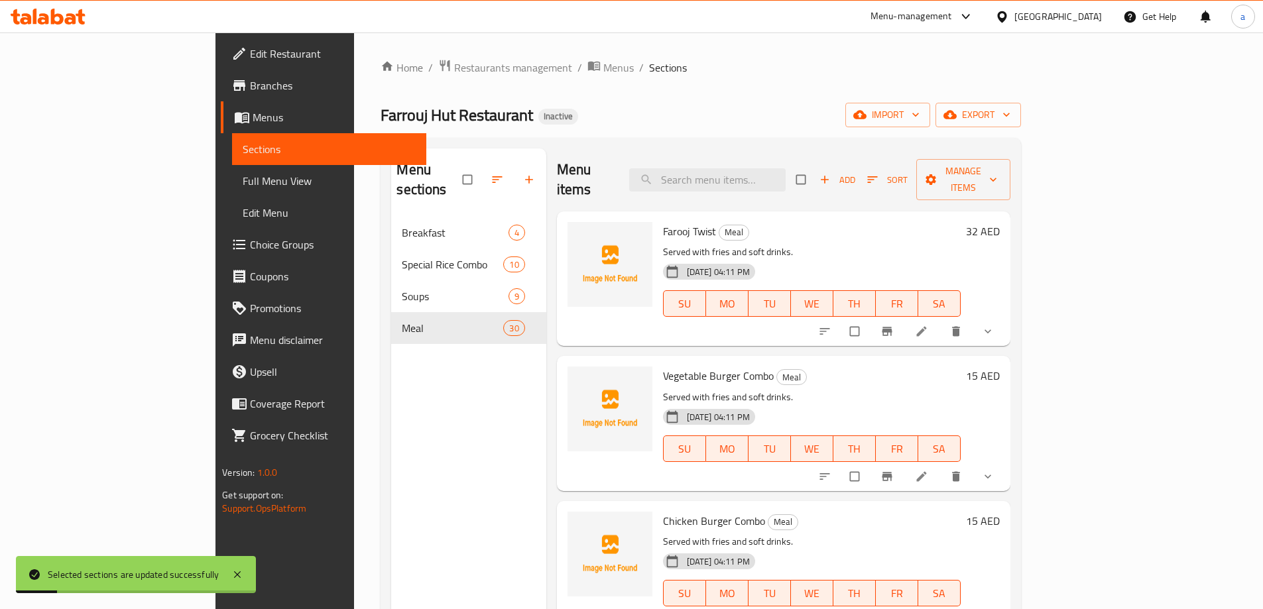
click at [243, 186] on span "Full Menu View" at bounding box center [329, 181] width 173 height 16
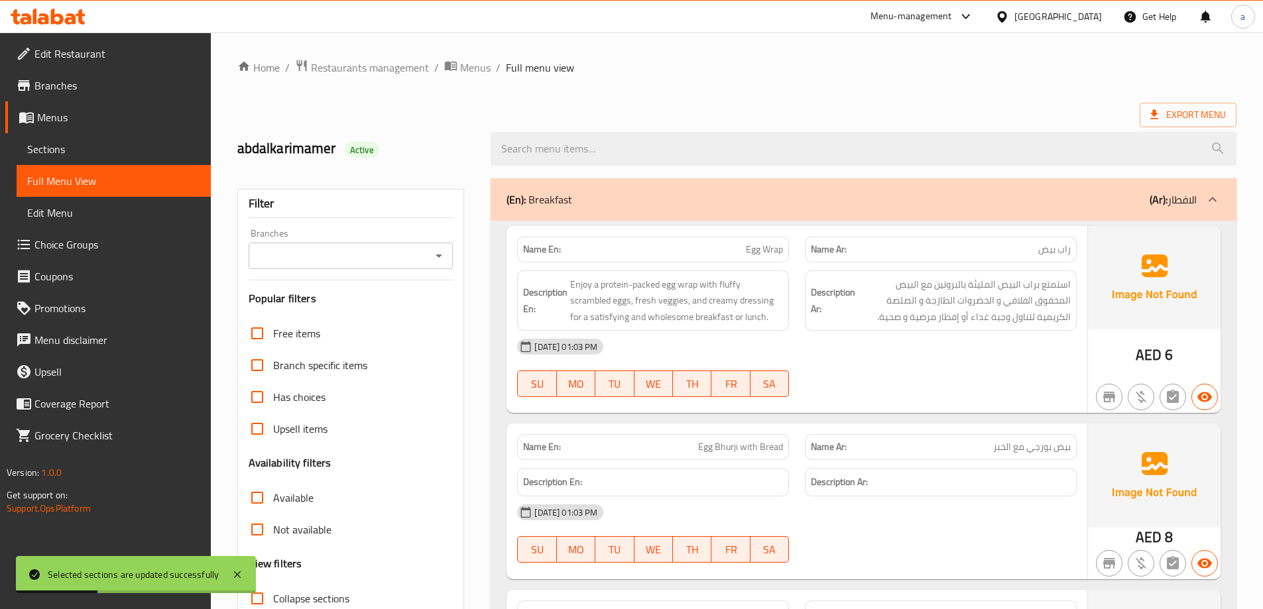
click at [951, 189] on div "(En): Breakfast (Ar): الافطار" at bounding box center [863, 199] width 746 height 42
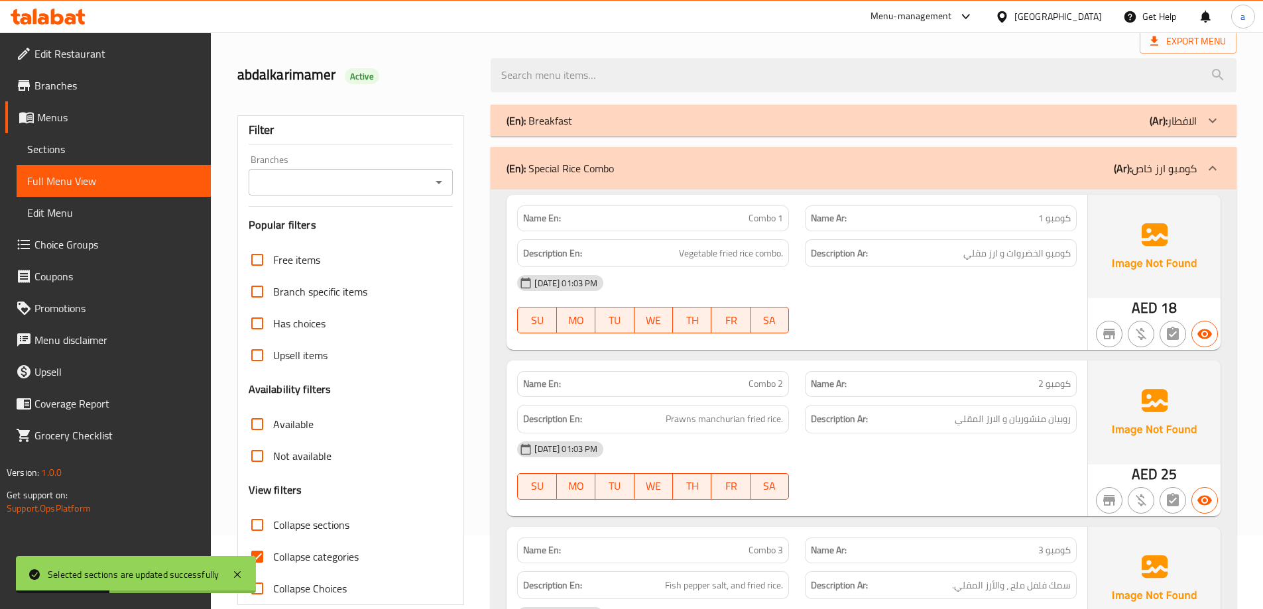
scroll to position [199, 0]
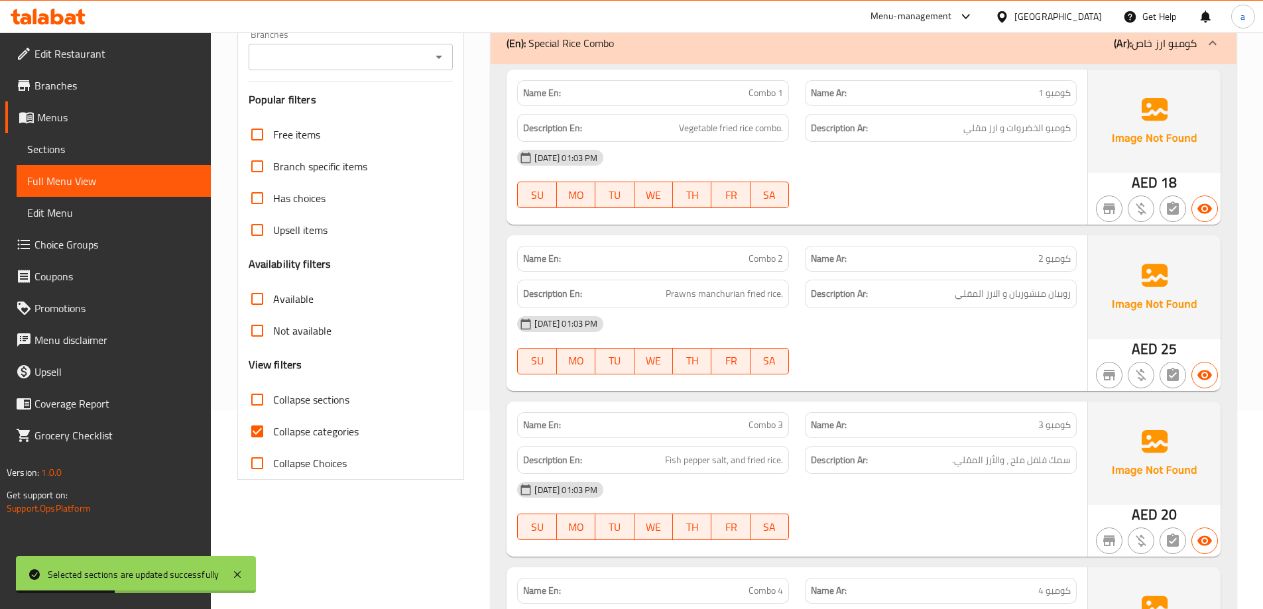
click at [257, 425] on input "Collapse categories" at bounding box center [257, 432] width 32 height 32
checkbox input "false"
click at [258, 404] on input "Collapse sections" at bounding box center [257, 400] width 32 height 32
checkbox input "true"
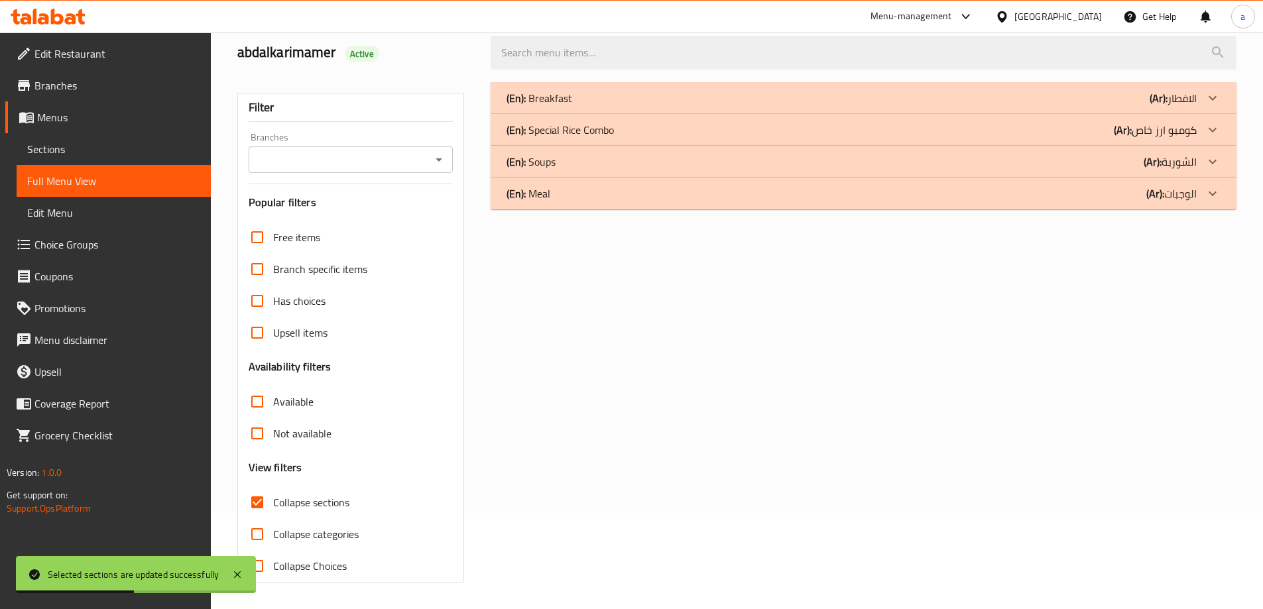
scroll to position [96, 0]
click at [1095, 199] on div "(En): Meal (Ar): الوجبات" at bounding box center [851, 194] width 690 height 16
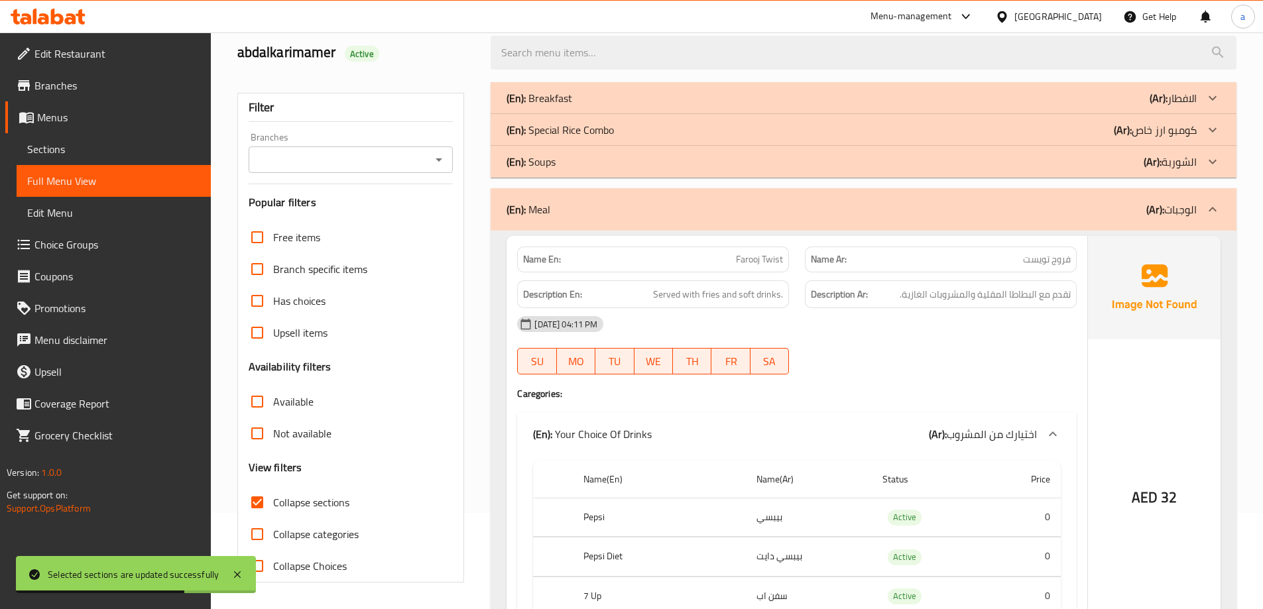
click at [1070, 162] on div "(En): Soups (Ar): الشوربة" at bounding box center [851, 162] width 690 height 16
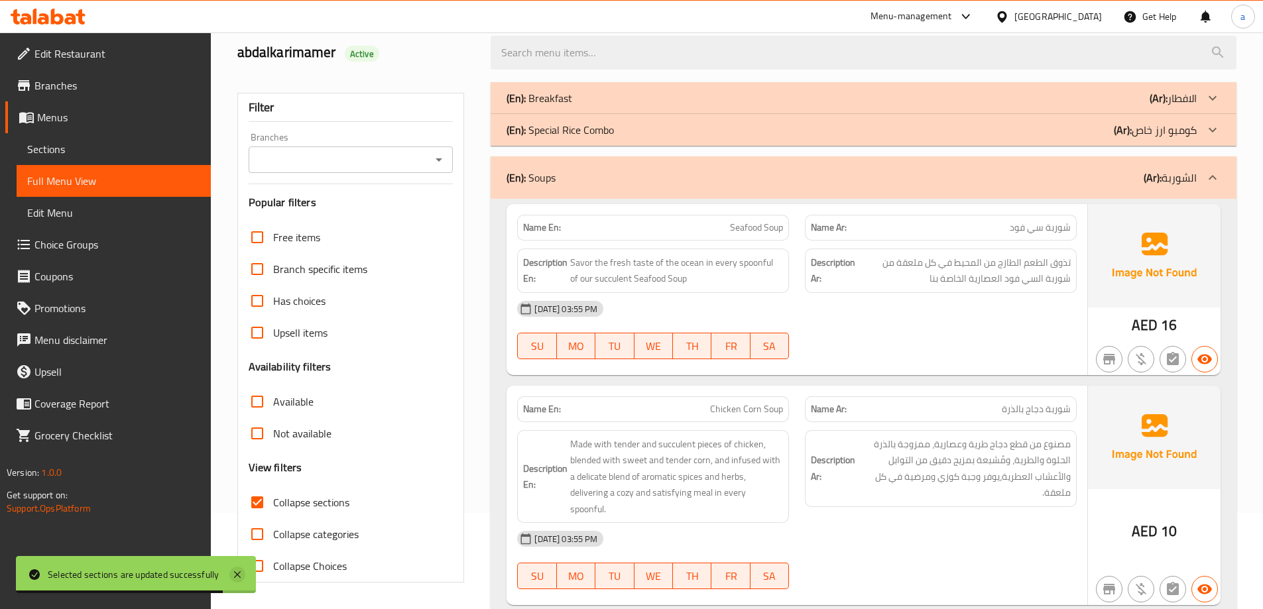
click at [235, 581] on icon at bounding box center [237, 575] width 16 height 16
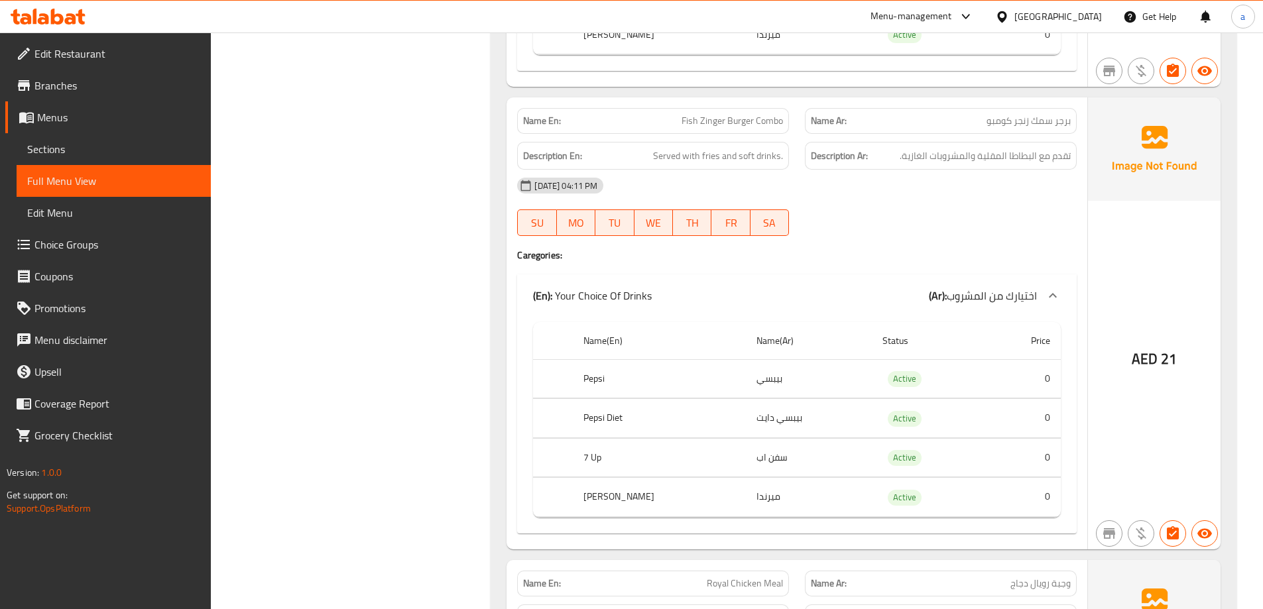
scroll to position [9171, 0]
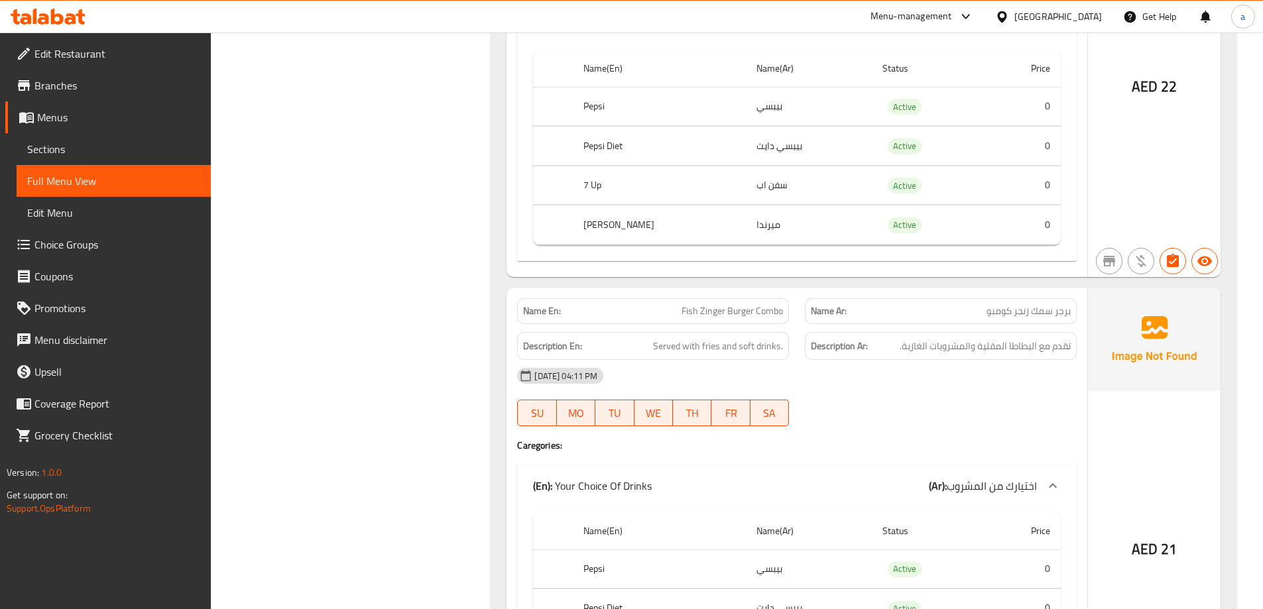
click at [1078, 26] on div "[GEOGRAPHIC_DATA]" at bounding box center [1048, 17] width 128 height 32
click at [1040, 16] on div "[GEOGRAPHIC_DATA]" at bounding box center [1057, 16] width 87 height 15
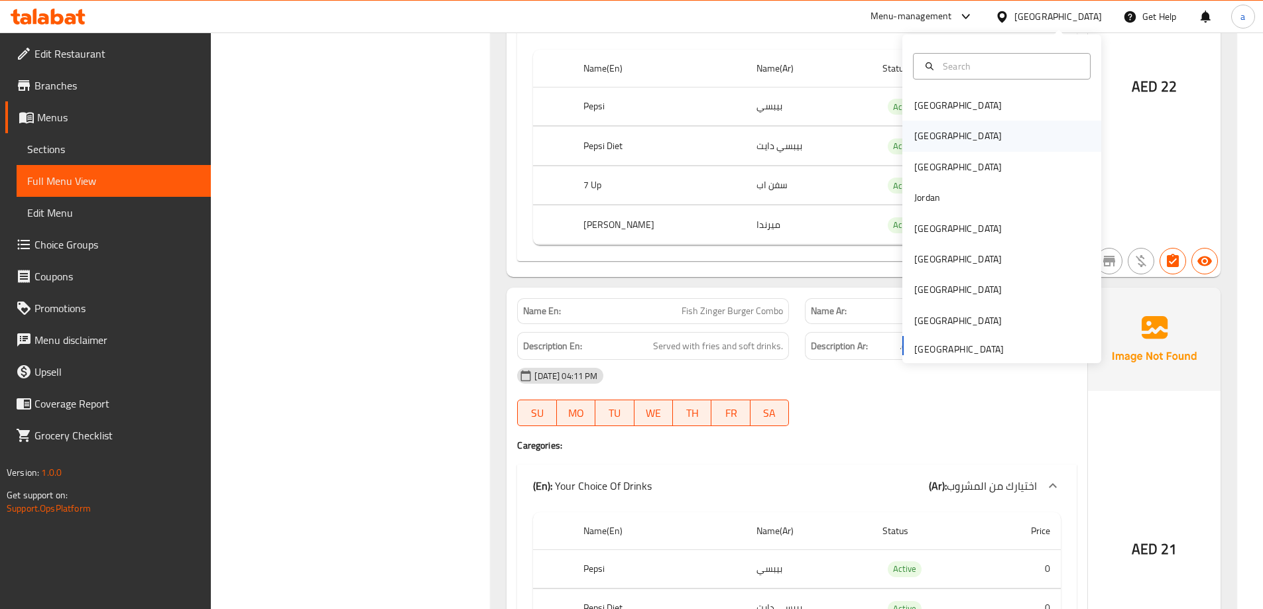
click at [942, 143] on div "Egypt" at bounding box center [1001, 136] width 199 height 30
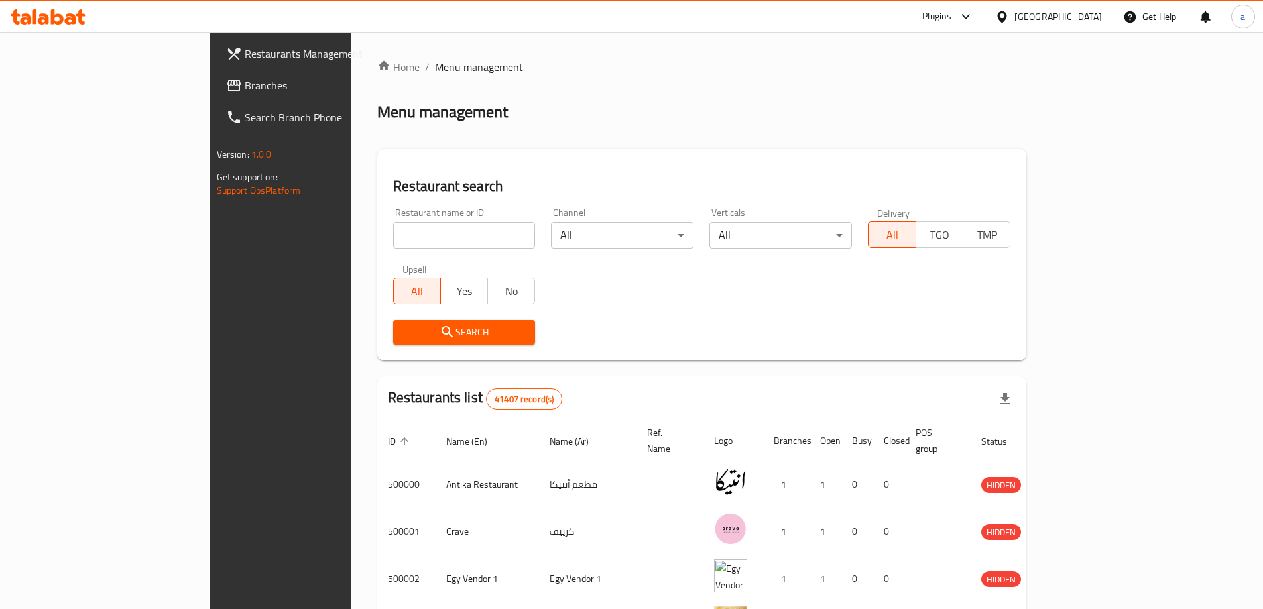
click at [1014, 24] on div at bounding box center [1004, 16] width 19 height 15
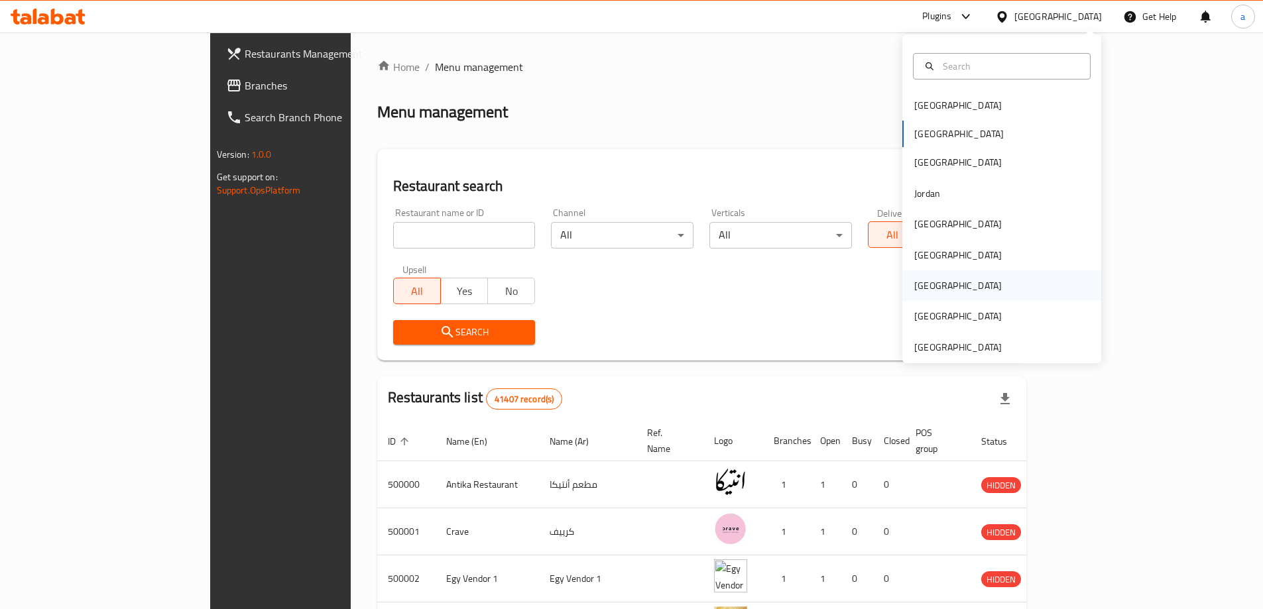
click at [943, 279] on div "Qatar" at bounding box center [1001, 285] width 199 height 30
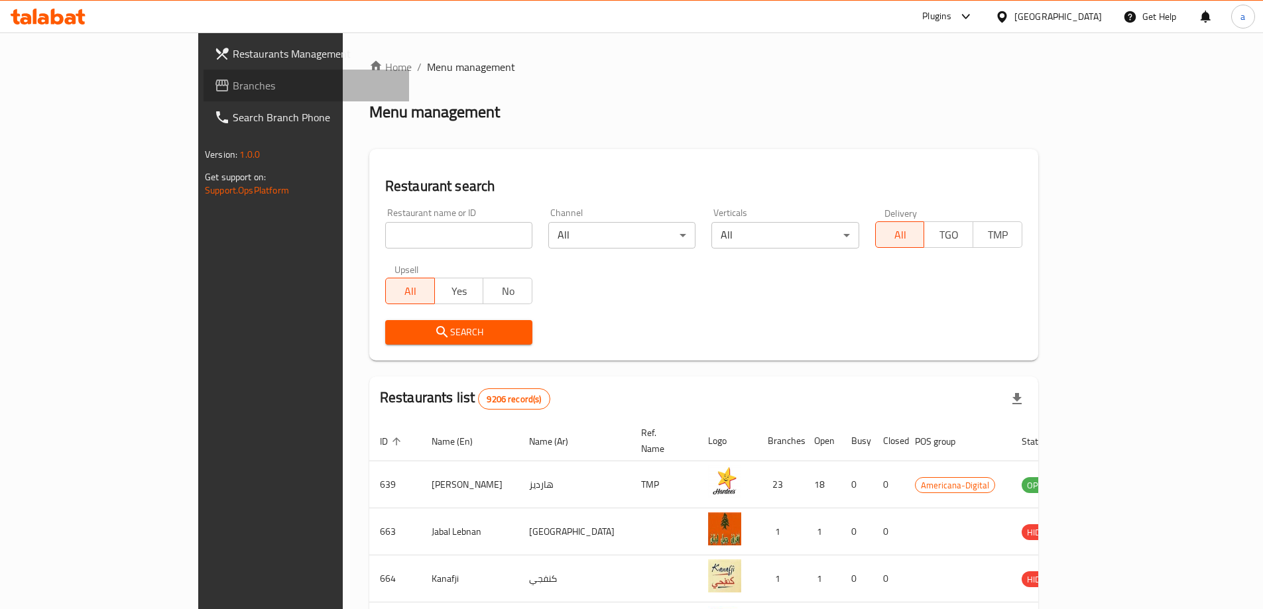
click at [233, 78] on span "Branches" at bounding box center [316, 86] width 166 height 16
